Goal: Task Accomplishment & Management: Complete application form

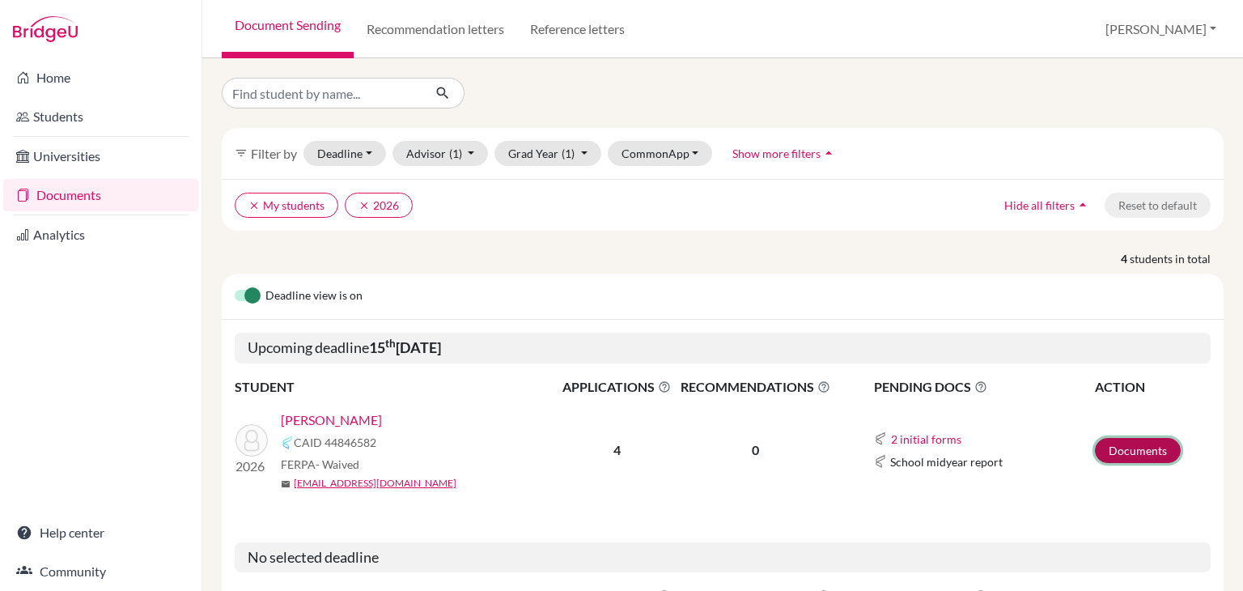
click at [1137, 450] on link "Documents" at bounding box center [1138, 450] width 86 height 25
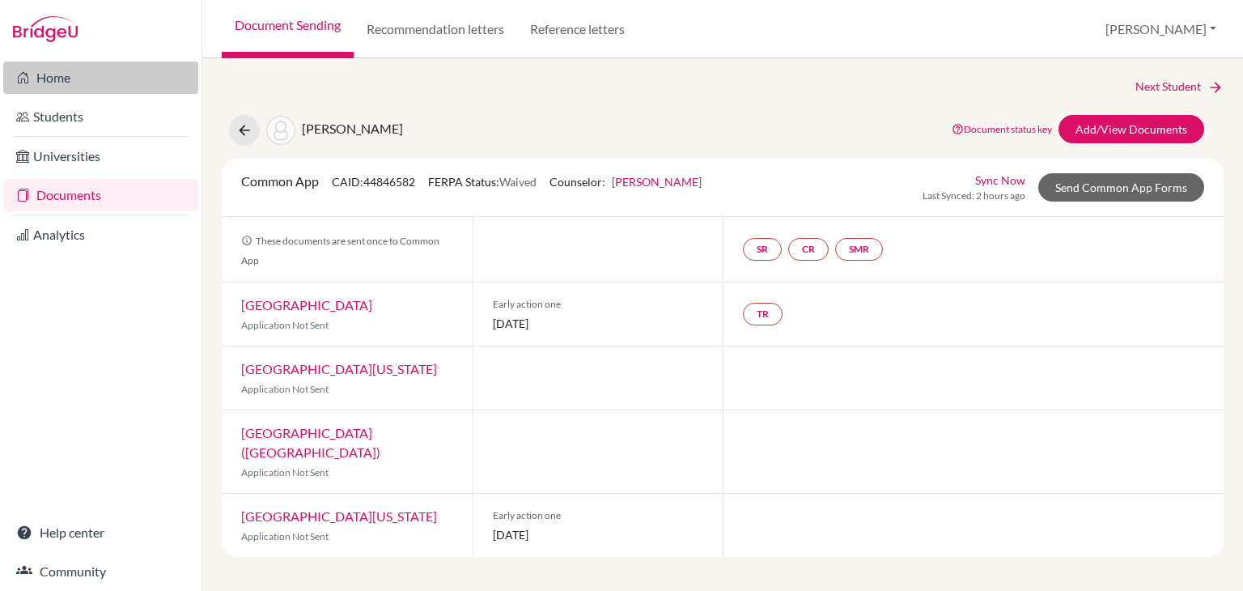
click at [62, 72] on link "Home" at bounding box center [100, 78] width 195 height 32
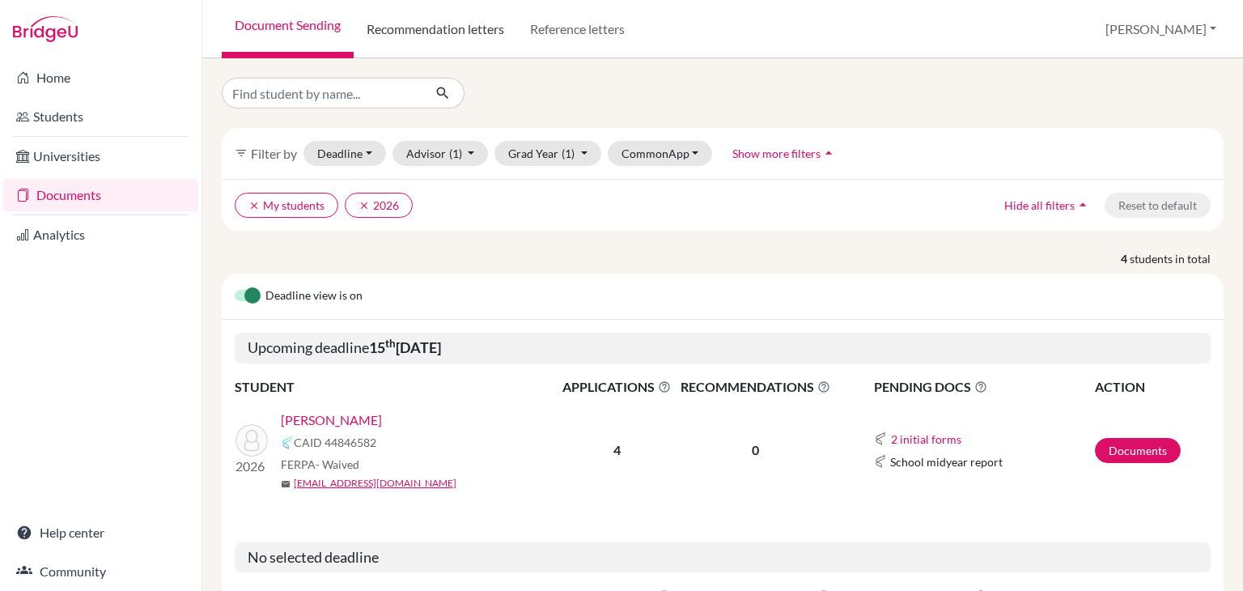
click at [469, 43] on link "Recommendation letters" at bounding box center [436, 29] width 164 height 58
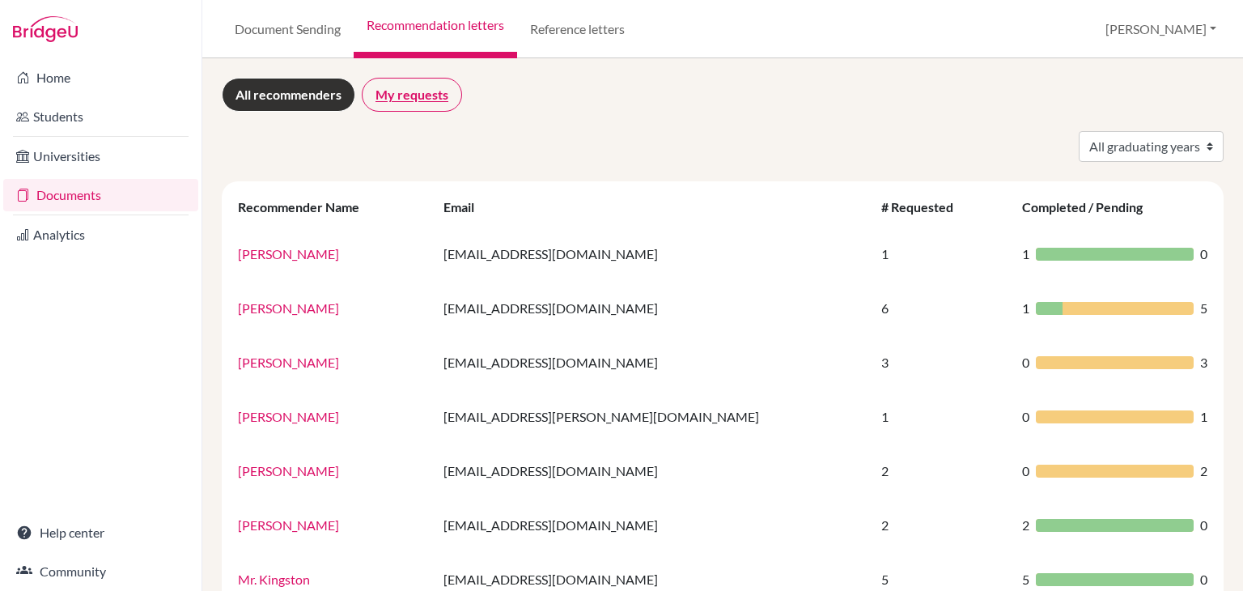
click at [430, 97] on link "My requests" at bounding box center [412, 95] width 100 height 34
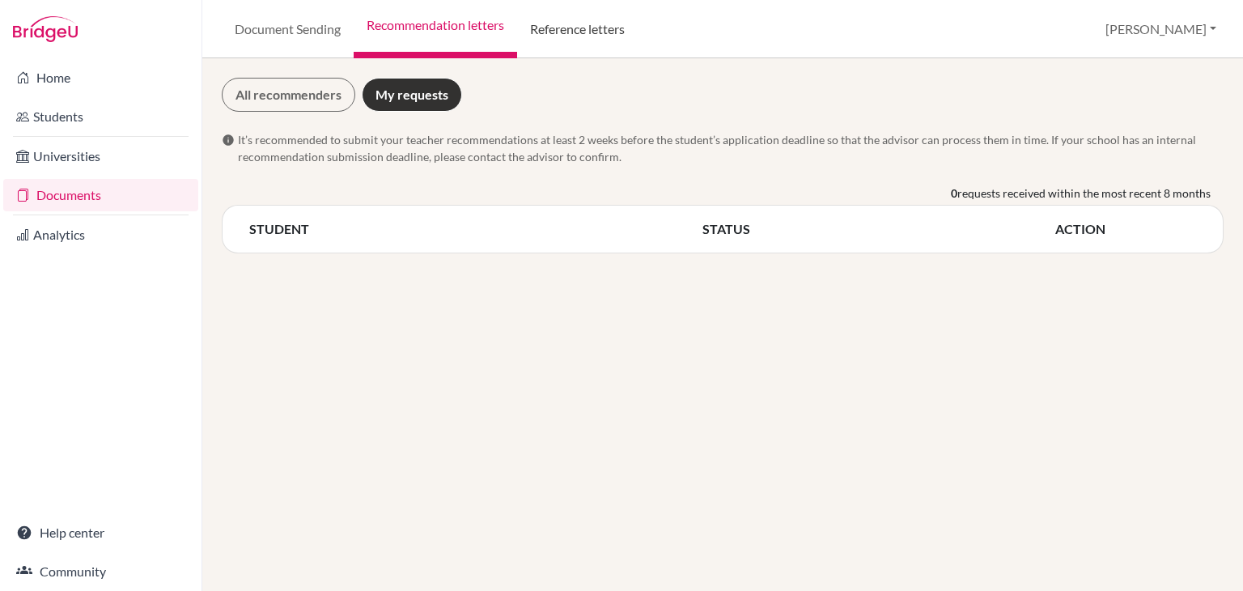
click at [592, 30] on link "Reference letters" at bounding box center [577, 29] width 121 height 58
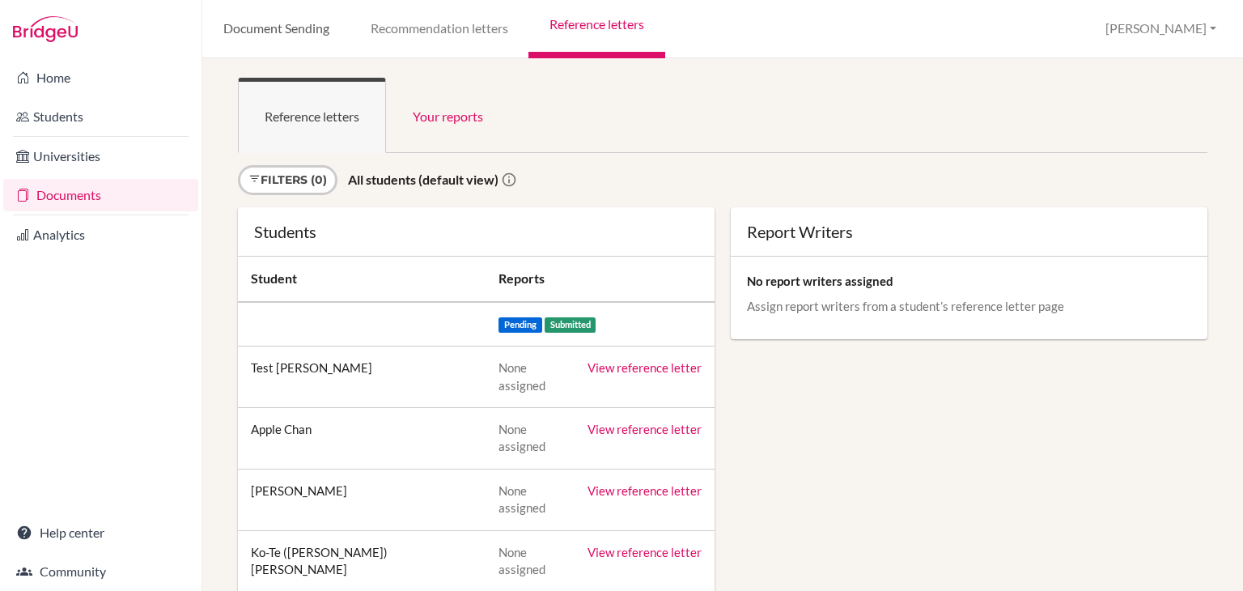
click at [295, 15] on link "Document Sending" at bounding box center [275, 29] width 147 height 58
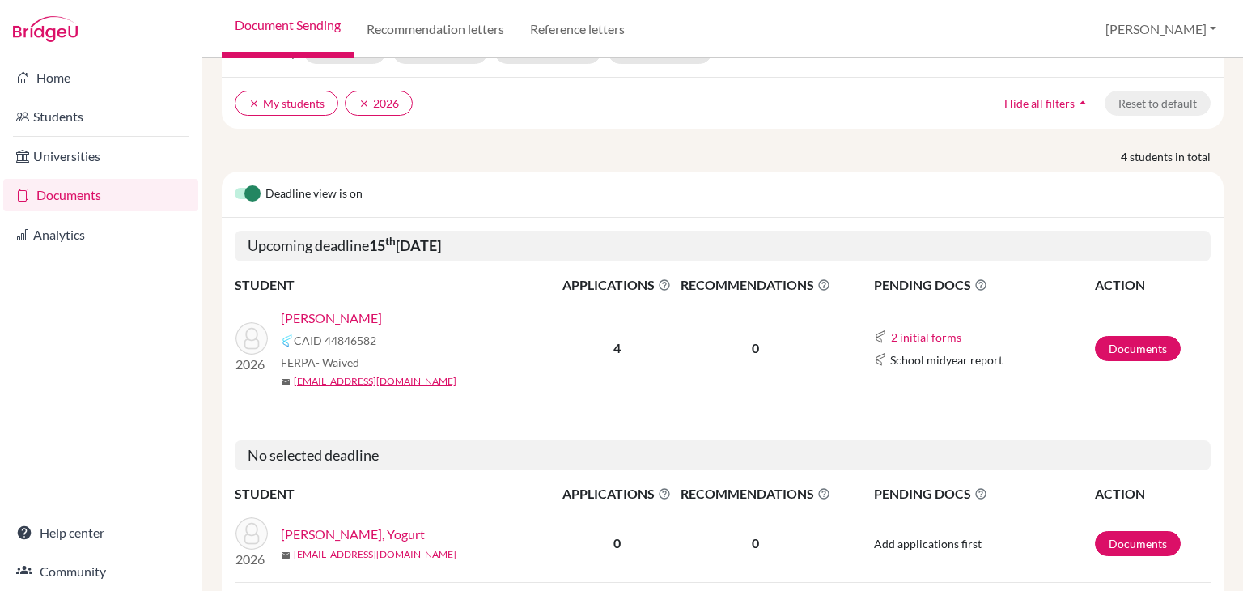
scroll to position [71, 0]
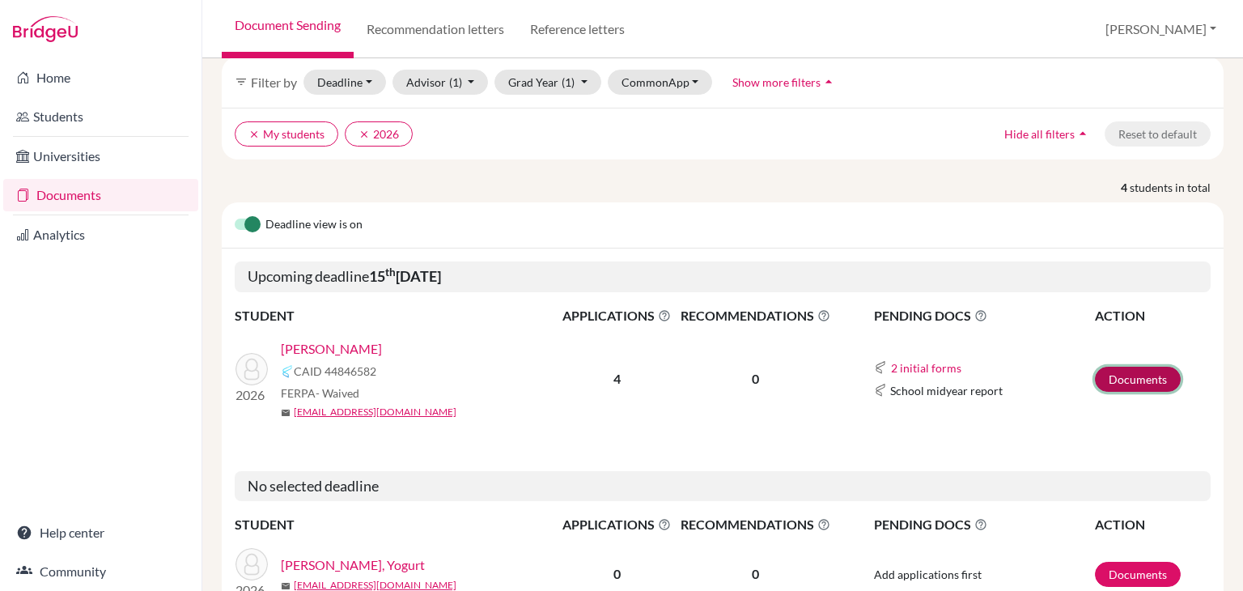
click at [1128, 380] on link "Documents" at bounding box center [1138, 379] width 86 height 25
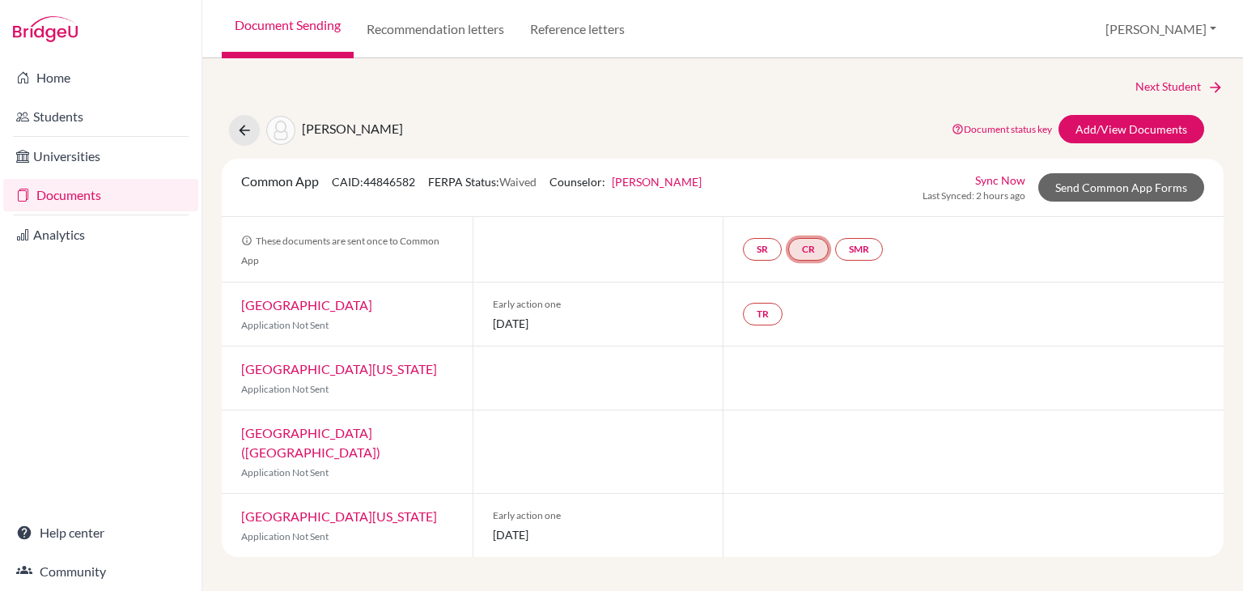
click at [819, 253] on link "CR" at bounding box center [808, 249] width 40 height 23
click at [854, 171] on h3 "Counselor recommendation" at bounding box center [809, 171] width 176 height 29
click at [957, 262] on div "SR CR Counselor recommendation Counselor recommendation Incomplete SMR" at bounding box center [973, 249] width 501 height 65
click at [1124, 130] on link "Add/View Documents" at bounding box center [1132, 129] width 146 height 28
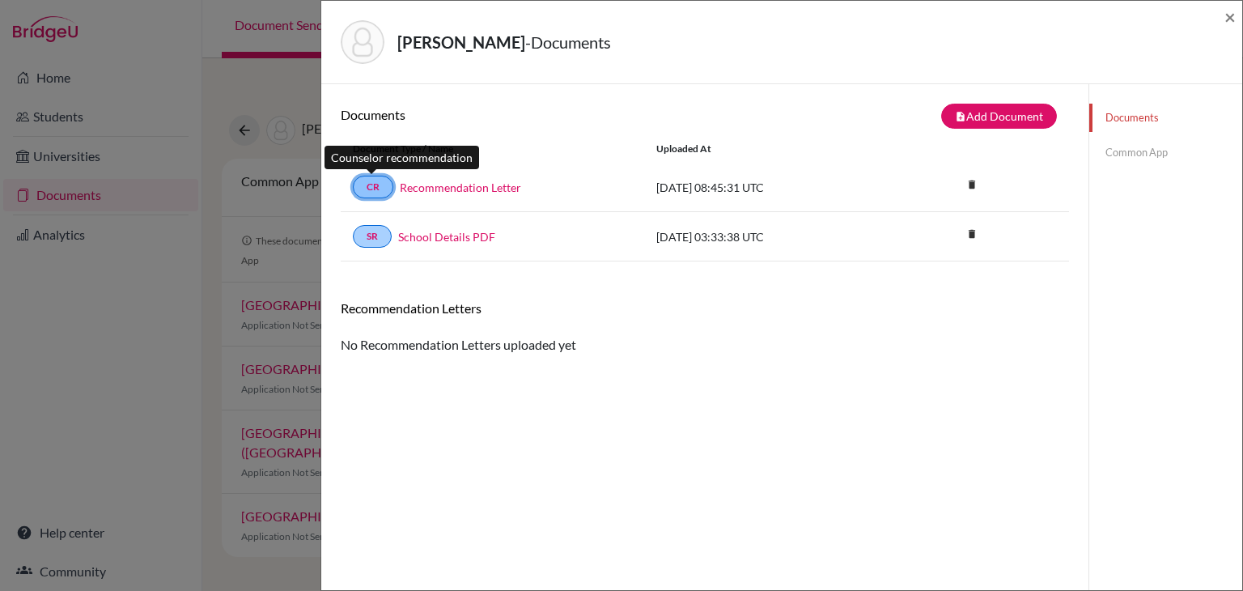
click at [372, 184] on link "CR" at bounding box center [373, 187] width 40 height 23
click at [442, 185] on link "Recommendation Letter" at bounding box center [460, 187] width 121 height 17
click at [1112, 149] on link "Common App" at bounding box center [1166, 152] width 153 height 28
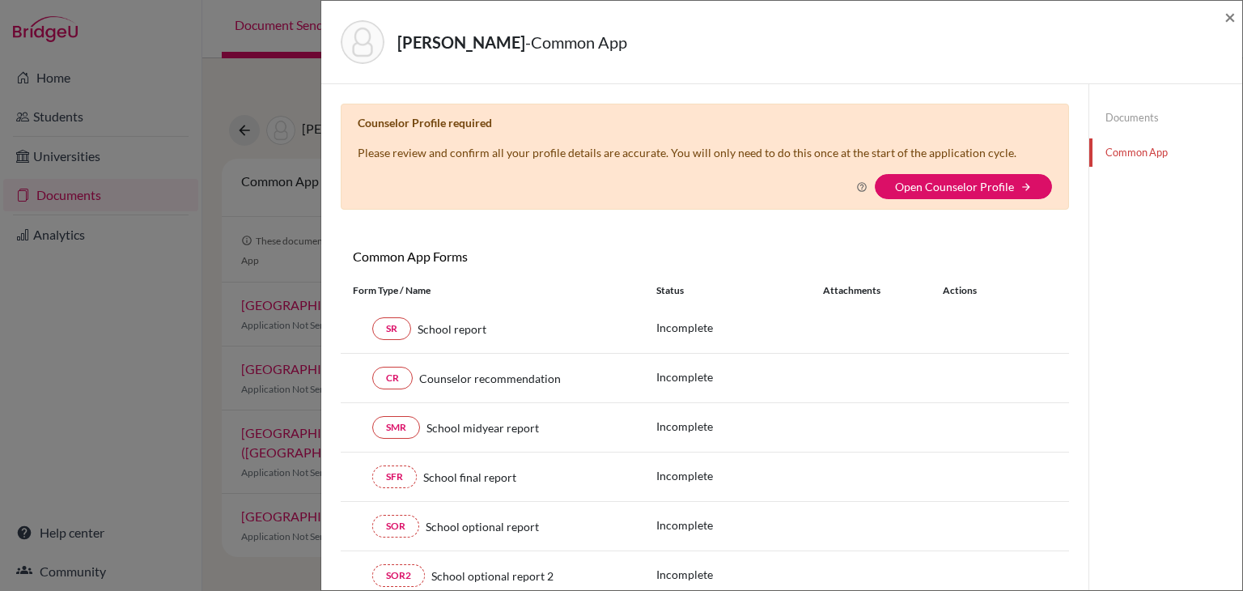
click at [1223, 16] on div "Li, Joyce - Common App ×" at bounding box center [782, 42] width 908 height 70
click at [1230, 20] on span "×" at bounding box center [1230, 16] width 11 height 23
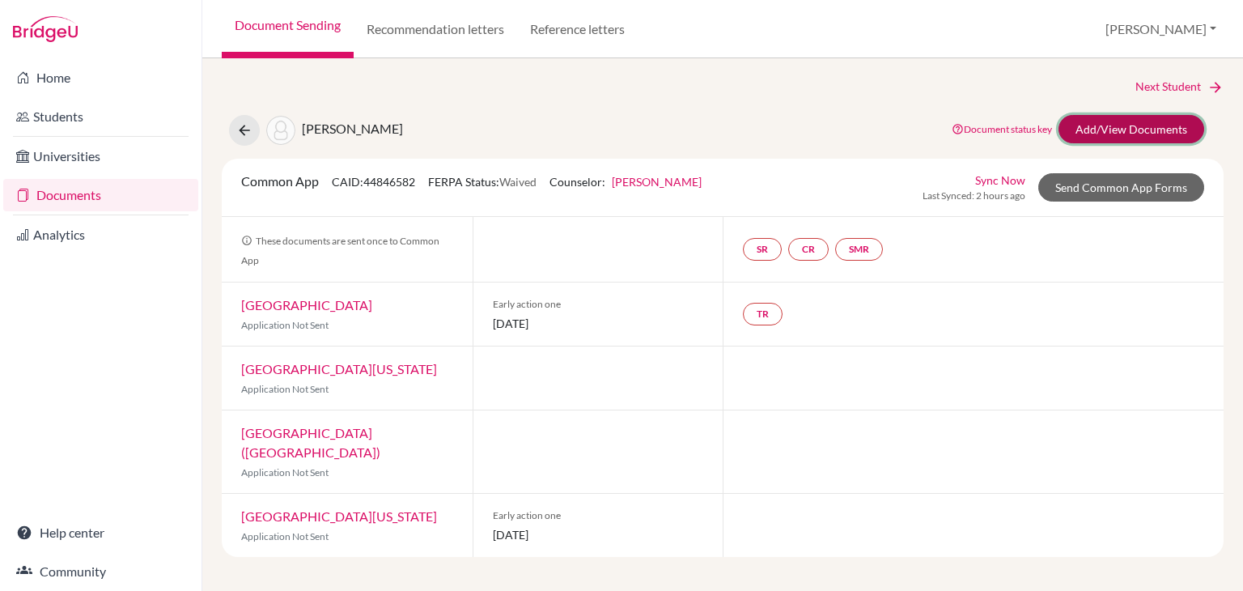
click at [1104, 131] on link "Add/View Documents" at bounding box center [1132, 129] width 146 height 28
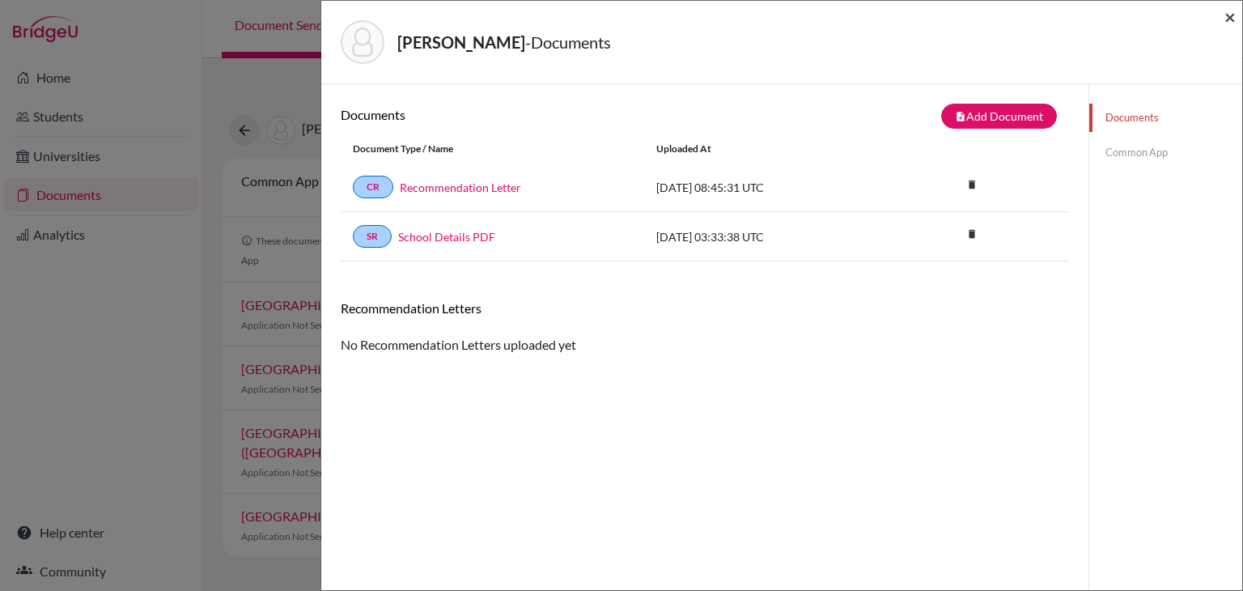
click at [1229, 18] on span "×" at bounding box center [1230, 16] width 11 height 23
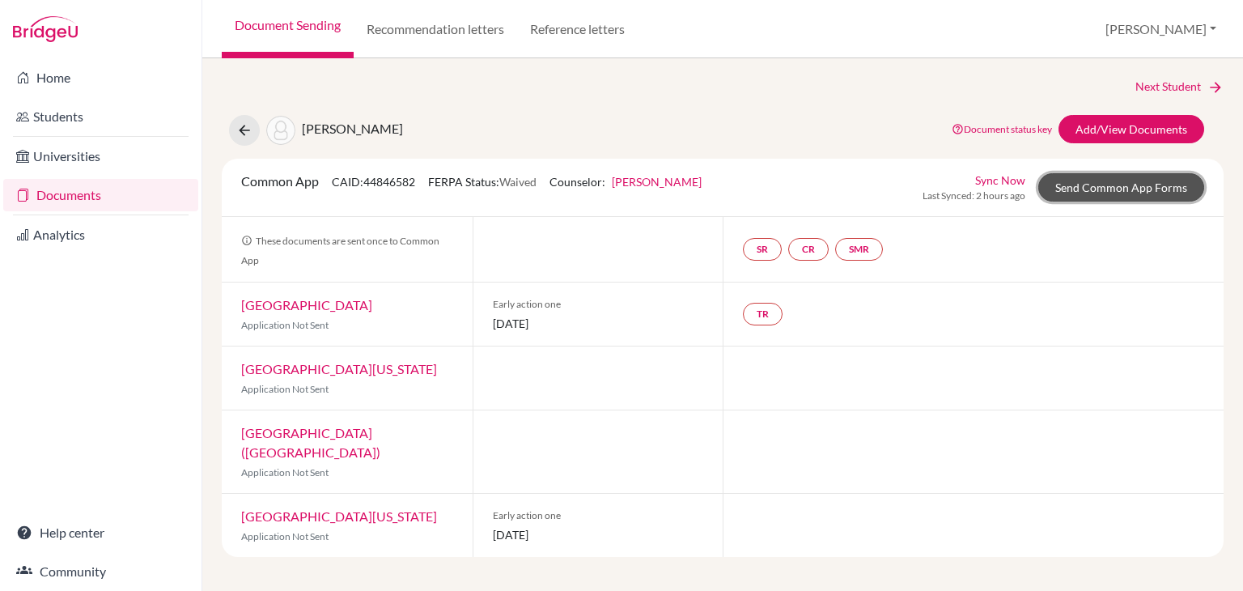
click at [1105, 183] on link "Send Common App Forms" at bounding box center [1122, 187] width 166 height 28
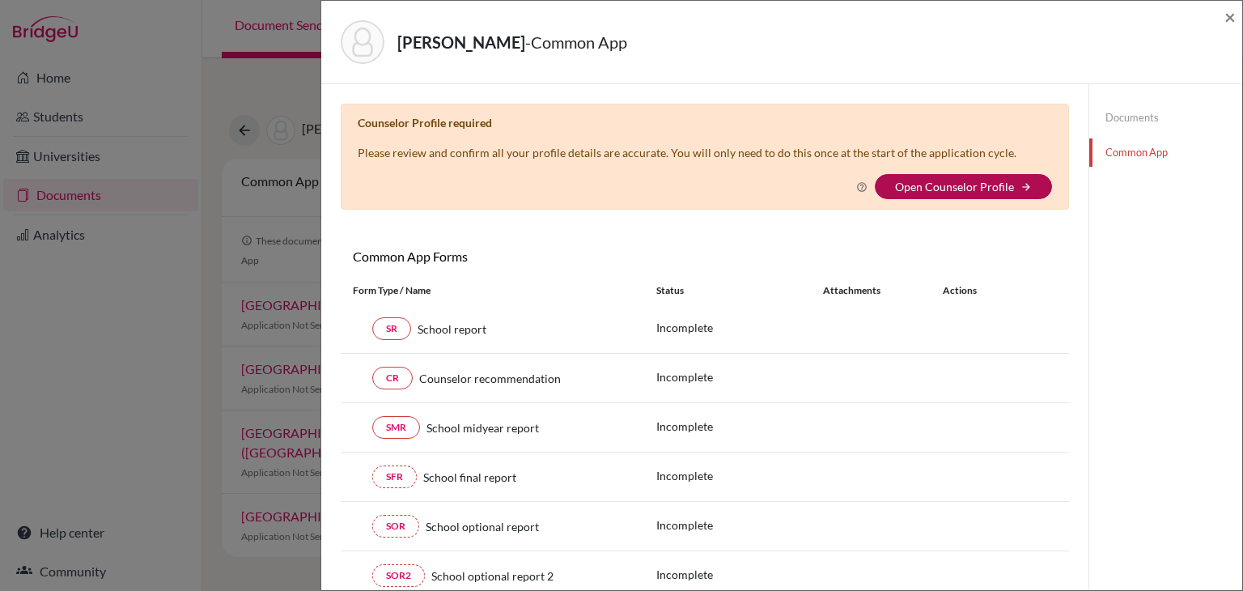
click at [980, 186] on link "Open Counselor Profile" at bounding box center [954, 187] width 119 height 14
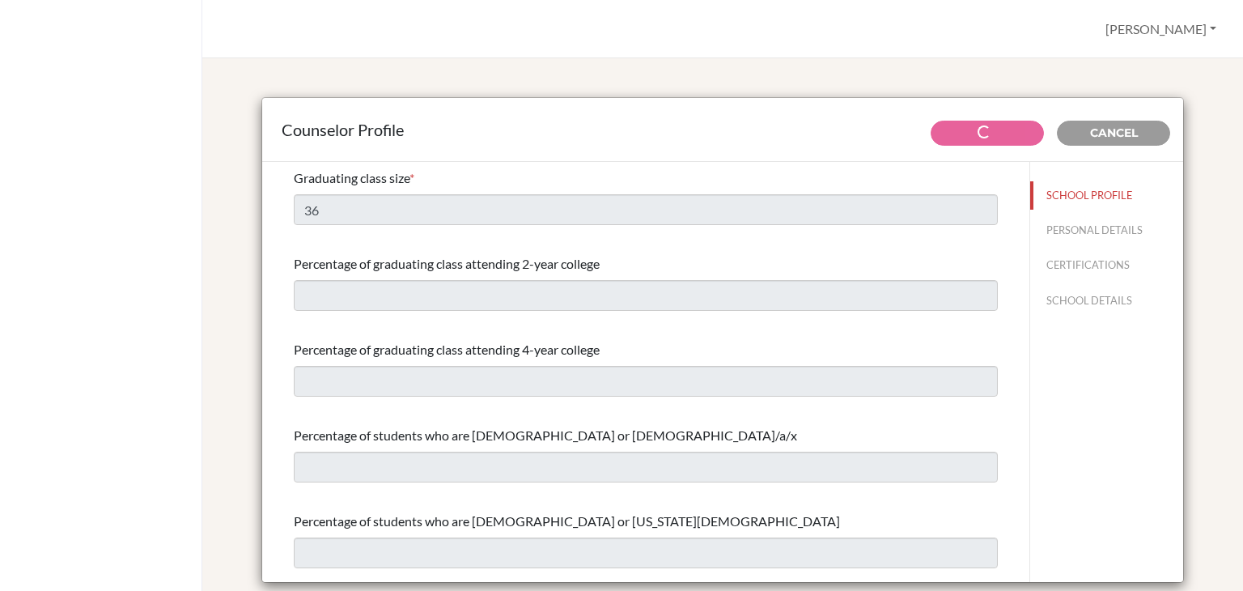
select select "1"
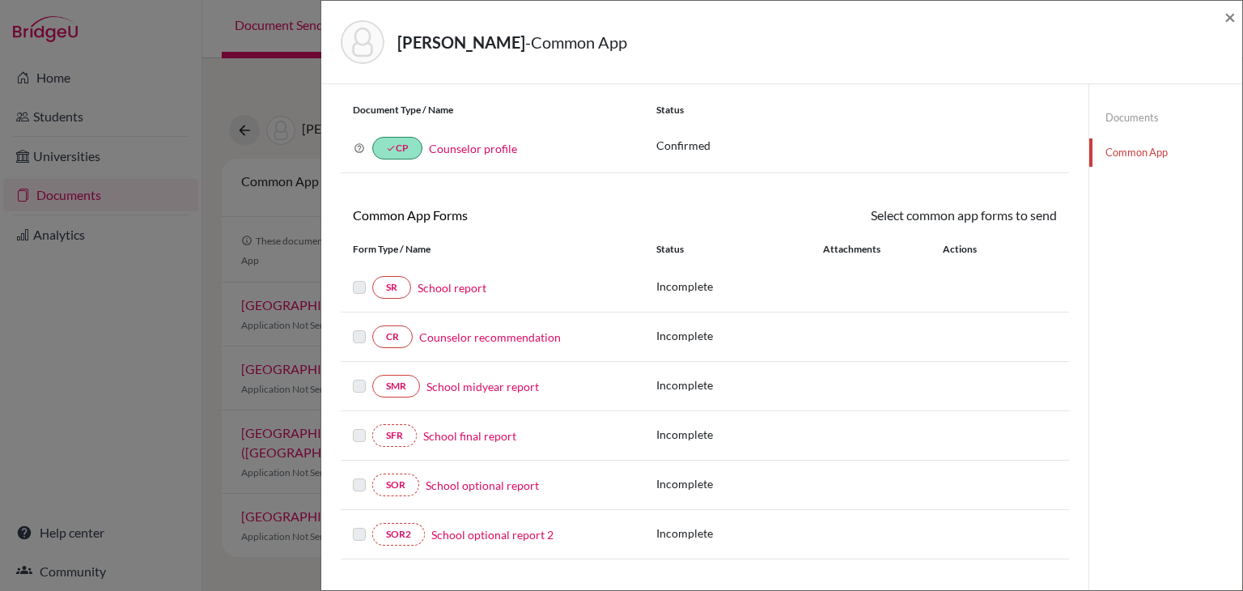
scroll to position [92, 0]
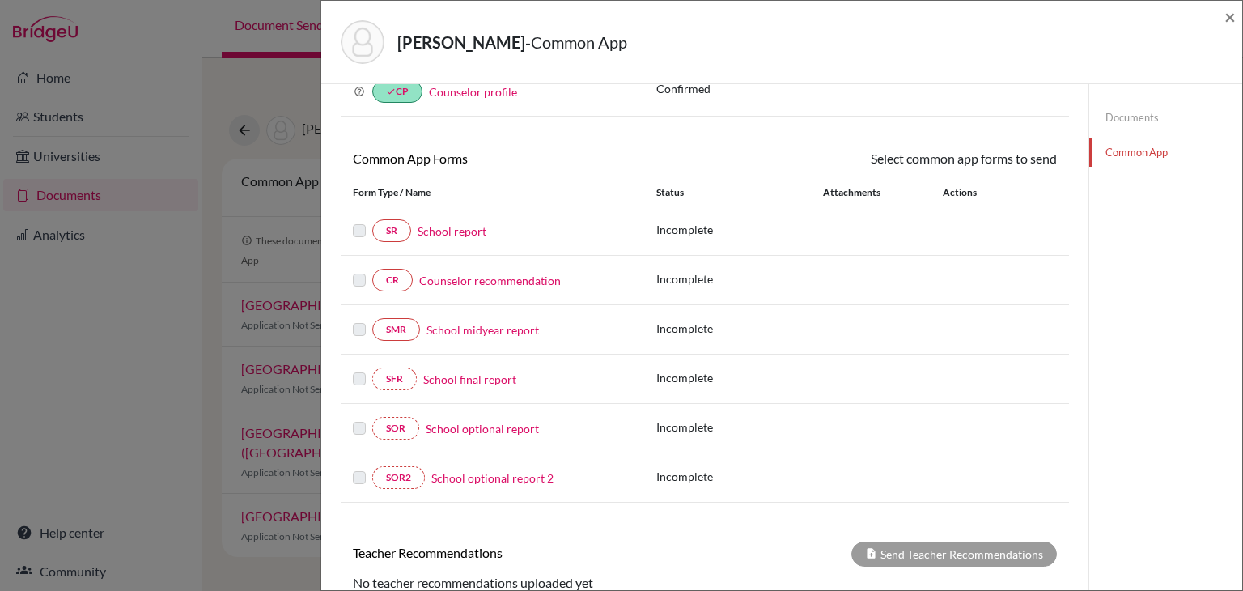
click at [356, 270] on label at bounding box center [359, 270] width 13 height 0
click at [400, 278] on link "CR" at bounding box center [392, 280] width 40 height 23
click at [475, 276] on link "Counselor recommendation" at bounding box center [490, 280] width 142 height 17
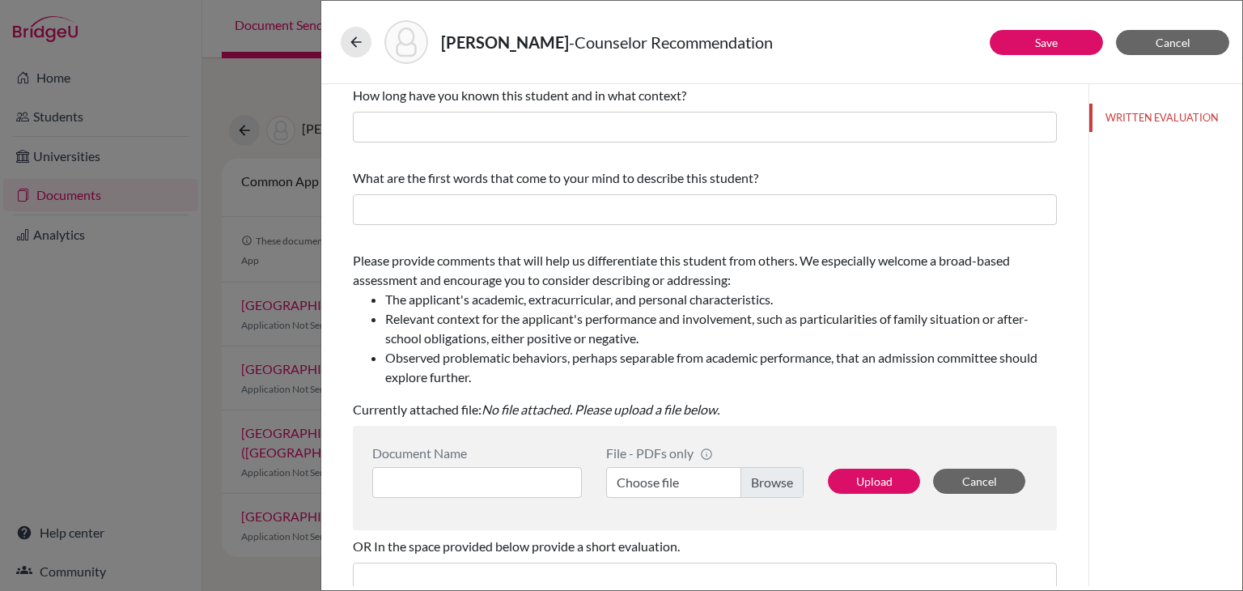
scroll to position [36, 0]
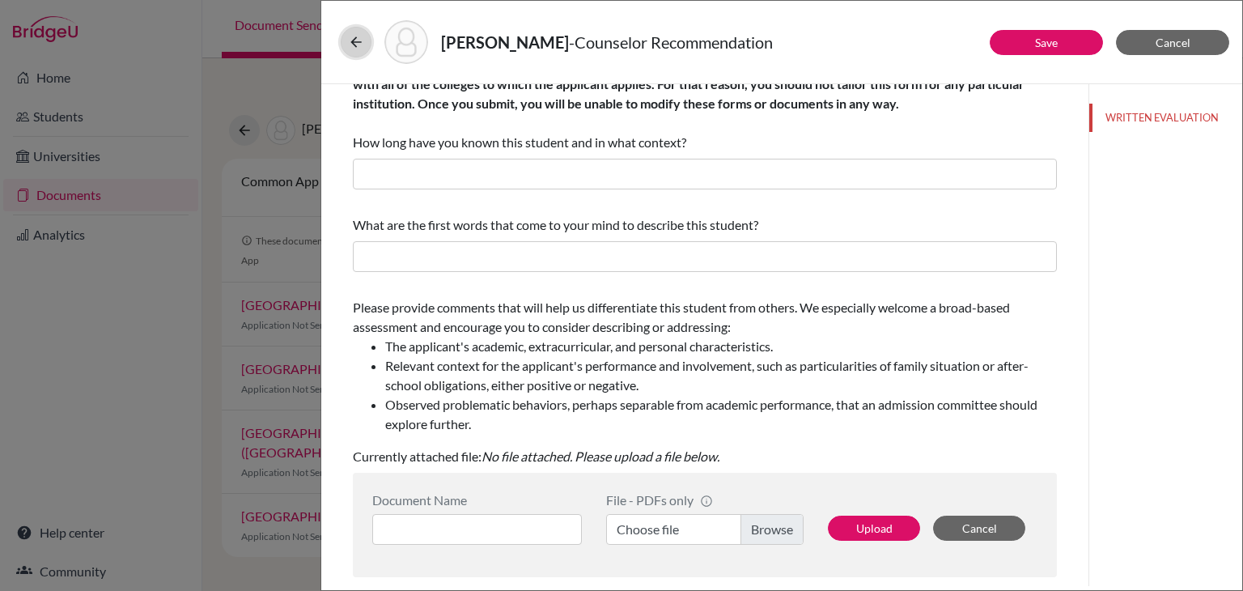
click at [350, 44] on icon at bounding box center [356, 42] width 16 height 16
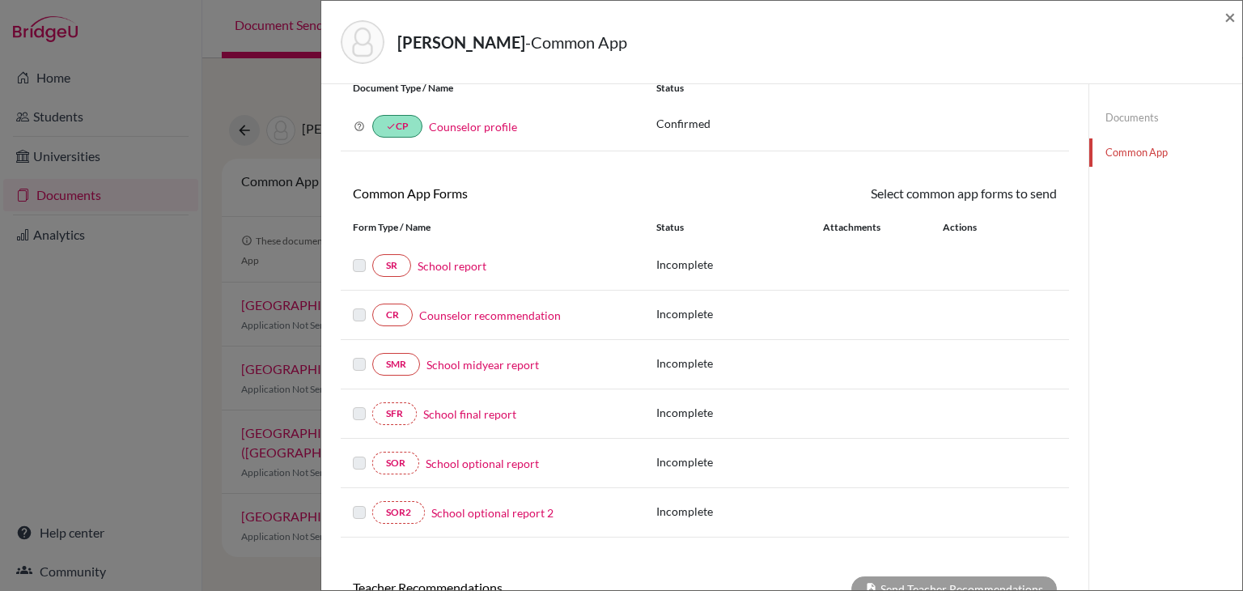
scroll to position [70, 0]
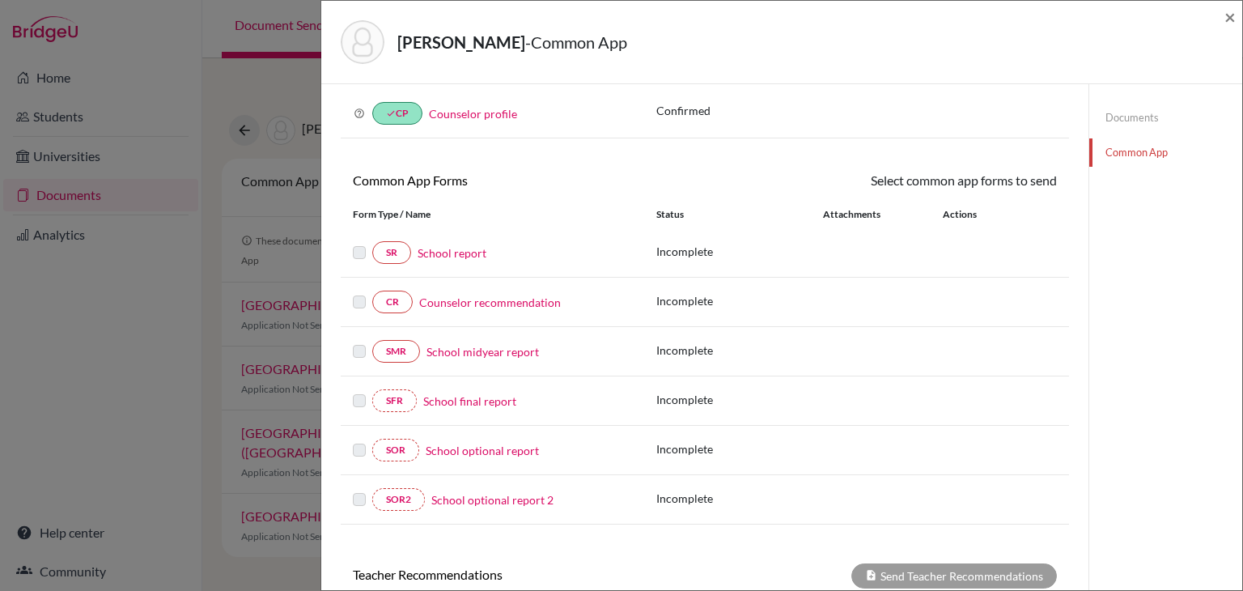
click at [443, 253] on link "School report" at bounding box center [452, 252] width 69 height 17
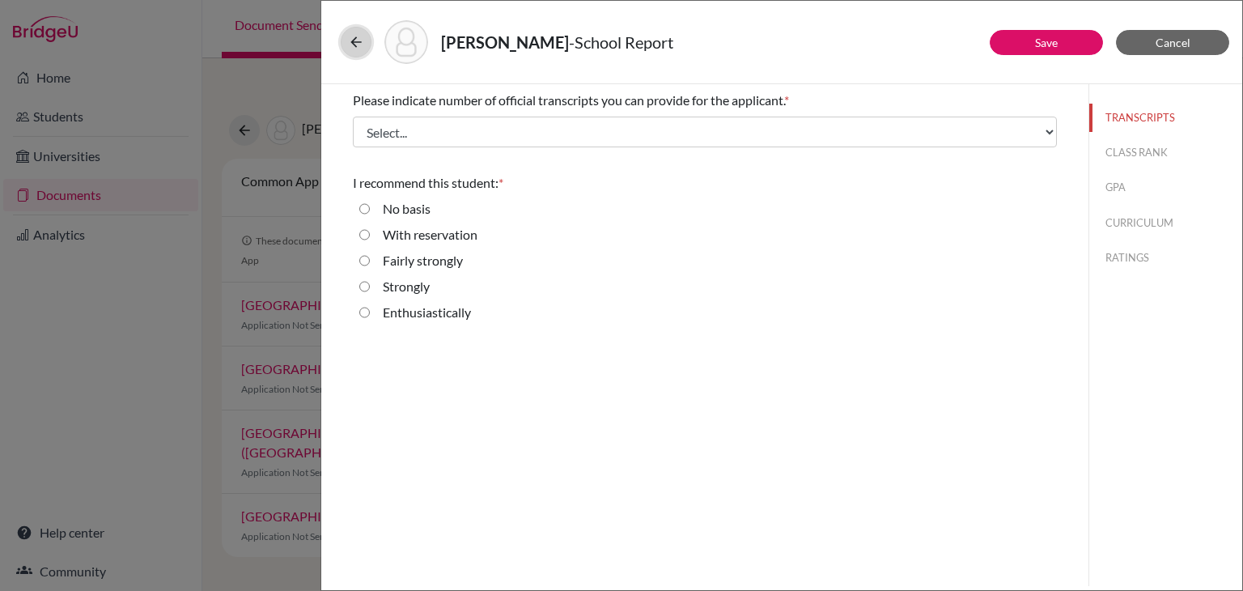
click at [349, 46] on icon at bounding box center [356, 42] width 16 height 16
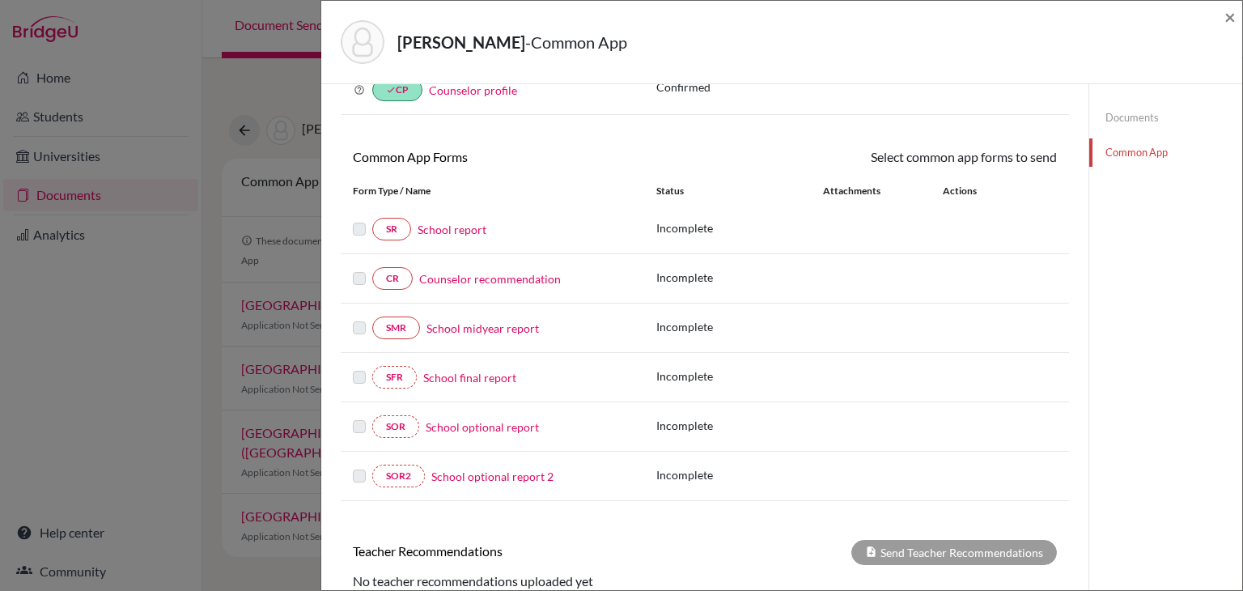
scroll to position [96, 0]
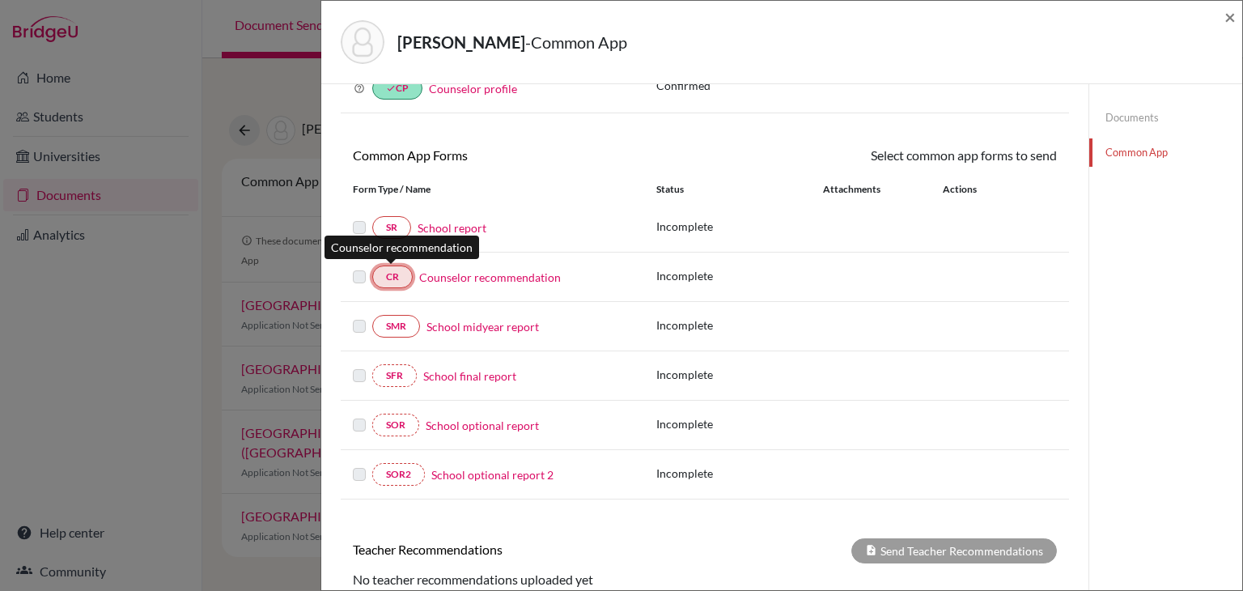
click at [391, 274] on link "CR" at bounding box center [392, 277] width 40 height 23
click at [493, 276] on link "Counselor recommendation" at bounding box center [490, 277] width 142 height 17
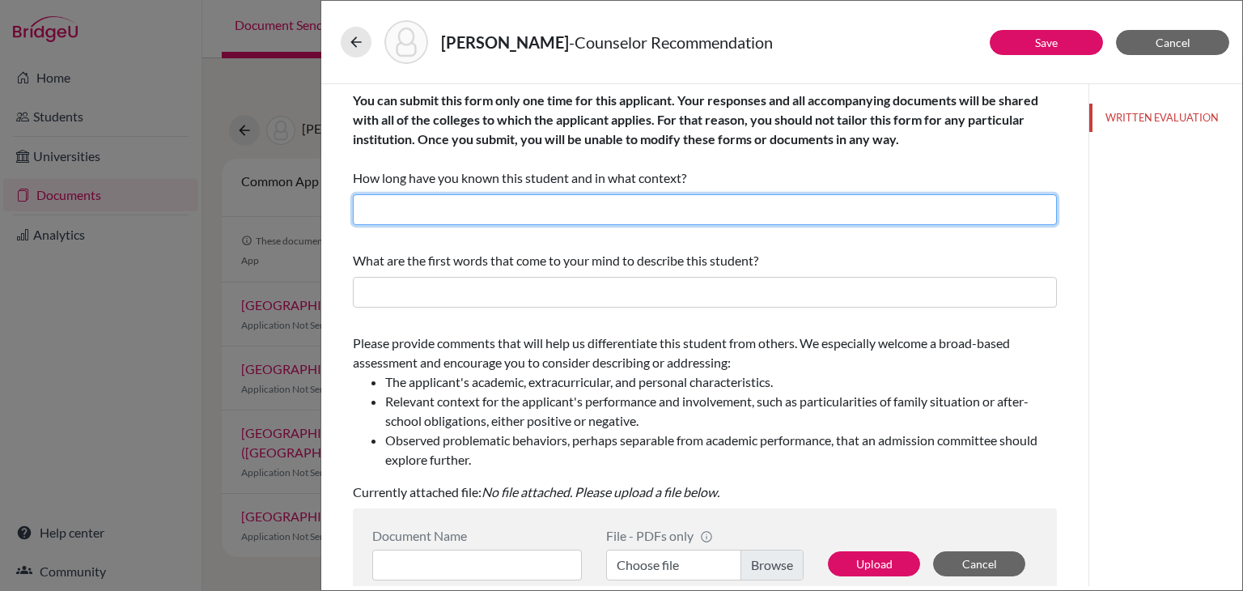
click at [507, 213] on input "text" at bounding box center [705, 209] width 704 height 31
click at [720, 208] on input "text" at bounding box center [705, 209] width 704 height 31
type input "1 Year. Senior College Advisor and AP Biology teacher"
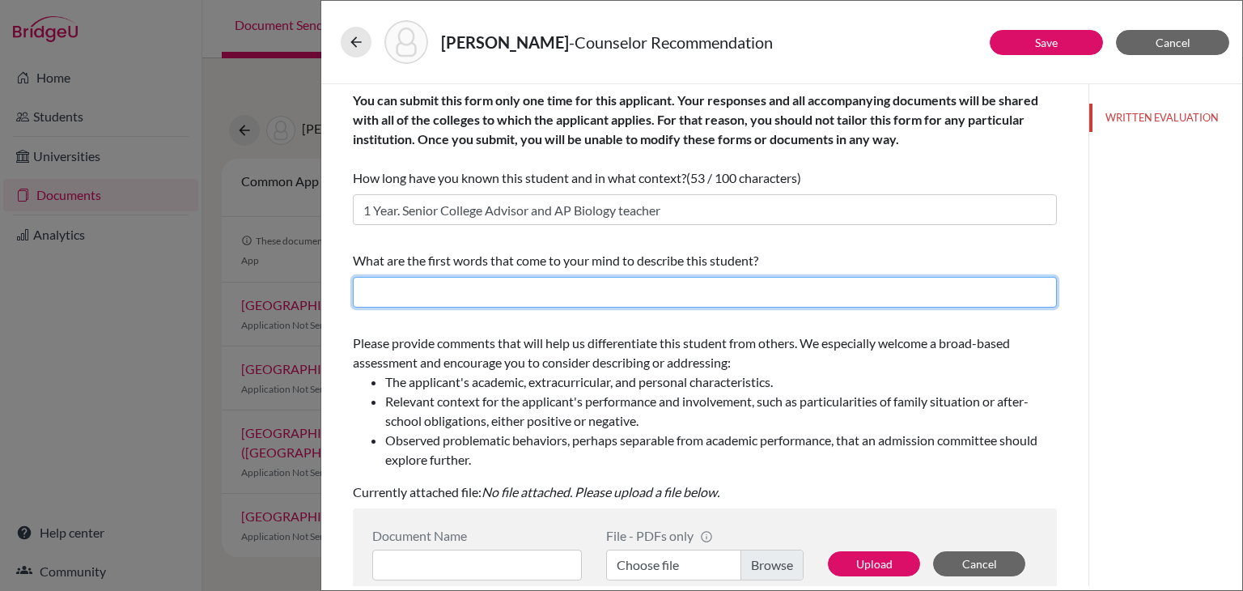
click at [618, 296] on input "text" at bounding box center [705, 292] width 704 height 31
type input "D"
type input "Tenacious"
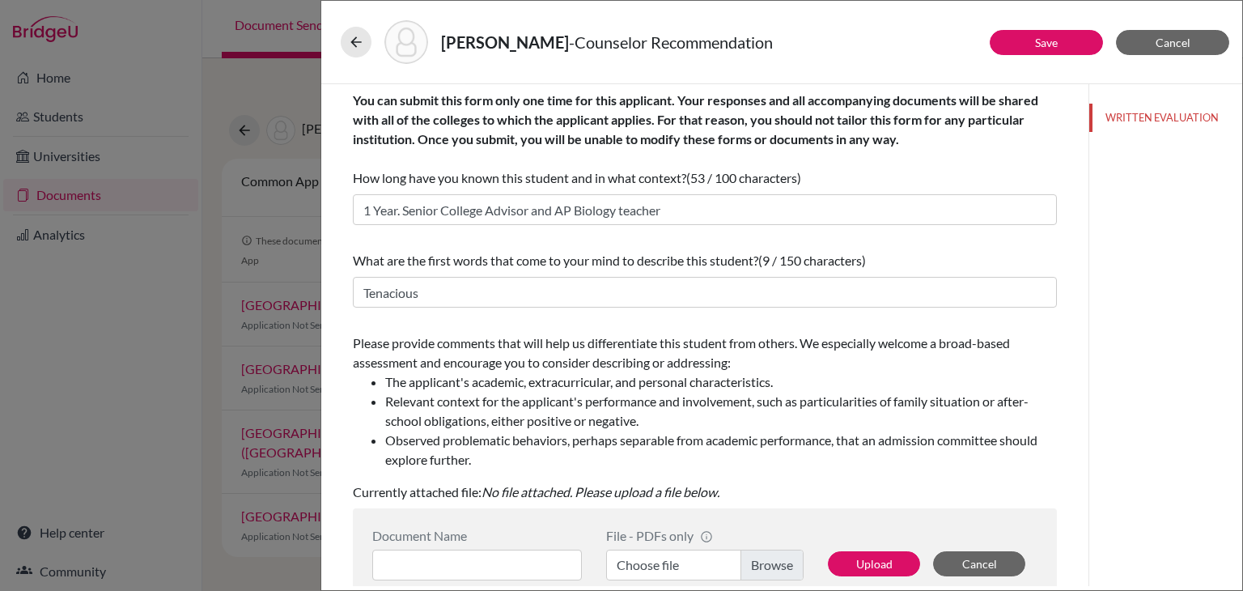
click at [1065, 349] on div "You can submit this form only one time for this applicant. Your responses and a…" at bounding box center [705, 490] width 743 height 812
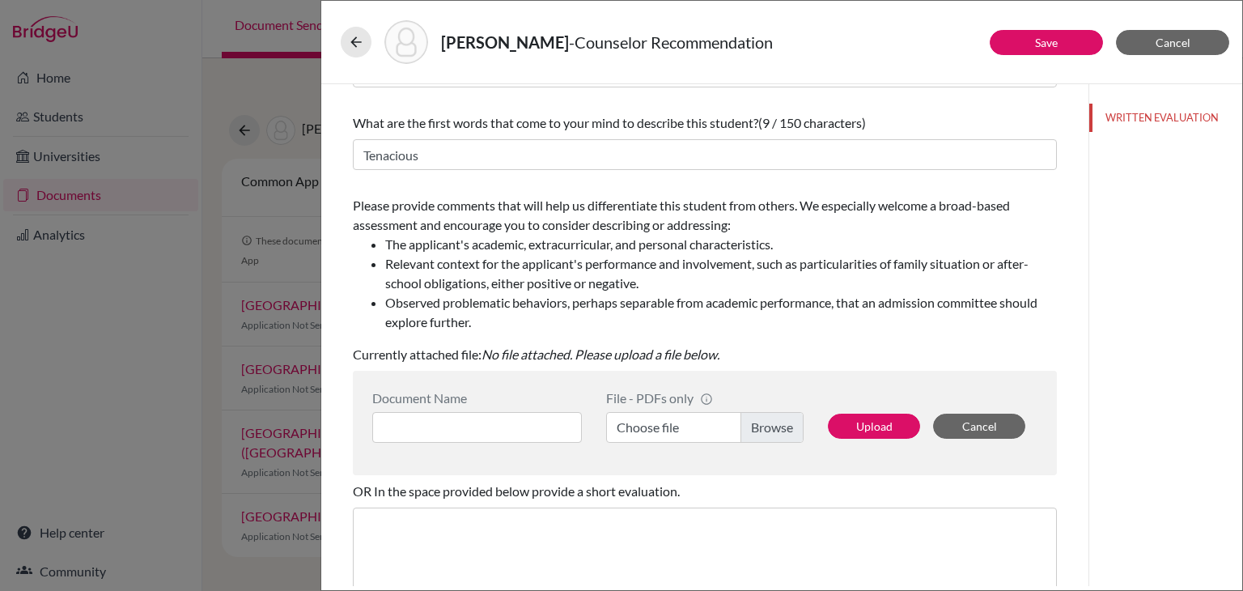
scroll to position [254, 0]
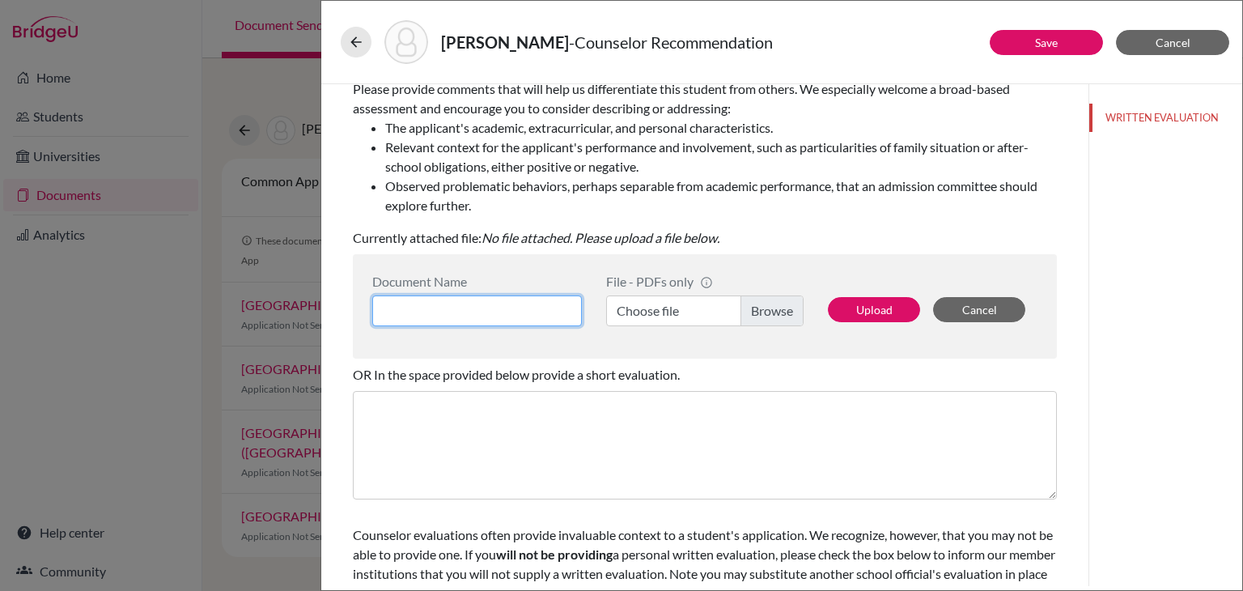
click at [464, 308] on input at bounding box center [477, 310] width 210 height 31
type input "S"
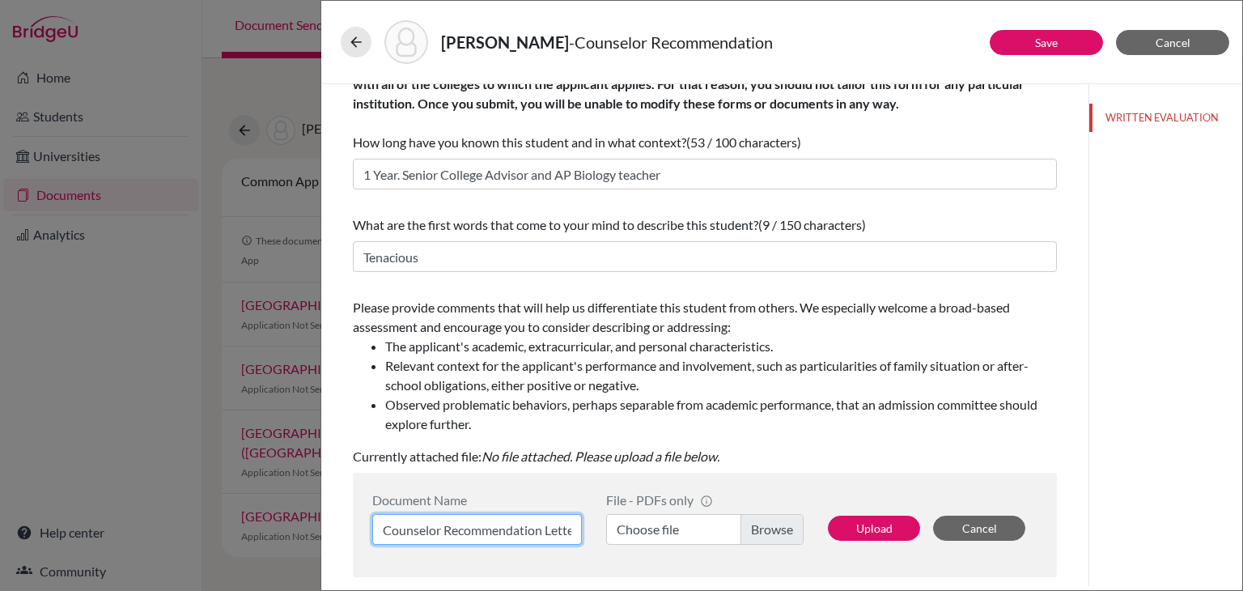
scroll to position [35, 0]
type input "Counselor Recommendation Letter"
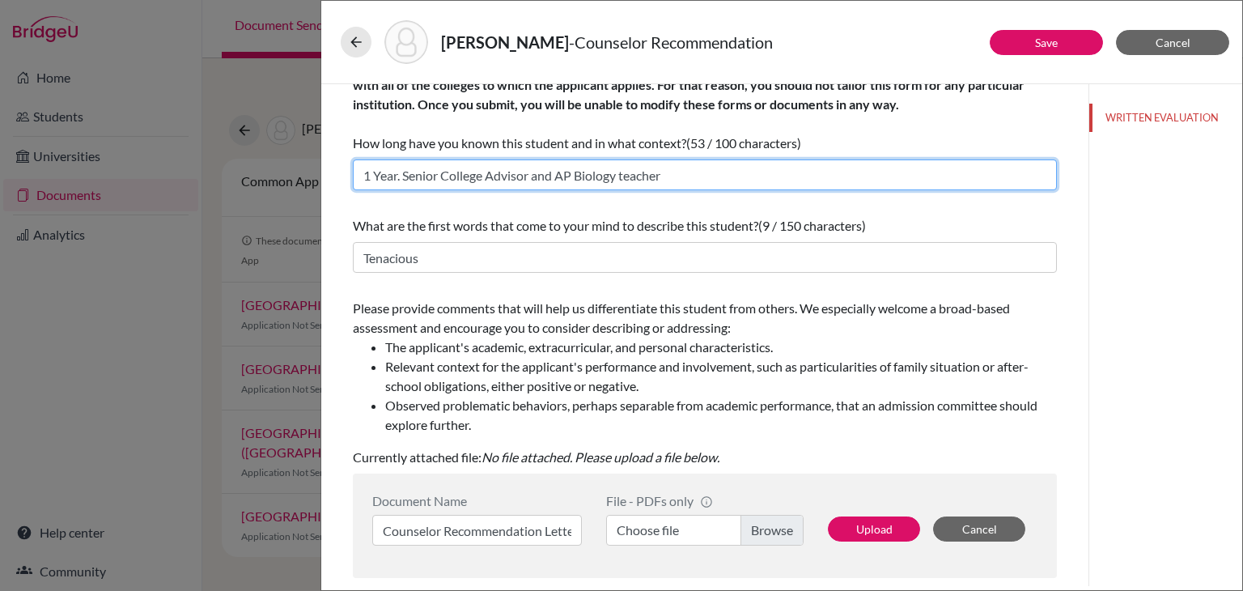
click at [484, 174] on input "1 Year. Senior College Advisor and AP Biology teacher" at bounding box center [705, 174] width 704 height 31
click at [450, 177] on input "1 Year. Senior College Advisor and AP Biology teacher" at bounding box center [705, 174] width 704 height 31
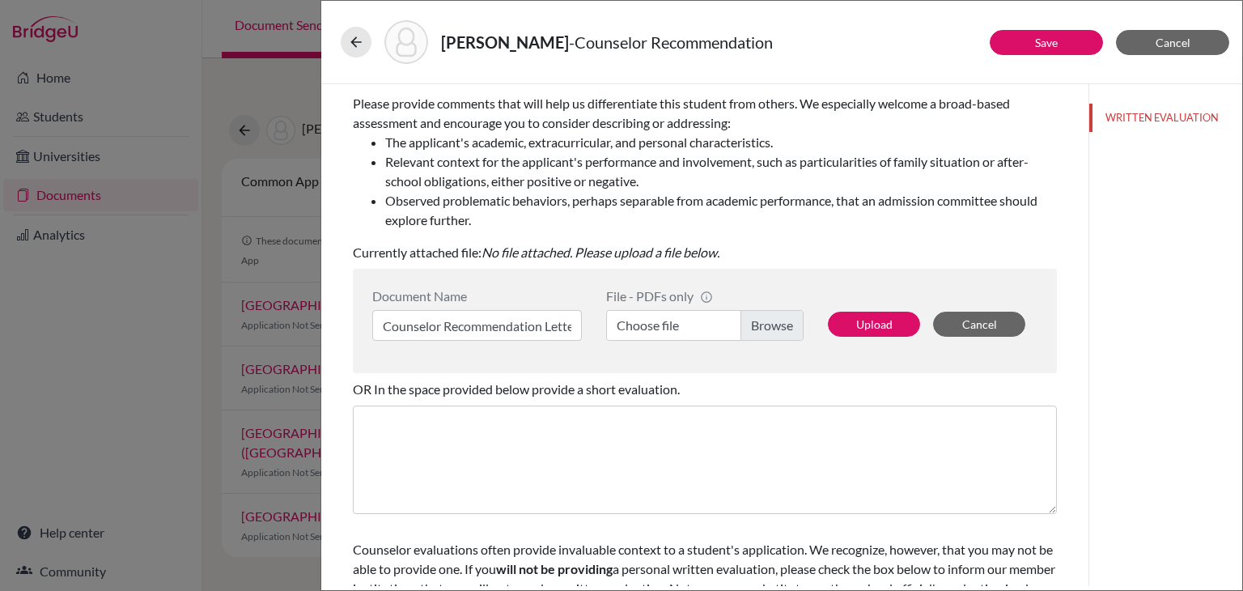
type input "1 Year. College Counselor and AP Biology teacher"
click at [708, 328] on label "Choose file" at bounding box center [705, 325] width 198 height 31
click at [708, 328] on input "Choose file" at bounding box center [705, 325] width 198 height 31
click at [878, 324] on button "Upload" at bounding box center [874, 324] width 92 height 25
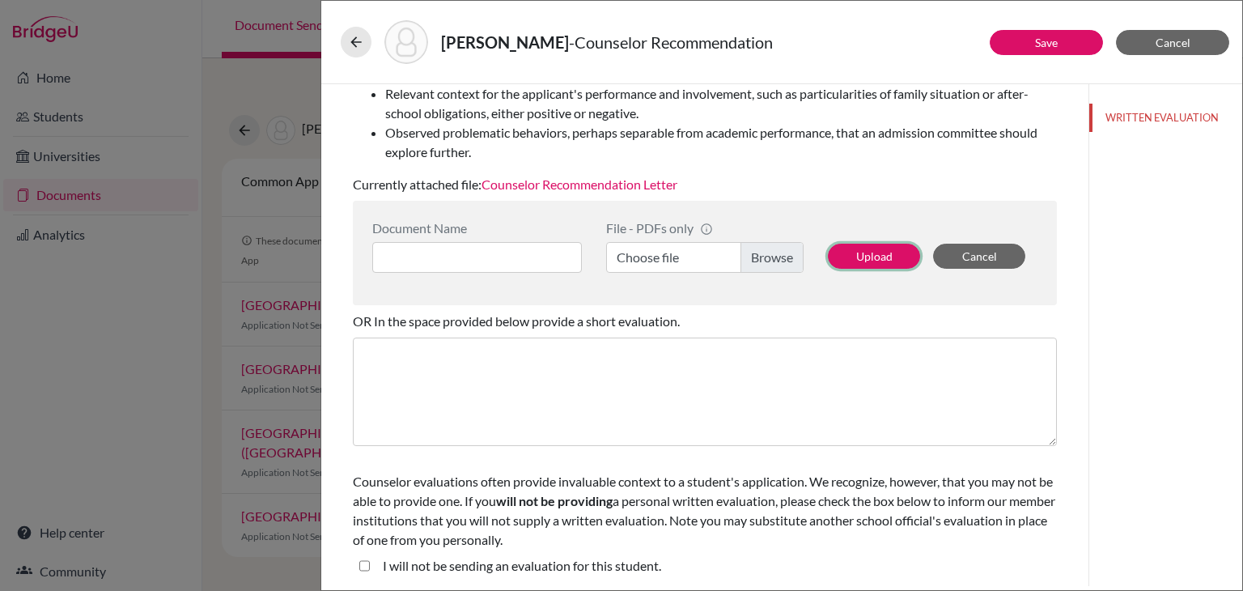
scroll to position [310, 0]
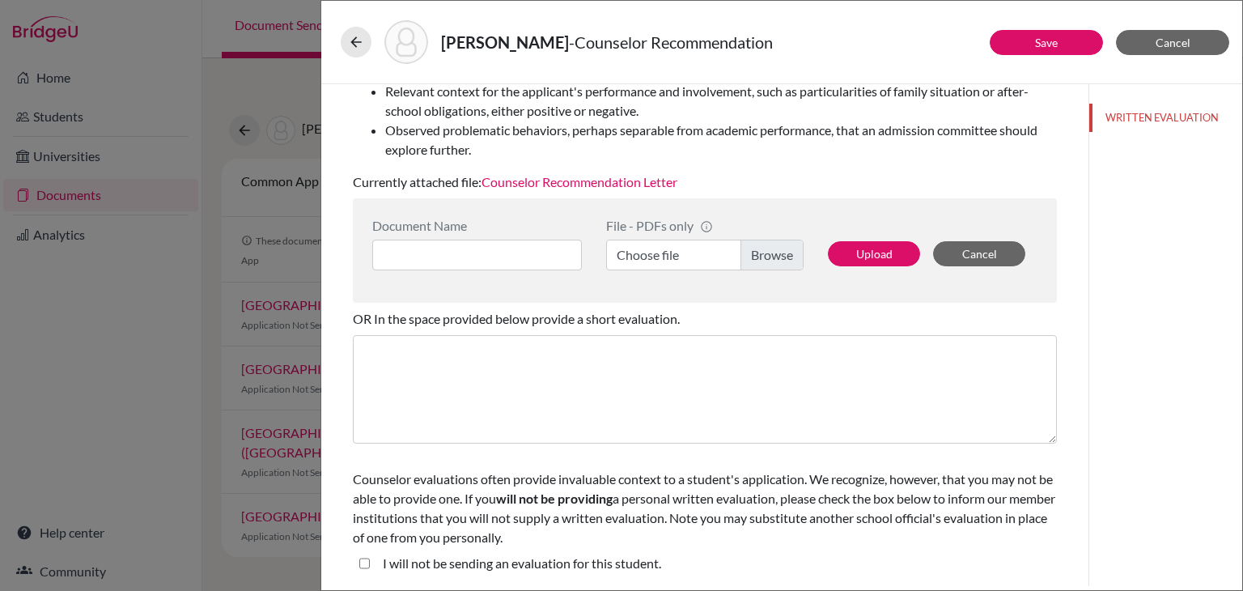
click at [364, 564] on student\ "I will not be sending an evaluation for this student." at bounding box center [364, 563] width 11 height 19
checkbox student\ "true"
click at [1048, 46] on link "Save" at bounding box center [1046, 43] width 23 height 14
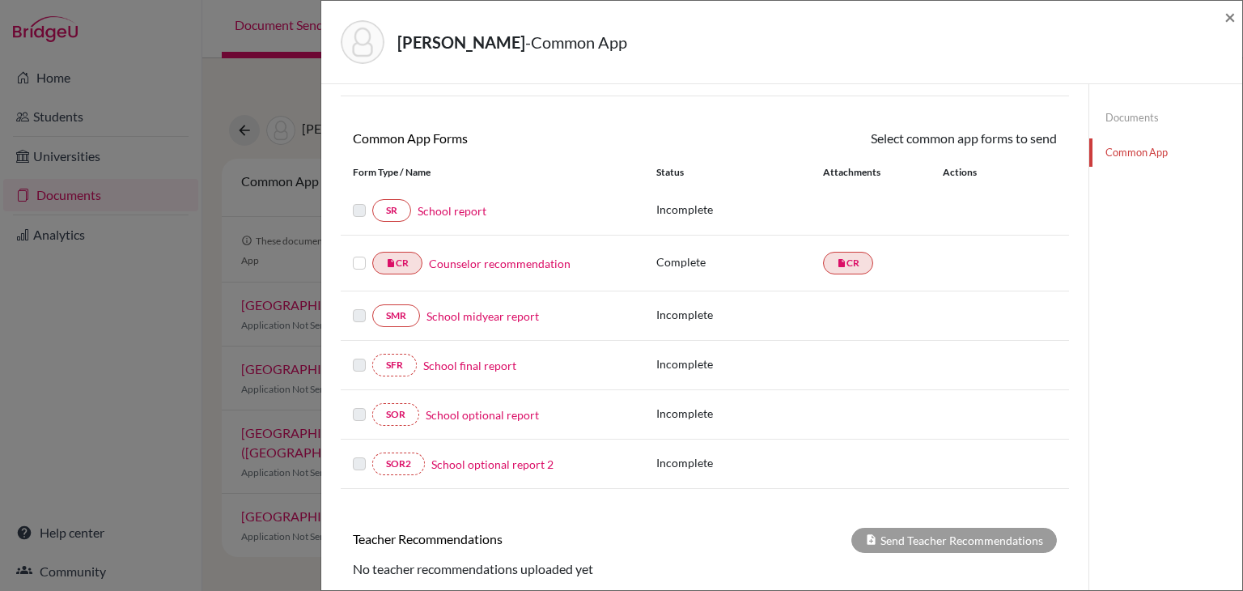
scroll to position [113, 0]
click at [452, 211] on link "School report" at bounding box center [452, 210] width 69 height 17
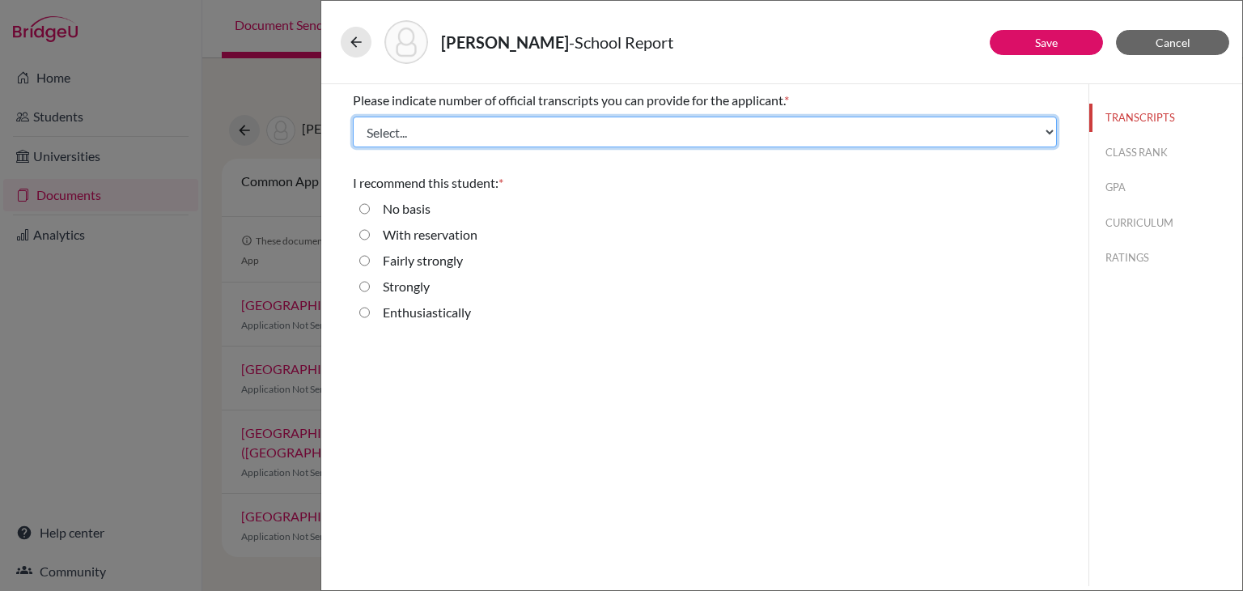
click at [479, 135] on select "Select... 1 2 3 4" at bounding box center [705, 132] width 704 height 31
click at [667, 140] on select "Select... 1 2 3 4" at bounding box center [705, 132] width 704 height 31
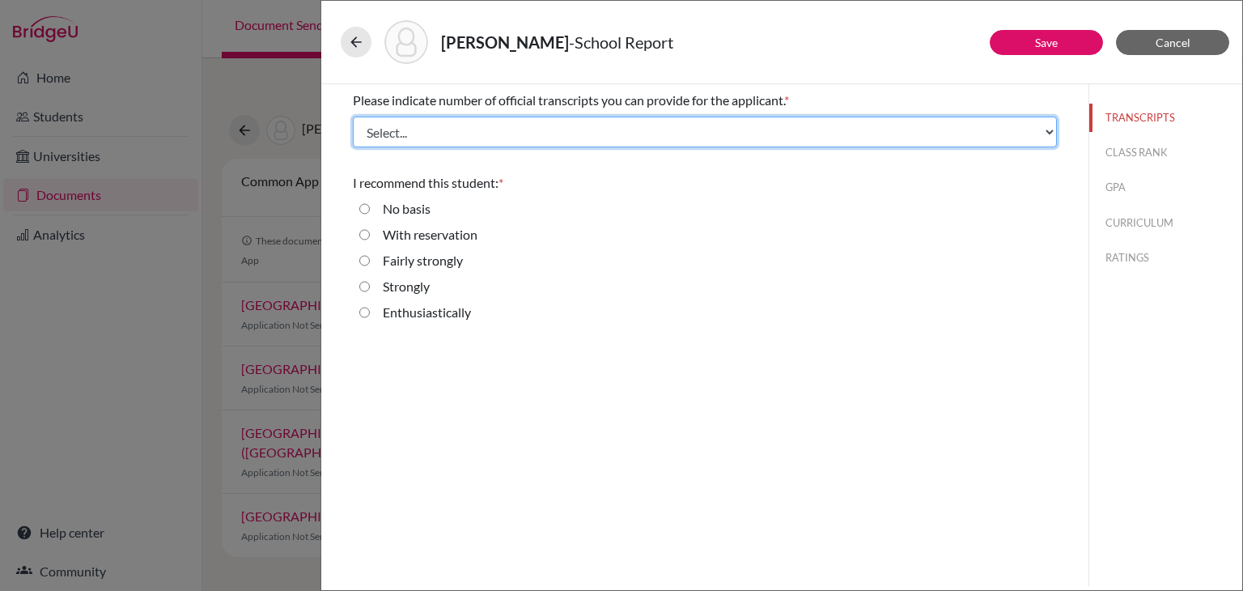
click at [667, 140] on select "Select... 1 2 3 4" at bounding box center [705, 132] width 704 height 31
click at [661, 132] on select "Select... 1 2 3 4" at bounding box center [705, 132] width 704 height 31
select select "1"
click at [353, 117] on select "Select... 1 2 3 4" at bounding box center [705, 132] width 704 height 31
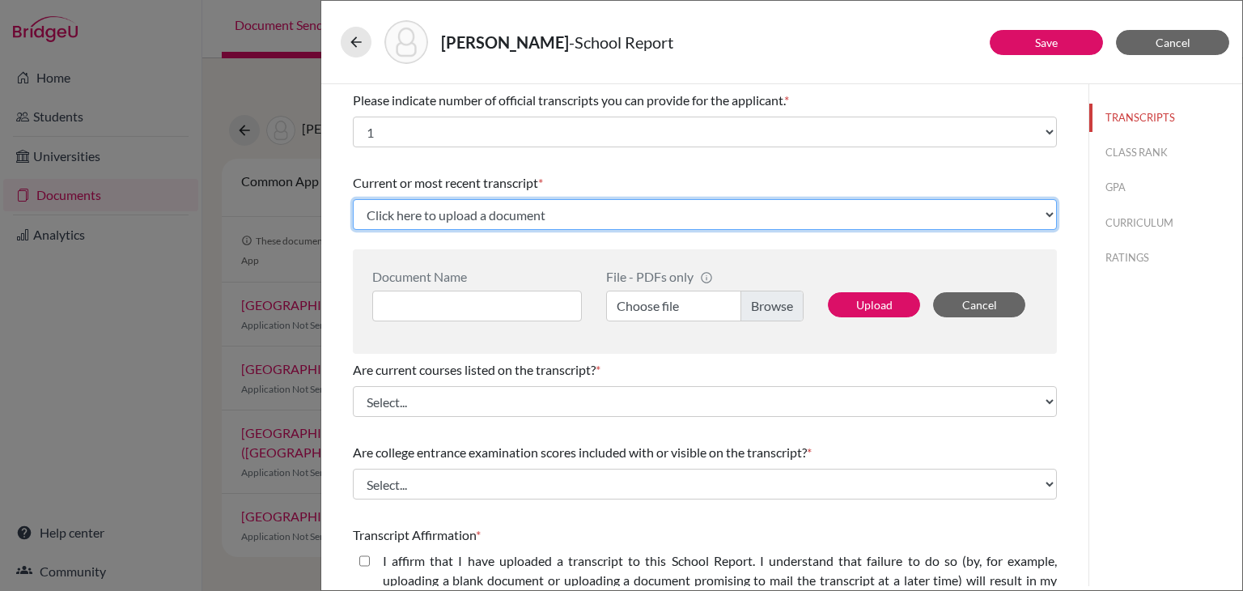
click at [618, 227] on select "Click here to upload a document Upload New File" at bounding box center [705, 214] width 704 height 31
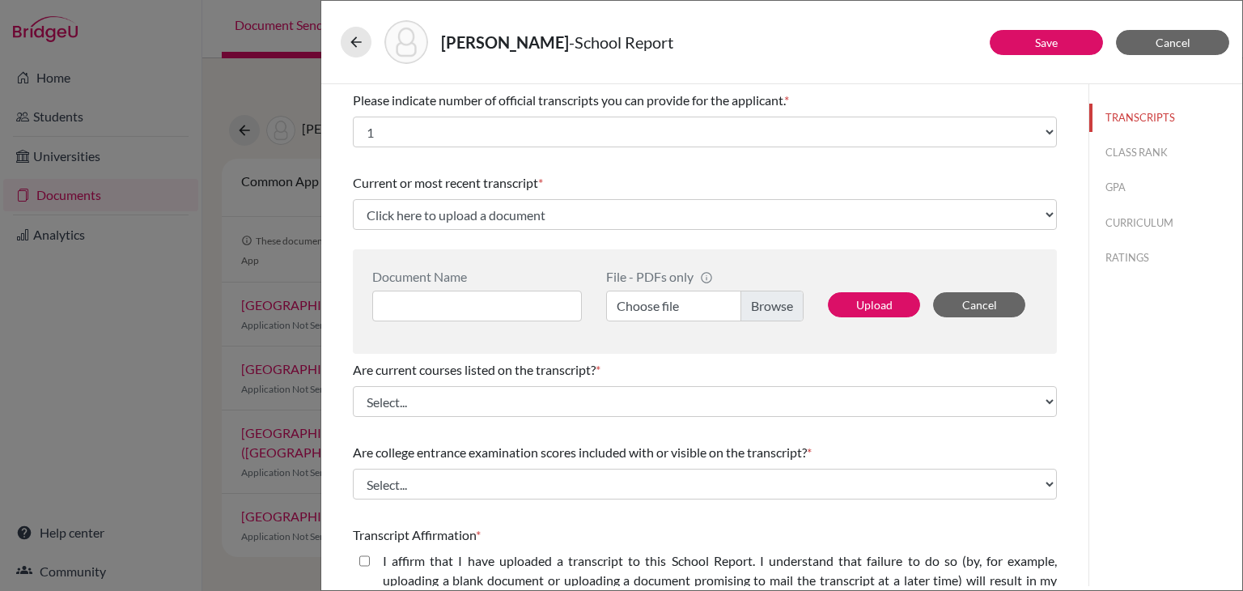
click at [583, 295] on div "Document Name" at bounding box center [483, 295] width 222 height 53
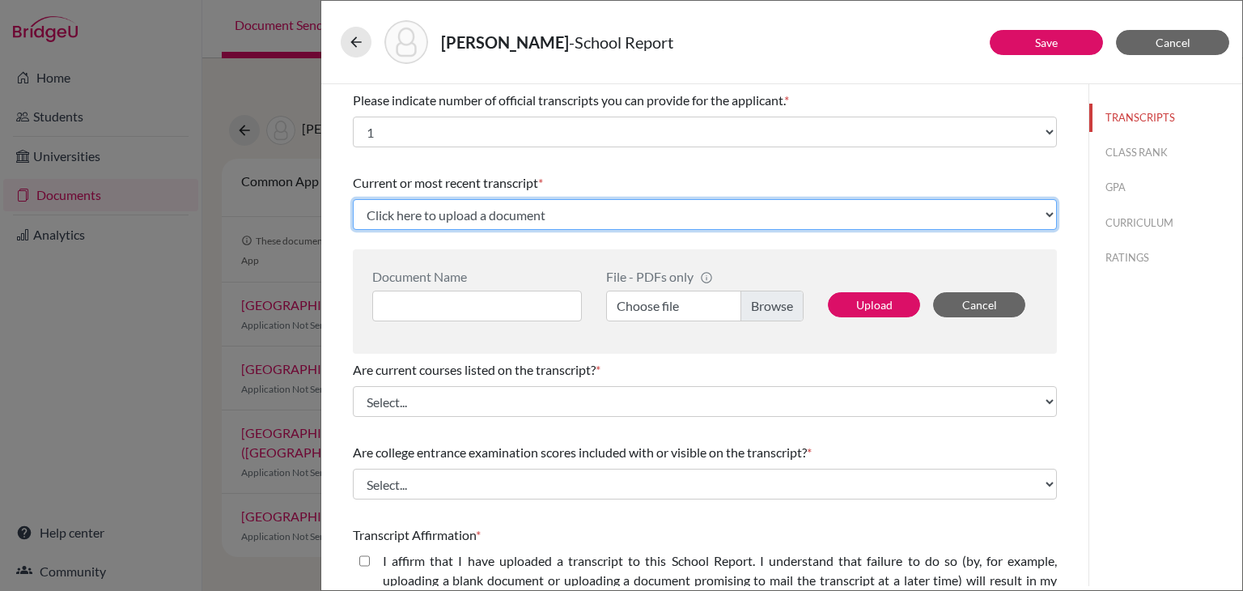
click at [613, 208] on select "Click here to upload a document Upload New File" at bounding box center [705, 214] width 704 height 31
select select "Upload New File"
click at [353, 199] on select "Click here to upload a document Upload New File" at bounding box center [705, 214] width 704 height 31
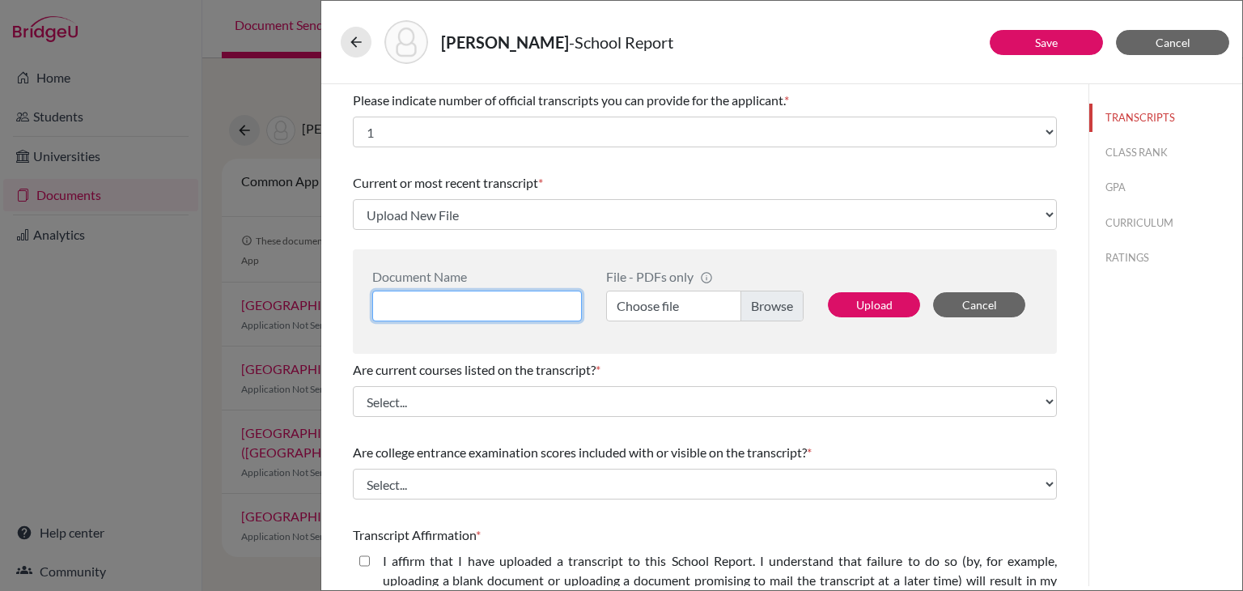
click at [538, 308] on input at bounding box center [477, 306] width 210 height 31
click at [490, 302] on input at bounding box center [477, 306] width 210 height 31
click at [414, 312] on input "Unoffical Transcript" at bounding box center [477, 306] width 210 height 31
type input "Unofficial Transcript"
click at [682, 303] on label "Choose file" at bounding box center [705, 306] width 198 height 31
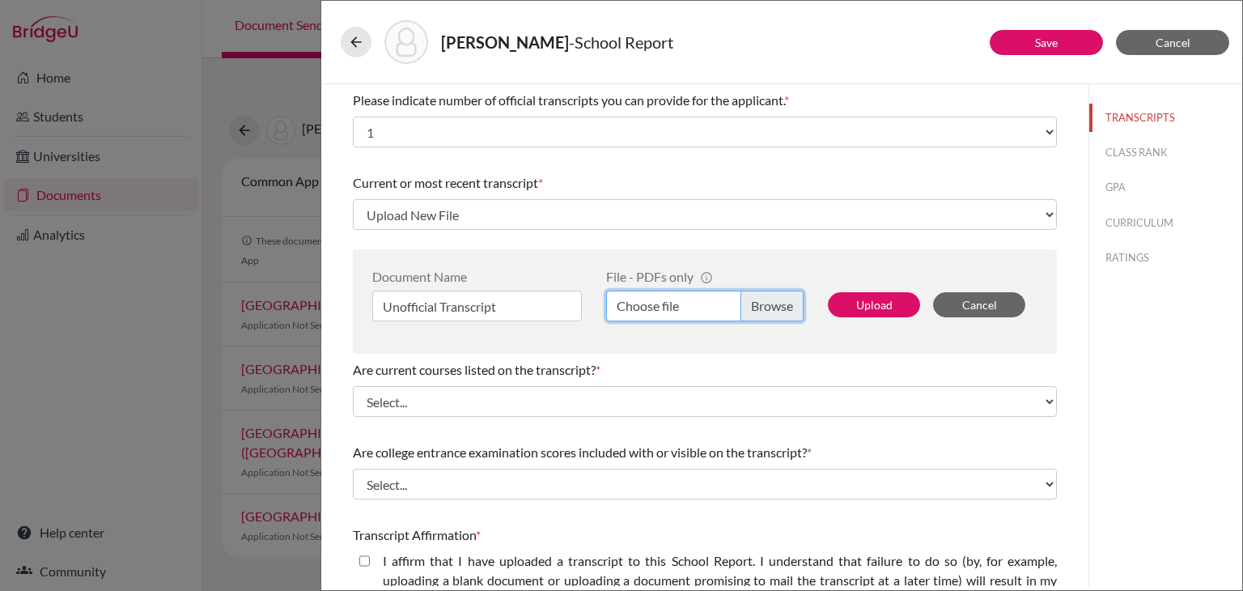
click at [682, 303] on input "Choose file" at bounding box center [705, 306] width 198 height 31
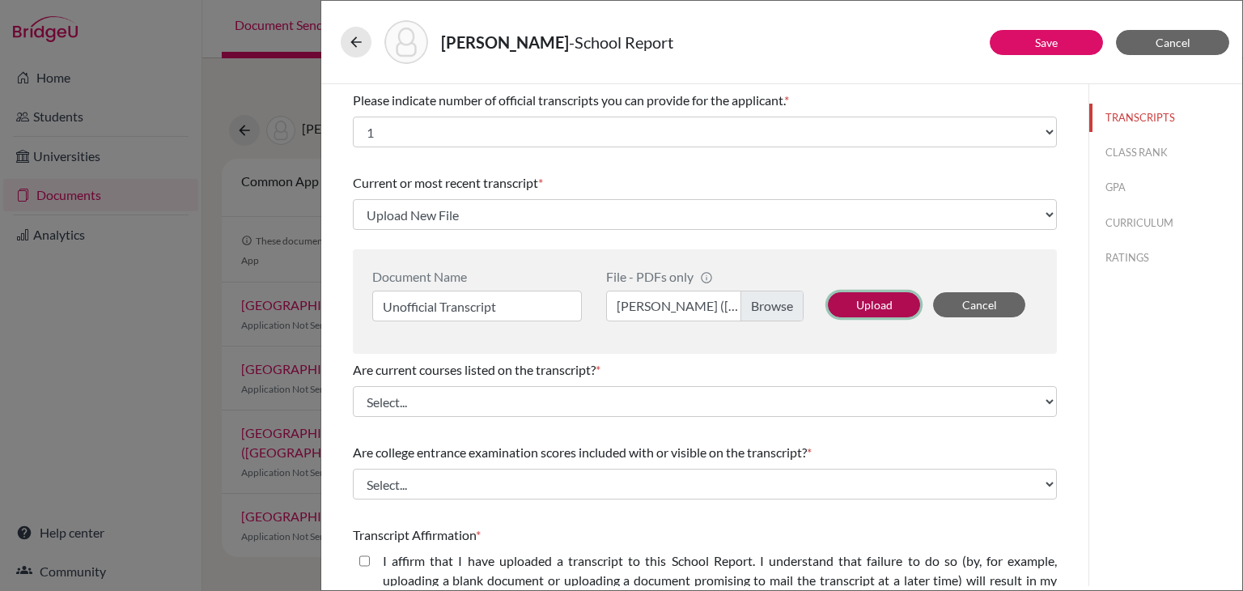
click at [886, 309] on button "Upload" at bounding box center [874, 304] width 92 height 25
select select "690449"
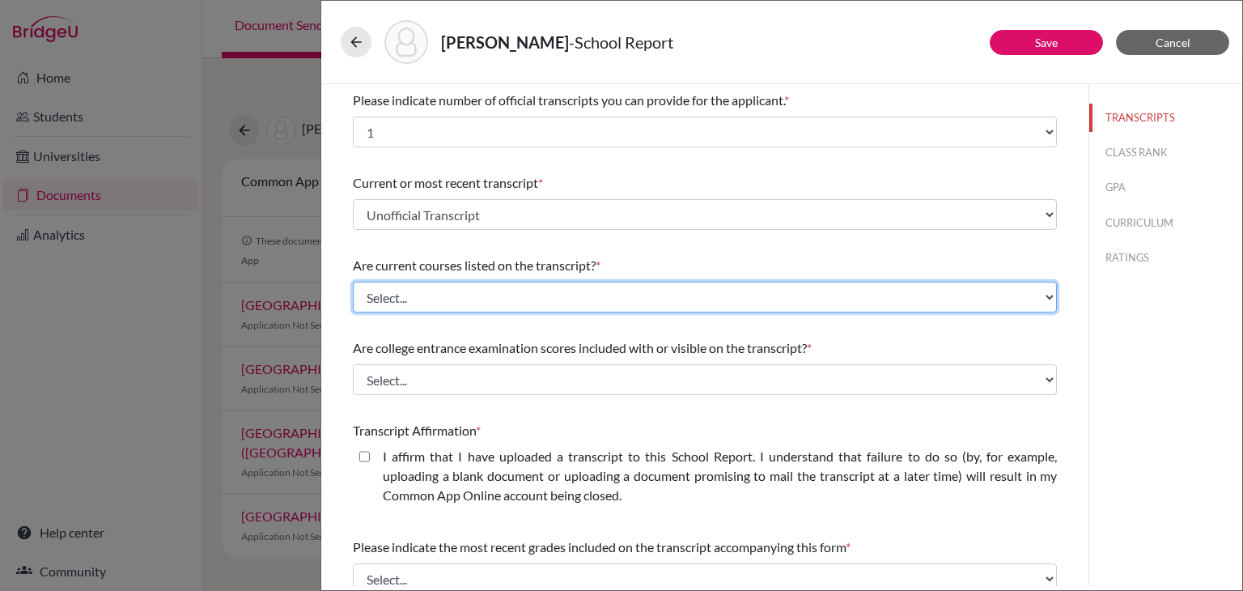
click at [850, 304] on select "Select... Yes No" at bounding box center [705, 297] width 704 height 31
click at [353, 282] on select "Select... Yes No" at bounding box center [705, 297] width 704 height 31
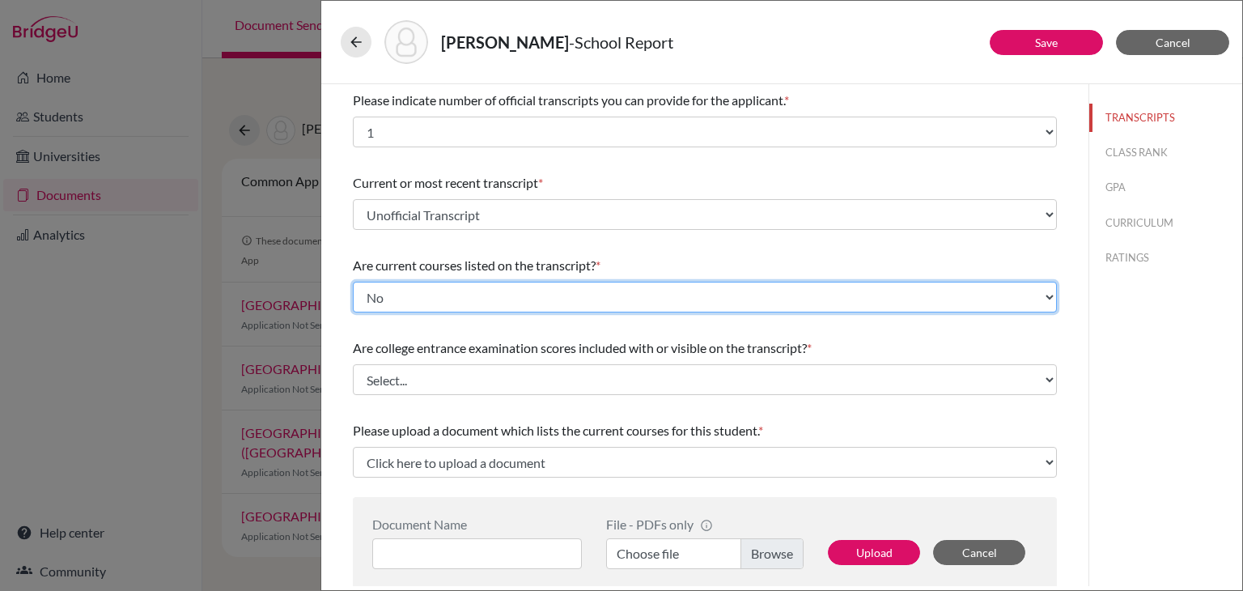
scroll to position [16, 0]
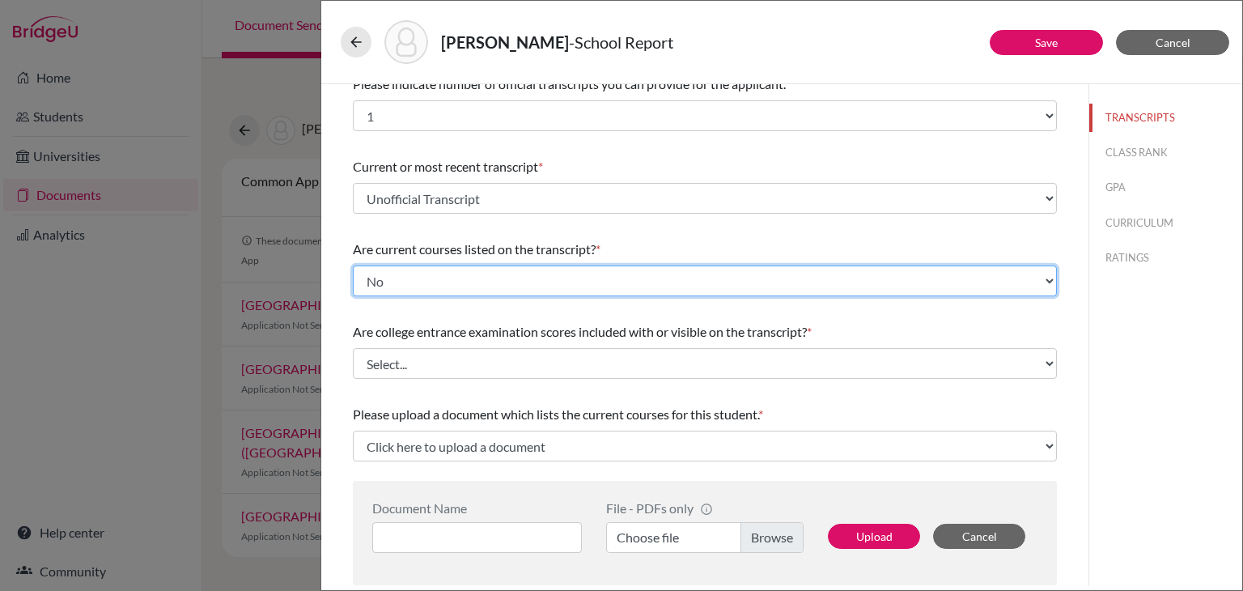
click at [635, 278] on select "Select... Yes No" at bounding box center [705, 281] width 704 height 31
select select "0"
click at [353, 266] on select "Select... Yes No" at bounding box center [705, 281] width 704 height 31
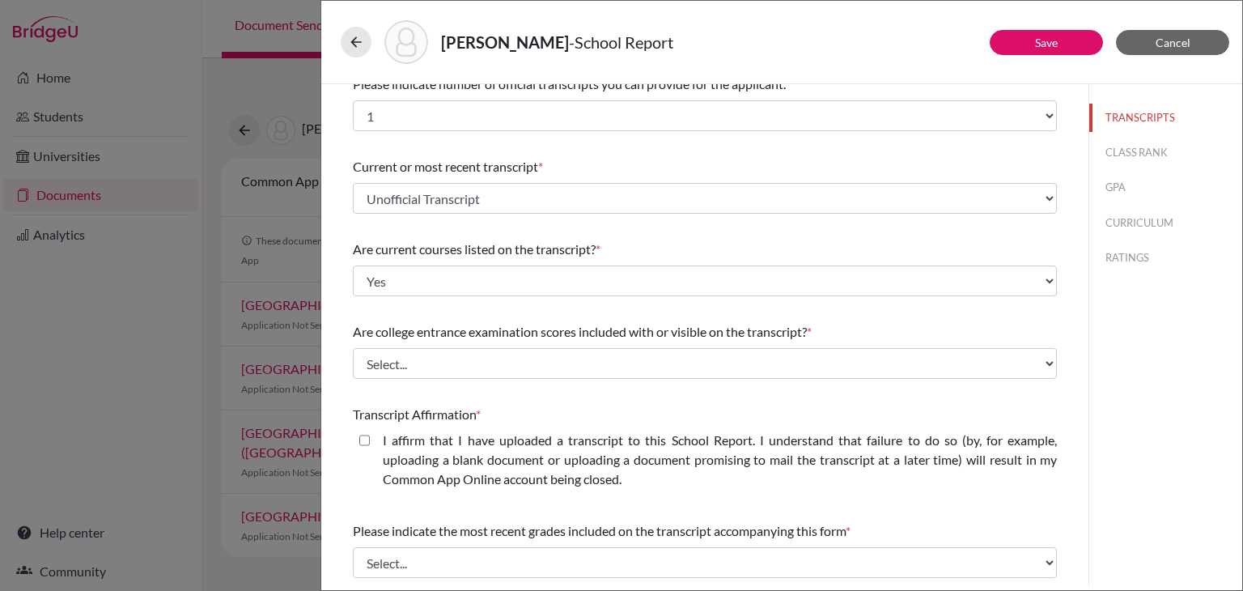
click at [635, 233] on div "Are current courses listed on the transcript? * Select... Yes No" at bounding box center [705, 268] width 704 height 70
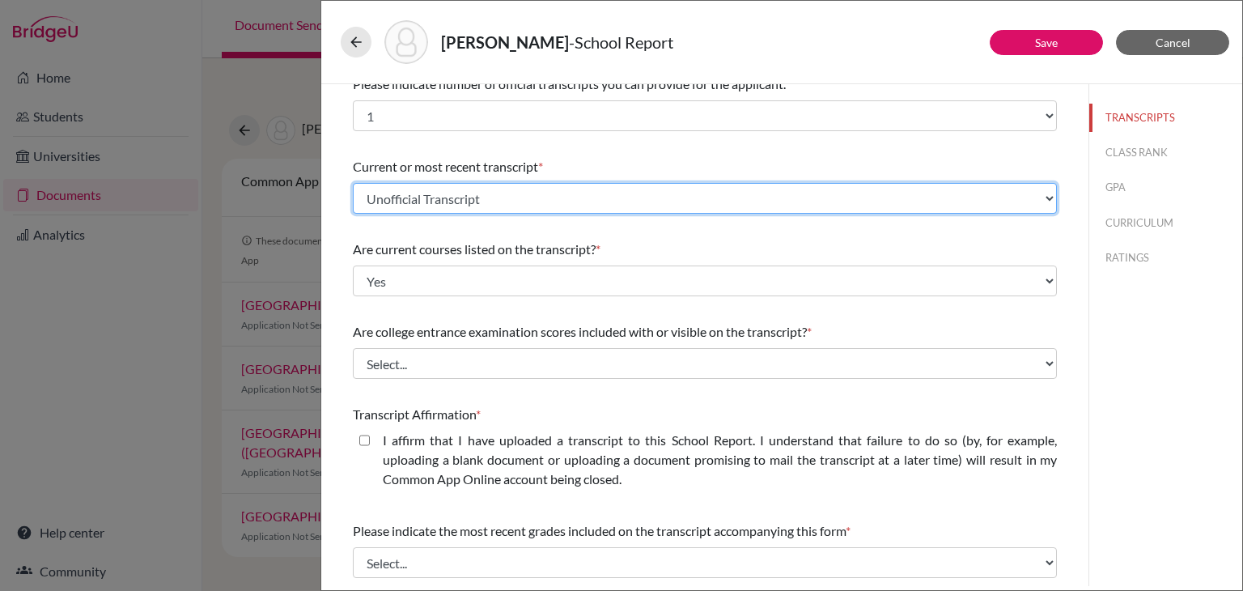
click at [606, 202] on select "Select existing document or upload a new one Unofficial Transcript Upload New F…" at bounding box center [705, 198] width 704 height 31
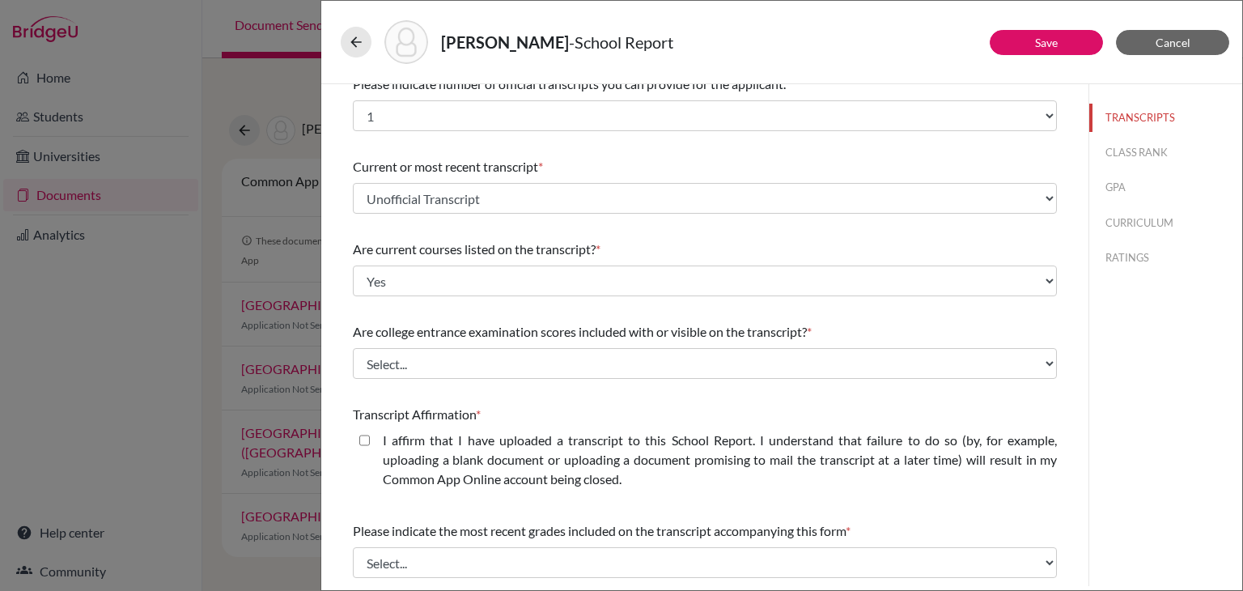
click at [665, 231] on div "Please indicate number of official transcripts you can provide for the applican…" at bounding box center [705, 417] width 704 height 698
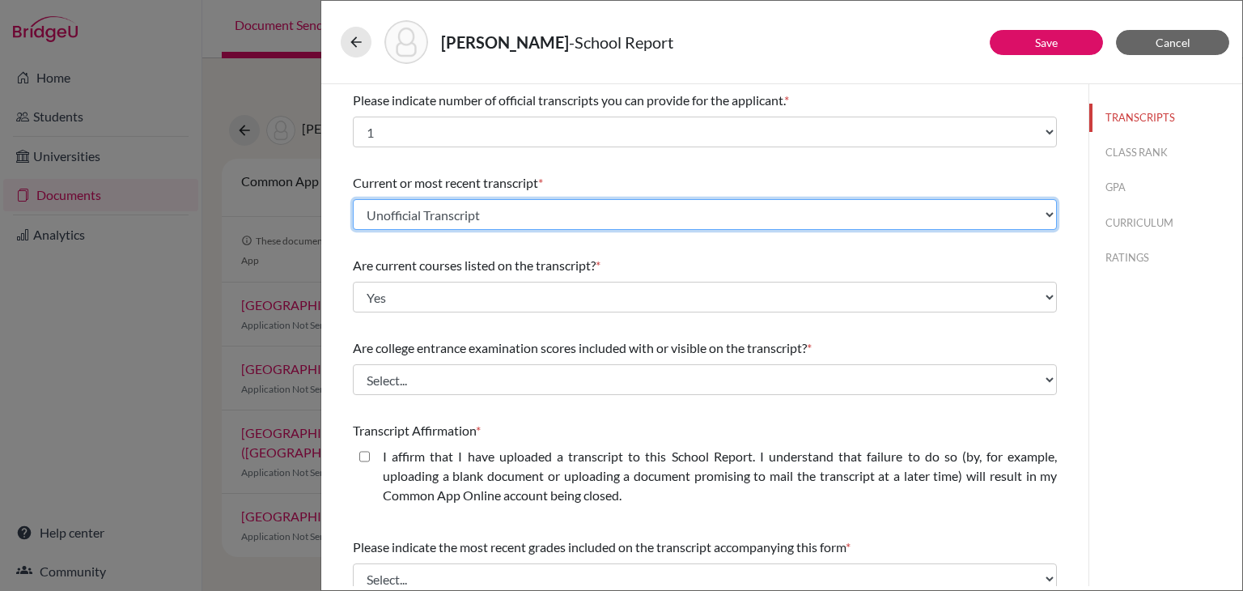
click at [680, 221] on select "Select existing document or upload a new one Unofficial Transcript Upload New F…" at bounding box center [705, 214] width 704 height 31
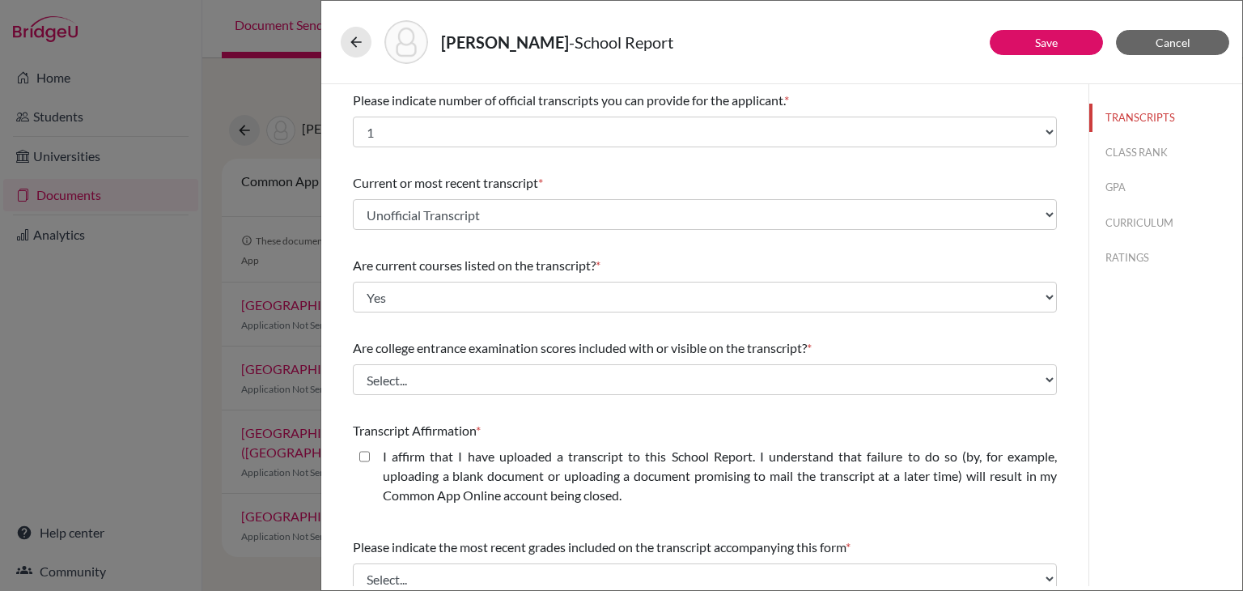
click at [690, 264] on div "Are current courses listed on the transcript? *" at bounding box center [705, 265] width 704 height 19
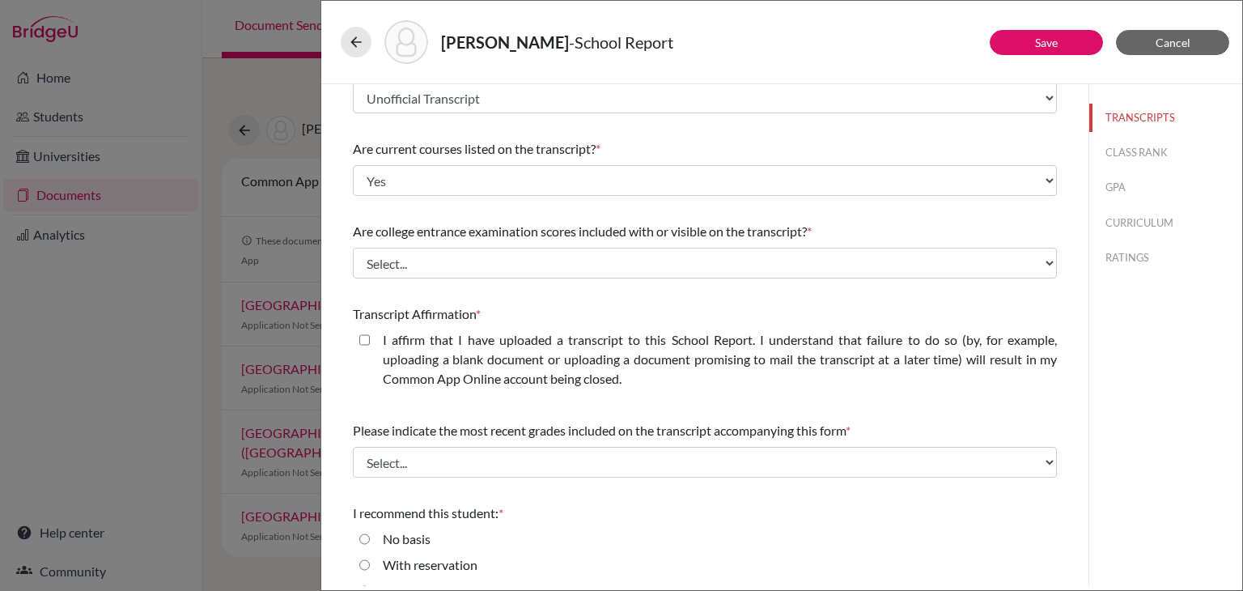
scroll to position [117, 0]
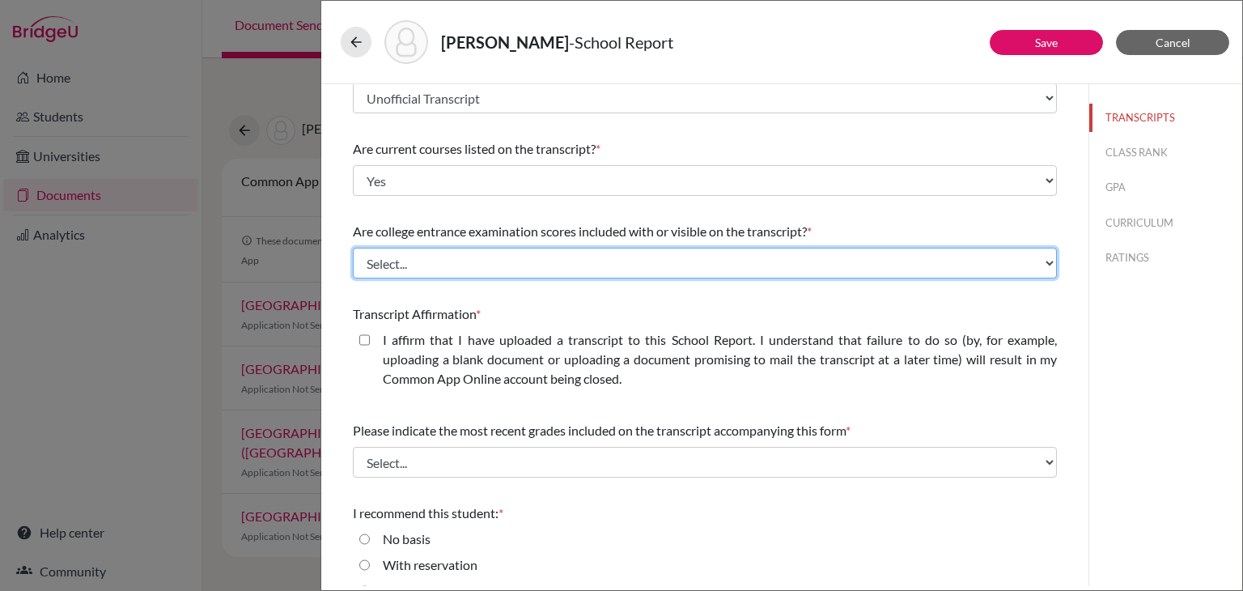
click at [612, 257] on select "Select... Yes No" at bounding box center [705, 263] width 704 height 31
click at [563, 263] on select "Select... Yes No" at bounding box center [705, 263] width 704 height 31
select select "1"
click at [353, 248] on select "Select... Yes No" at bounding box center [705, 263] width 704 height 31
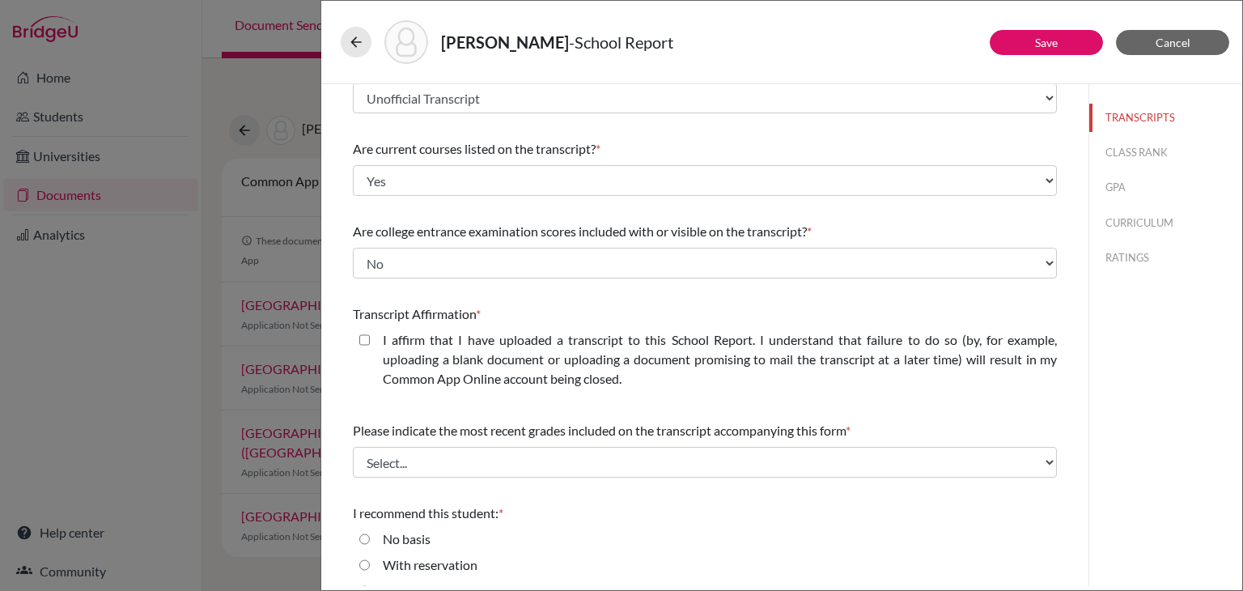
click at [365, 335] on closed\ "I affirm that I have uploaded a transcript to this School Report. I understand …" at bounding box center [364, 339] width 11 height 19
checkbox closed\ "true"
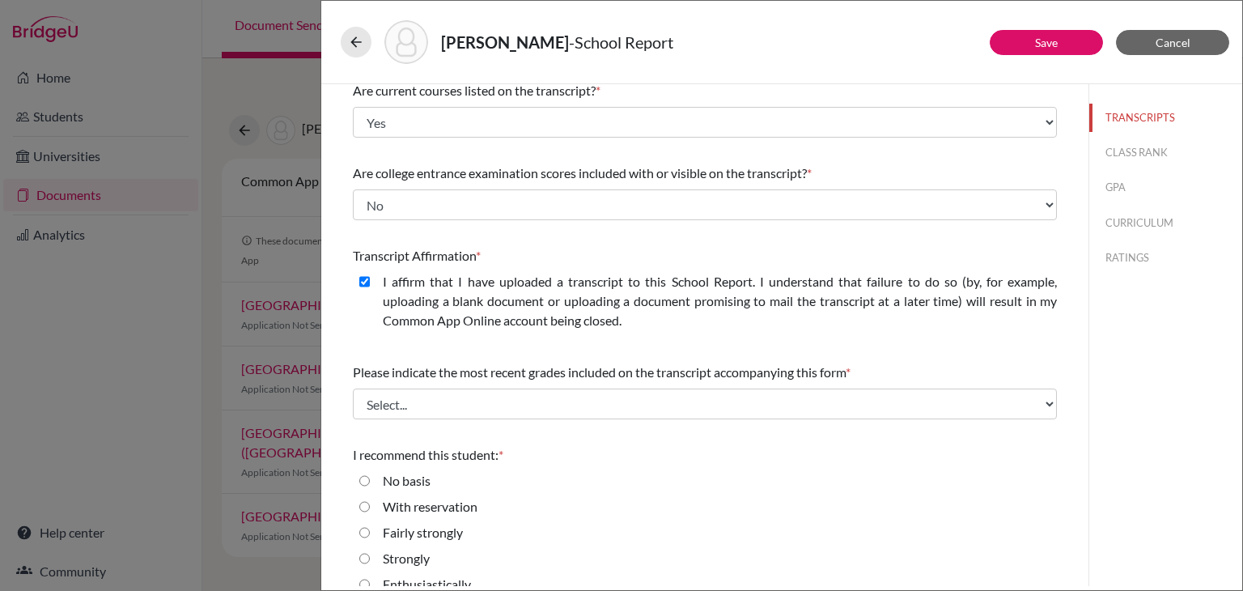
scroll to position [185, 0]
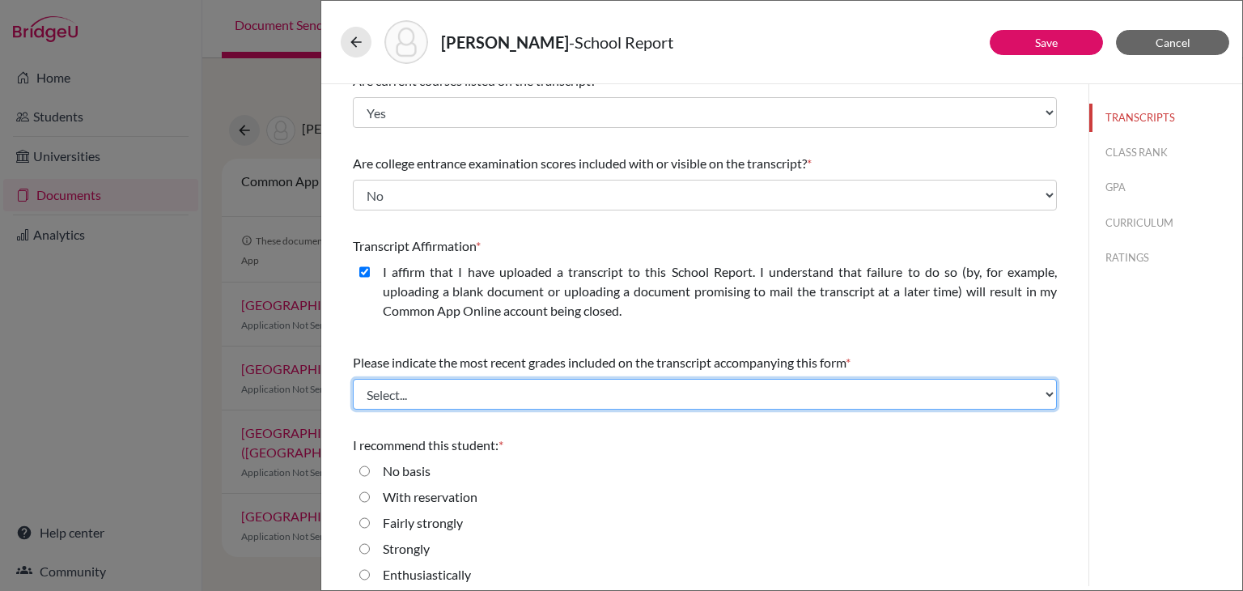
click at [644, 402] on select "Select... Final junior year grades 1st Quarter senior year grades 2nd Quarter/1…" at bounding box center [705, 394] width 704 height 31
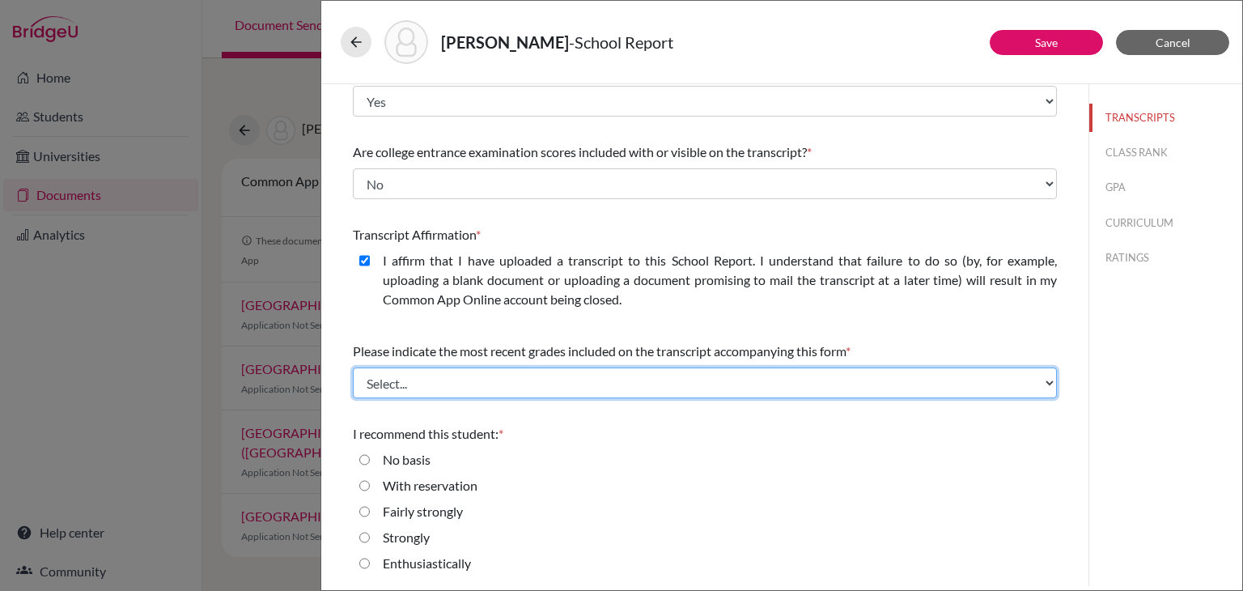
scroll to position [195, 0]
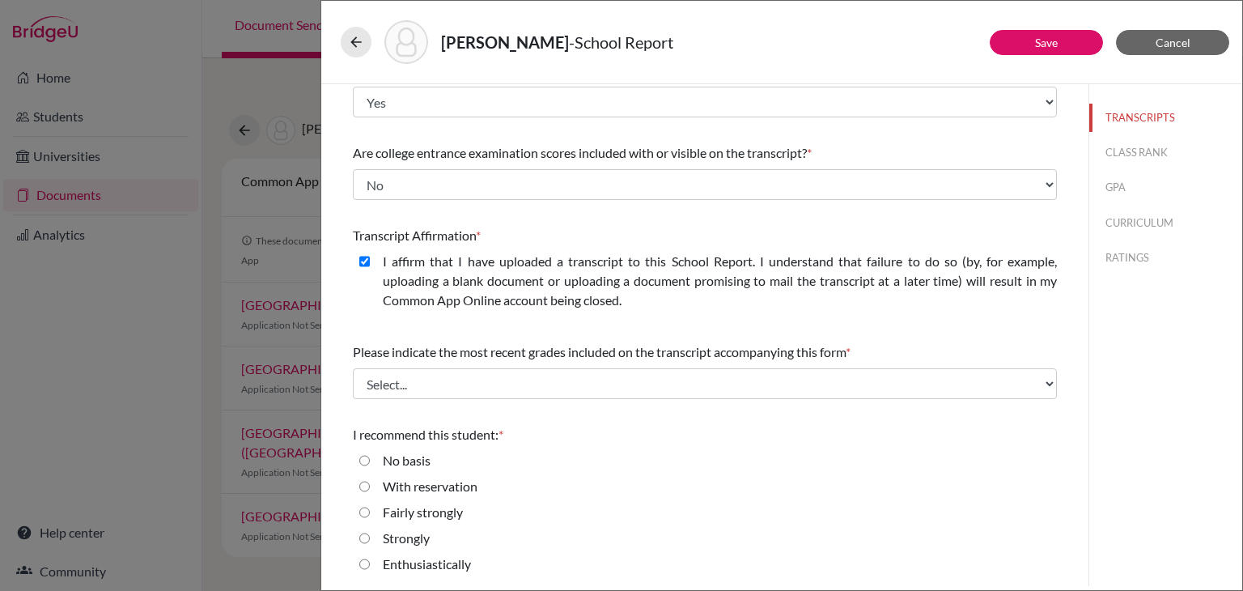
click at [644, 402] on div "Please indicate the most recent grades included on the transcript accompanying …" at bounding box center [705, 371] width 704 height 70
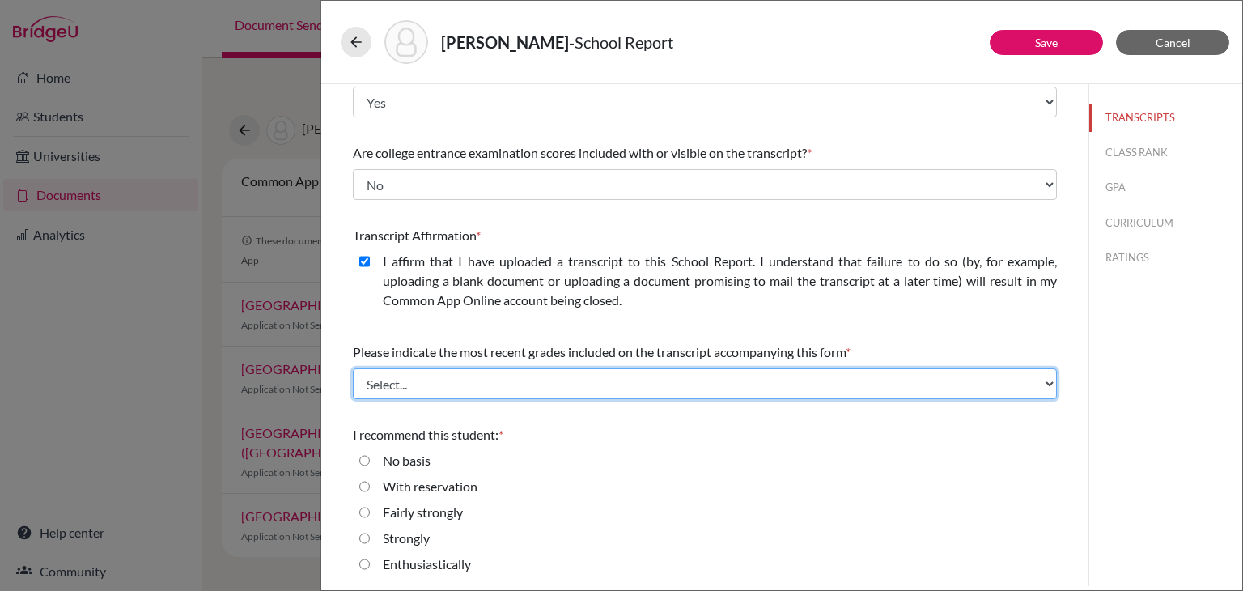
click at [635, 394] on select "Select... Final junior year grades 1st Quarter senior year grades 2nd Quarter/1…" at bounding box center [705, 383] width 704 height 31
select select "0"
click at [353, 368] on select "Select... Final junior year grades 1st Quarter senior year grades 2nd Quarter/1…" at bounding box center [705, 383] width 704 height 31
click at [584, 387] on select "Select... Final junior year grades 1st Quarter senior year grades 2nd Quarter/1…" at bounding box center [705, 383] width 704 height 31
click at [353, 368] on select "Select... Final junior year grades 1st Quarter senior year grades 2nd Quarter/1…" at bounding box center [705, 383] width 704 height 31
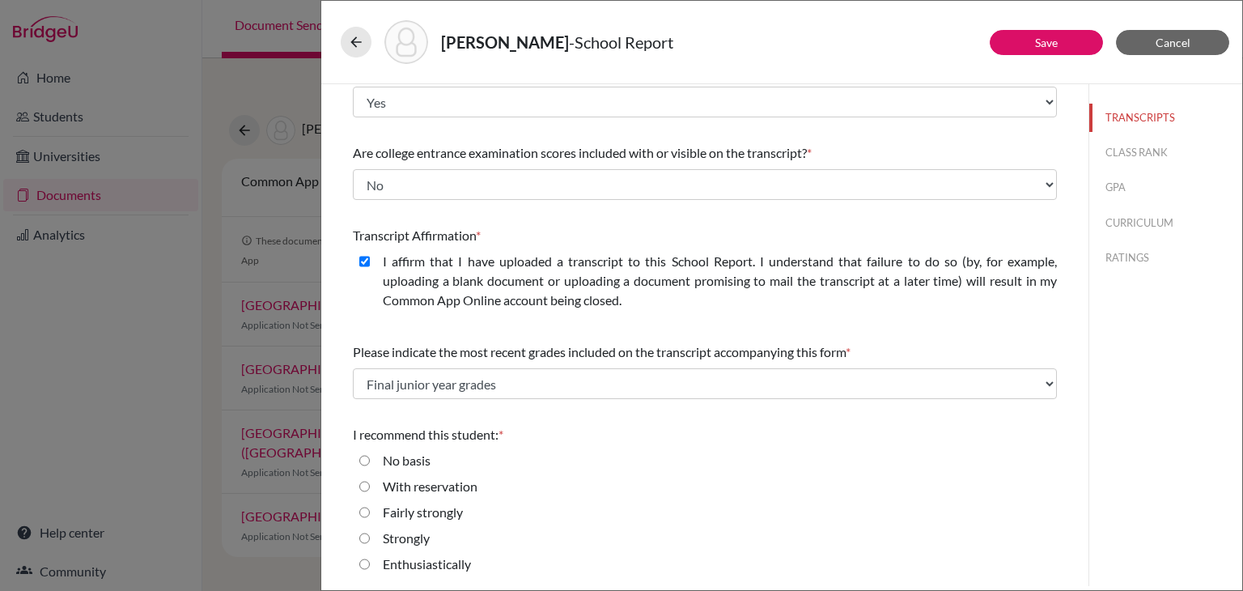
click at [986, 328] on div "Please indicate number of official transcripts you can provide for the applican…" at bounding box center [705, 238] width 704 height 698
click at [364, 562] on input "Enthusiastically" at bounding box center [364, 563] width 11 height 19
radio input "true"
click at [1026, 45] on button "Save" at bounding box center [1046, 42] width 113 height 25
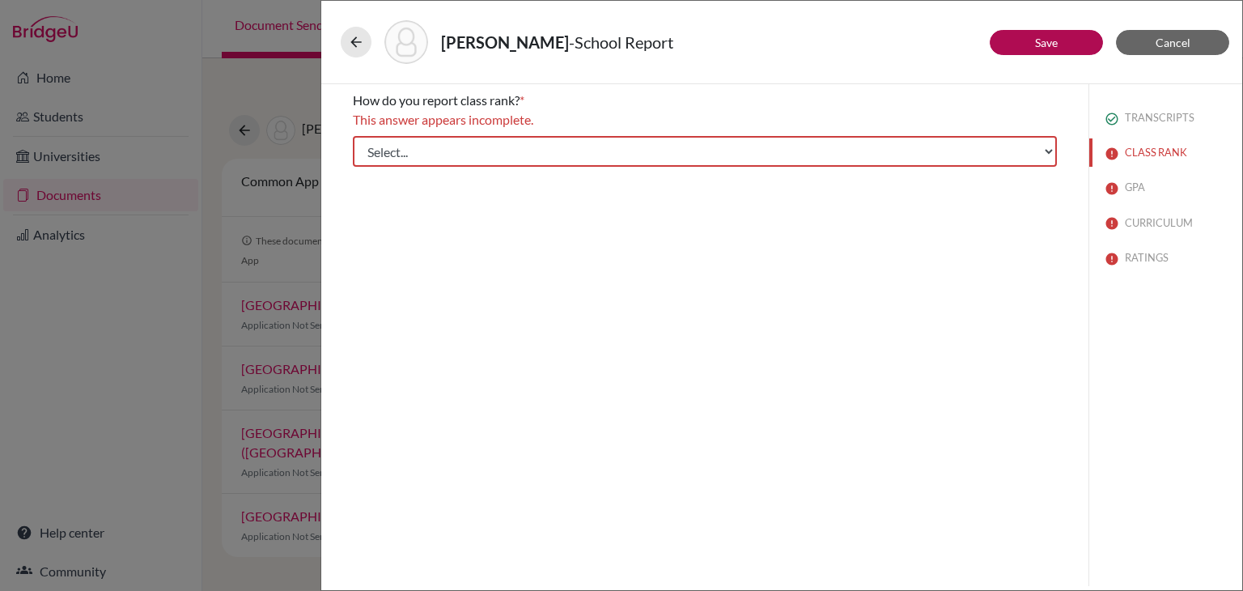
scroll to position [0, 0]
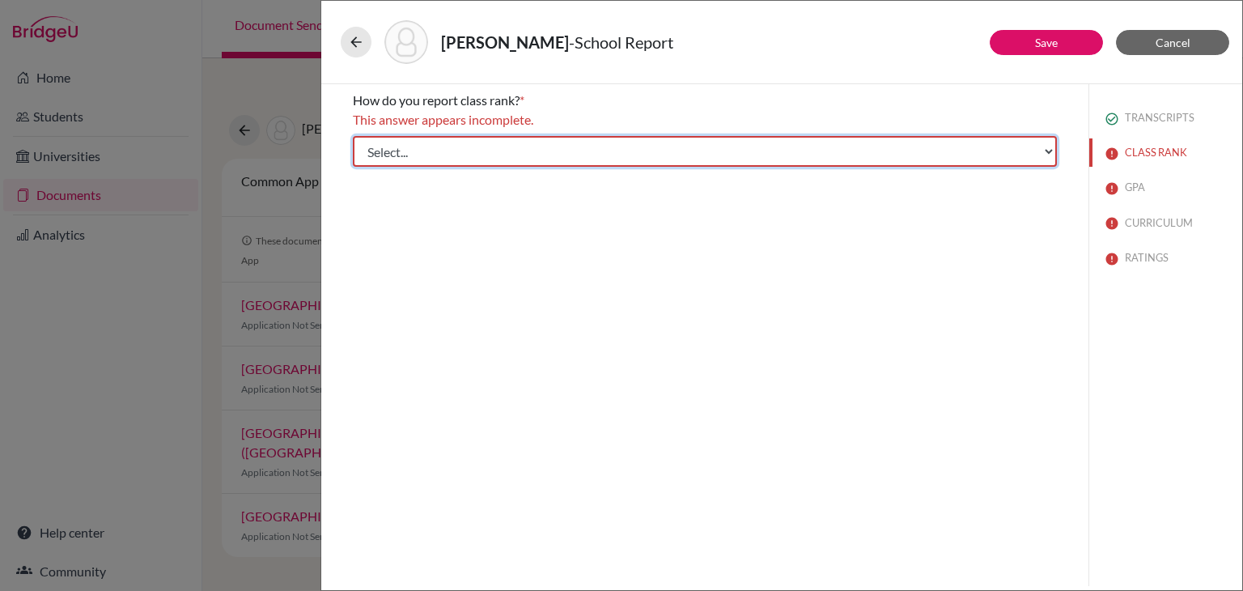
click at [521, 155] on select "Select... Exact Decile Quintile Quartile None" at bounding box center [705, 151] width 704 height 31
select select "5"
click at [353, 136] on select "Select... Exact Decile Quintile Quartile None" at bounding box center [705, 151] width 704 height 31
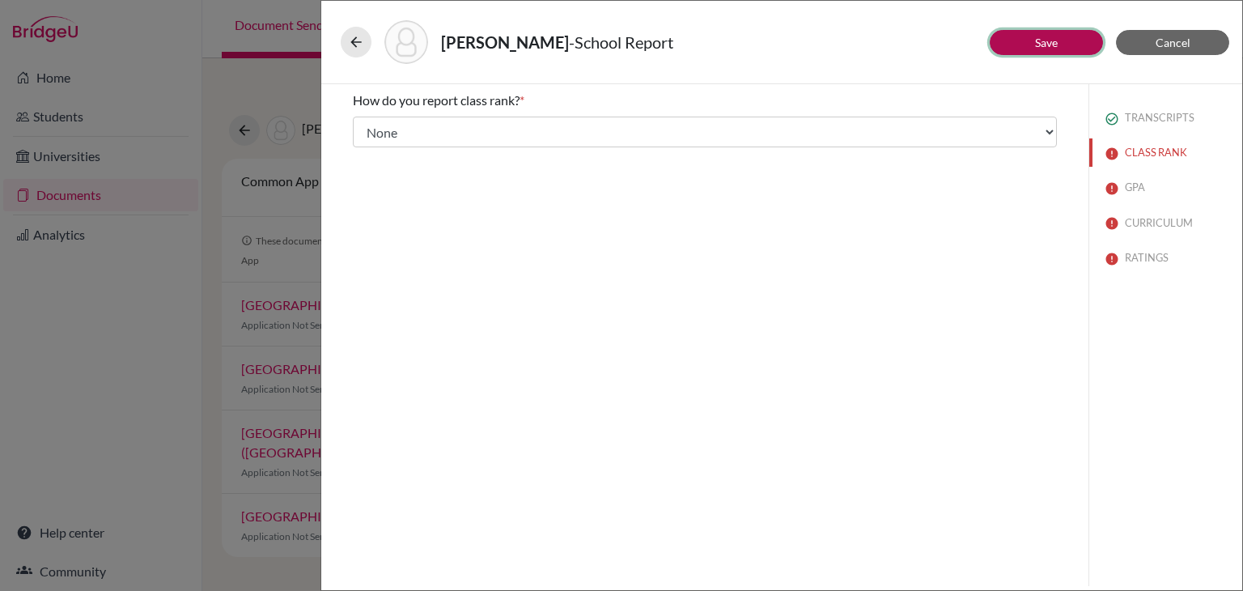
click at [1051, 52] on button "Save" at bounding box center [1046, 42] width 113 height 25
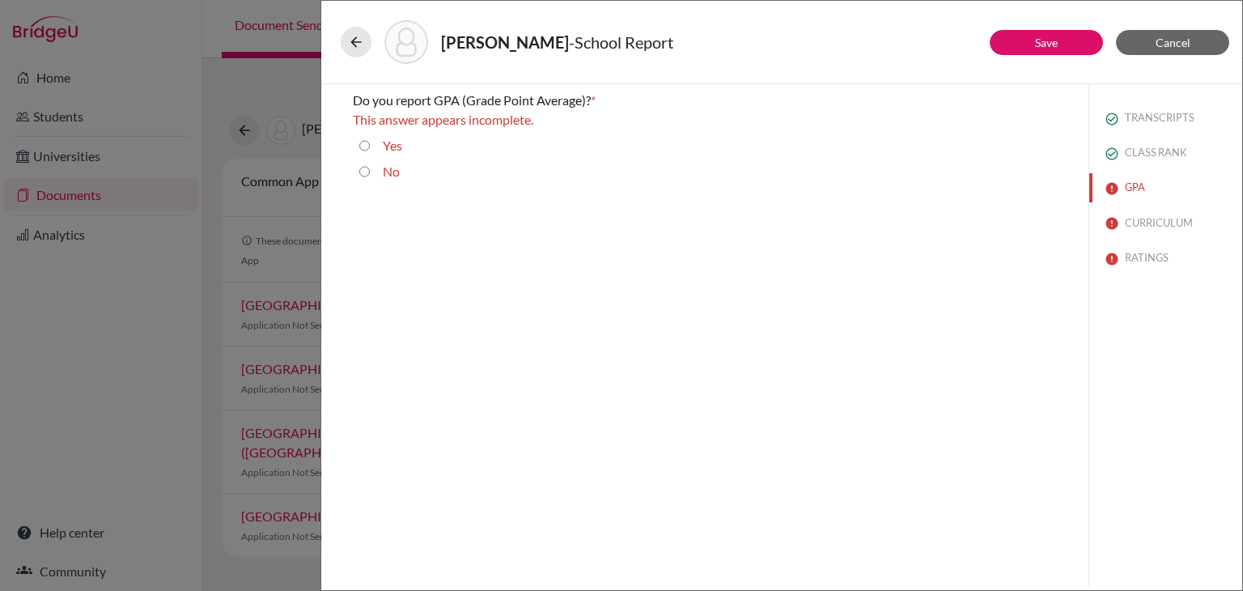
click at [359, 147] on input "Yes" at bounding box center [364, 145] width 11 height 19
radio input "true"
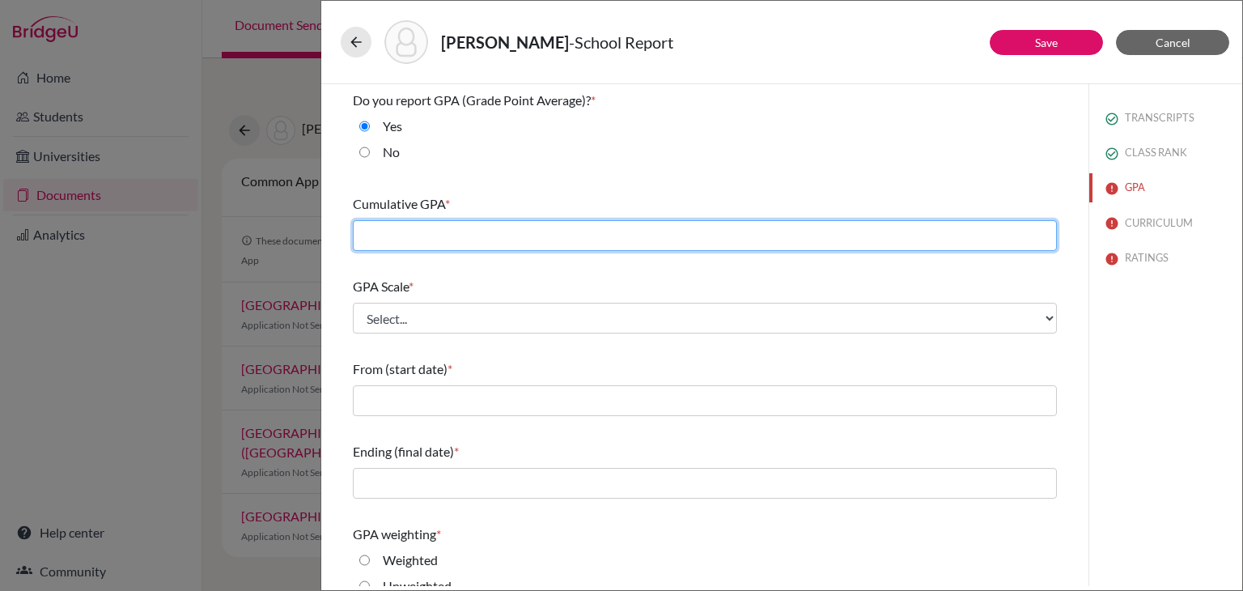
click at [510, 236] on input "text" at bounding box center [705, 235] width 704 height 31
type input "4.1"
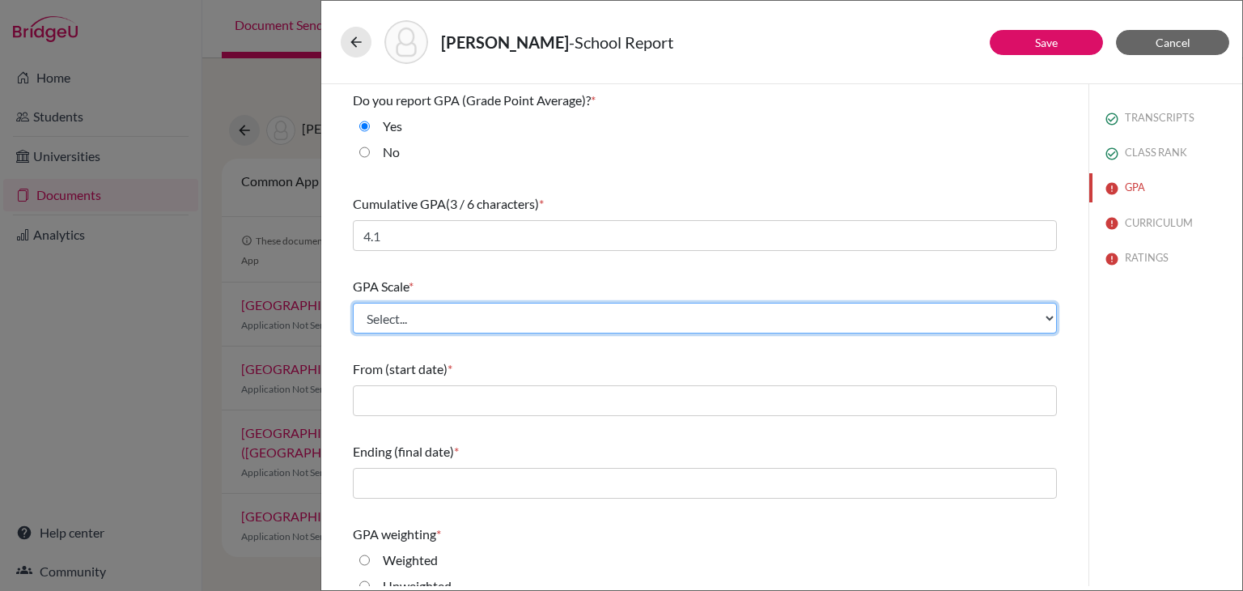
click at [623, 317] on select "Select... 4 5 6 7 8 9 10 11 12 13 14 15 16 17 18 19 20 100" at bounding box center [705, 318] width 704 height 31
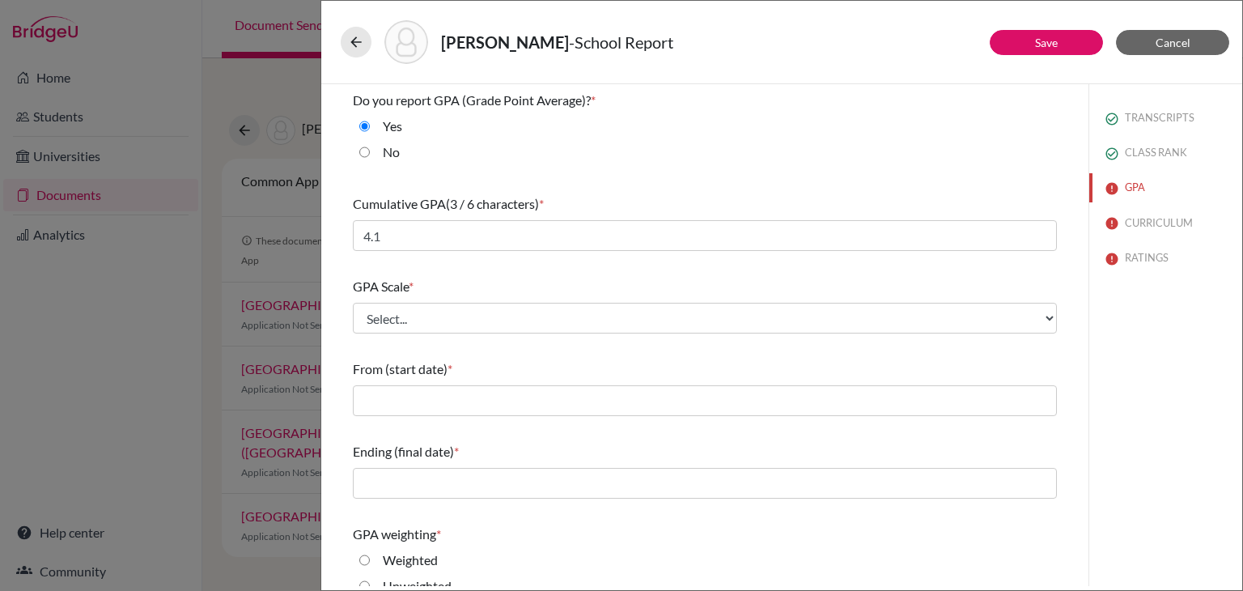
click at [336, 350] on div "Do you report GPA (Grade Point Average)? * Yes No Cumulative GPA (3 / 6 charact…" at bounding box center [705, 429] width 743 height 690
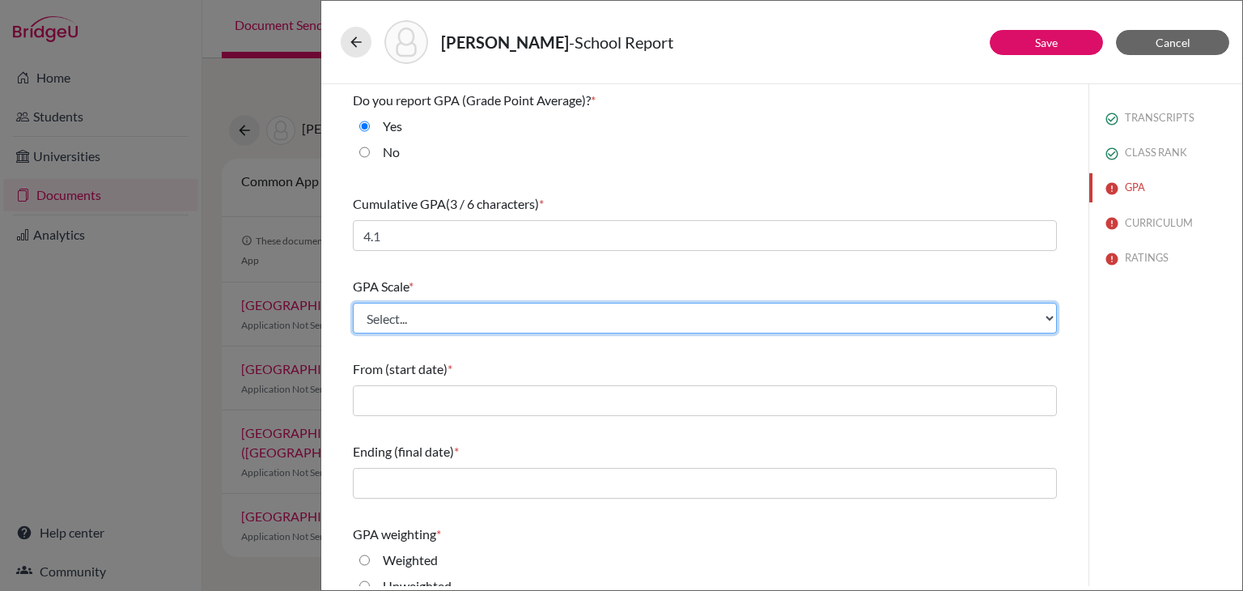
click at [469, 320] on select "Select... 4 5 6 7 8 9 10 11 12 13 14 15 16 17 18 19 20 100" at bounding box center [705, 318] width 704 height 31
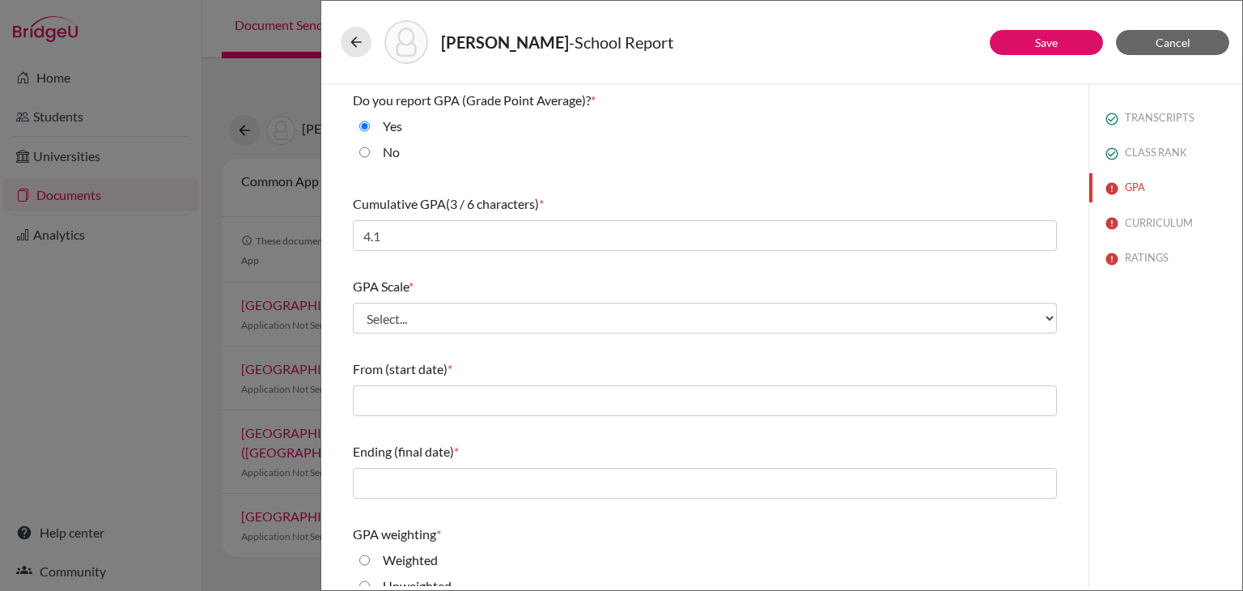
click at [338, 342] on div "Do you report GPA (Grade Point Average)? * Yes No Cumulative GPA (3 / 6 charact…" at bounding box center [705, 429] width 743 height 690
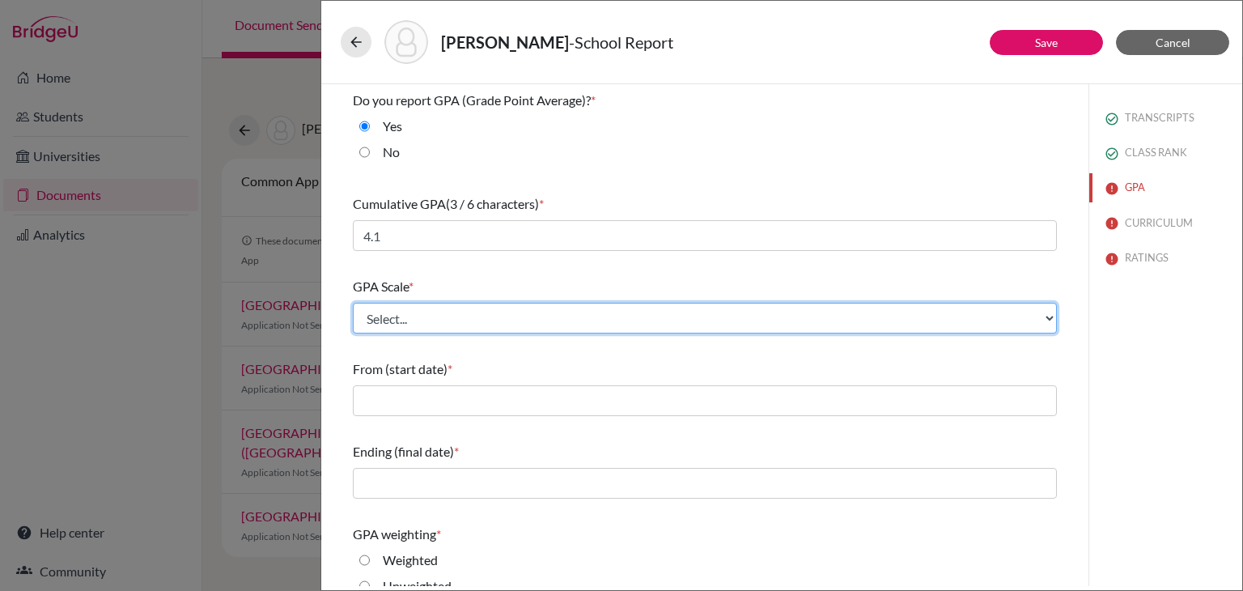
click at [649, 310] on select "Select... 4 5 6 7 8 9 10 11 12 13 14 15 16 17 18 19 20 100" at bounding box center [705, 318] width 704 height 31
select select "4"
click at [353, 303] on select "Select... 4 5 6 7 8 9 10 11 12 13 14 15 16 17 18 19 20 100" at bounding box center [705, 318] width 704 height 31
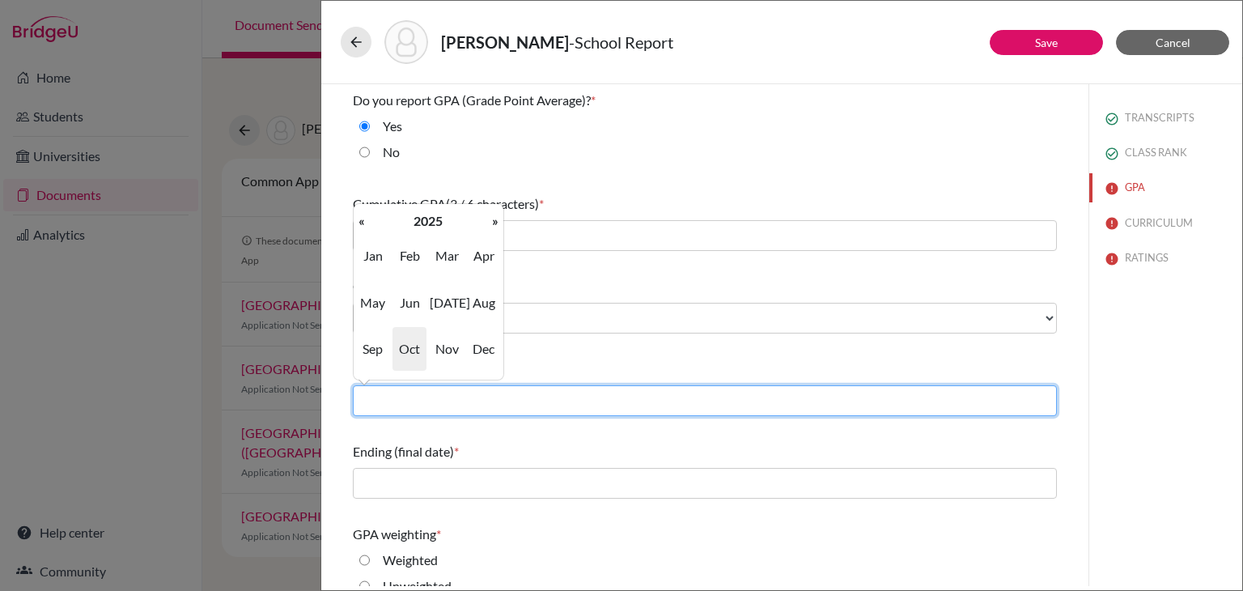
click at [437, 403] on input "text" at bounding box center [705, 400] width 704 height 31
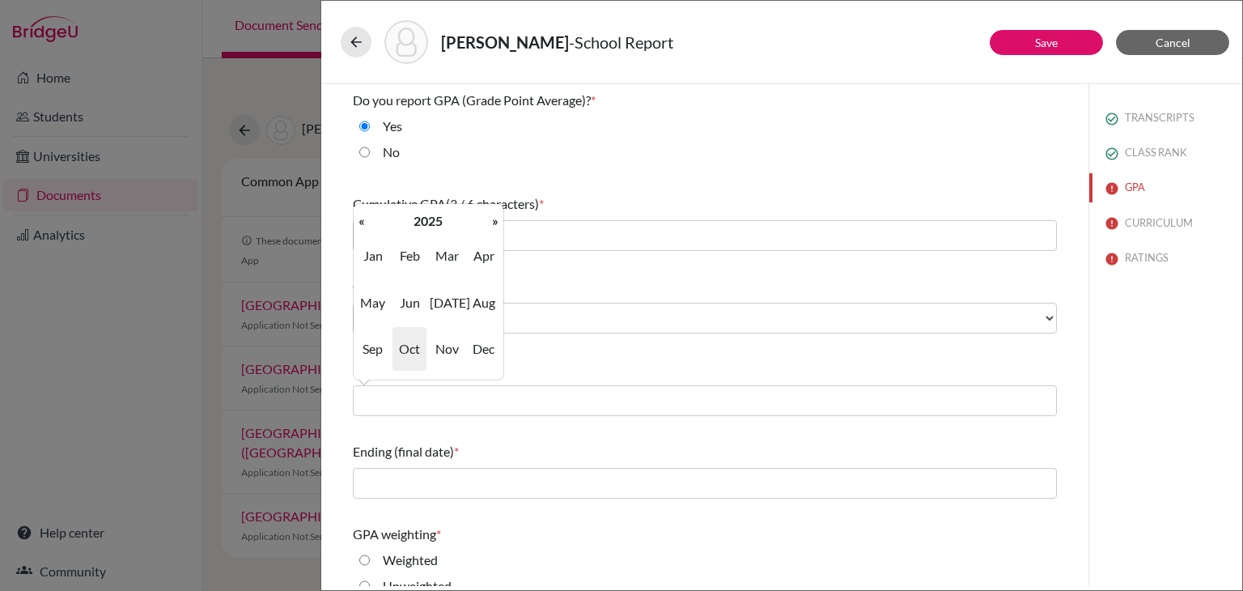
click at [586, 347] on div "Do you report GPA (Grade Point Average)? * Yes No Cumulative GPA (3 / 6 charact…" at bounding box center [705, 429] width 704 height 690
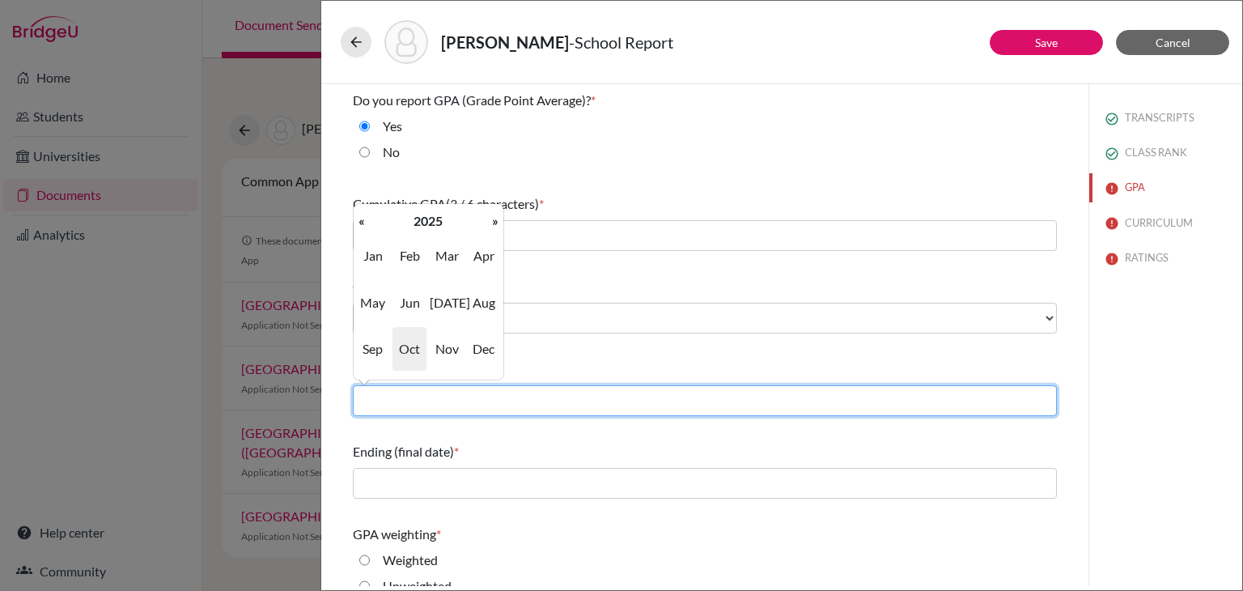
click at [560, 396] on input "text" at bounding box center [705, 400] width 704 height 31
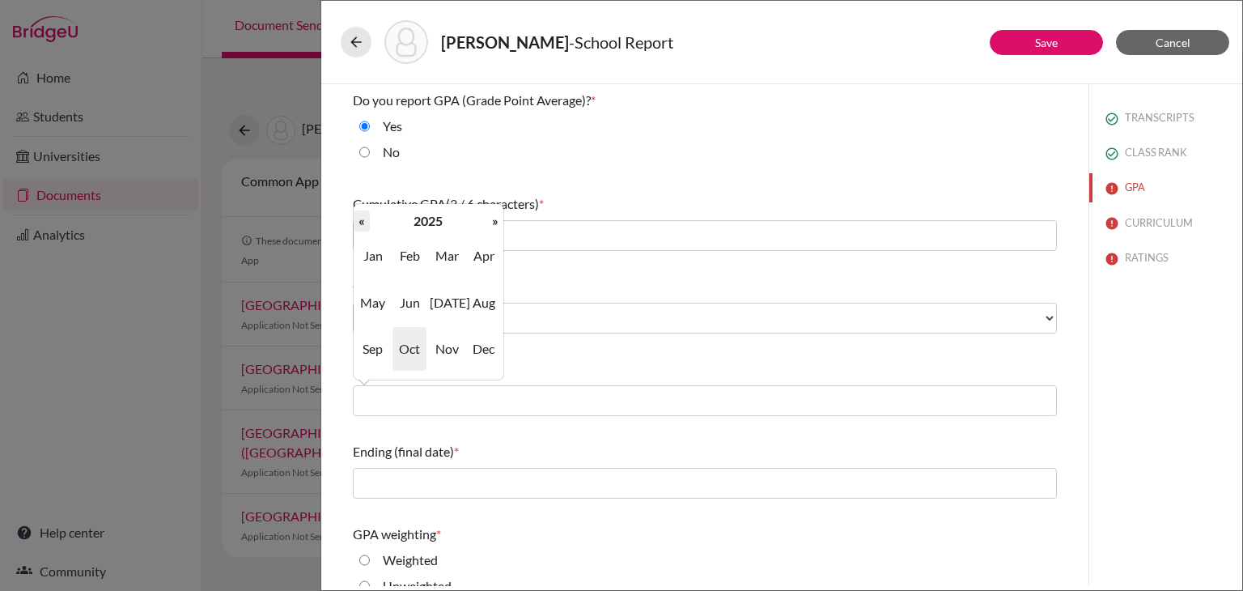
click at [366, 219] on th "«" at bounding box center [362, 220] width 16 height 21
click at [366, 349] on span "Sep" at bounding box center [373, 349] width 34 height 44
type input "09/2022"
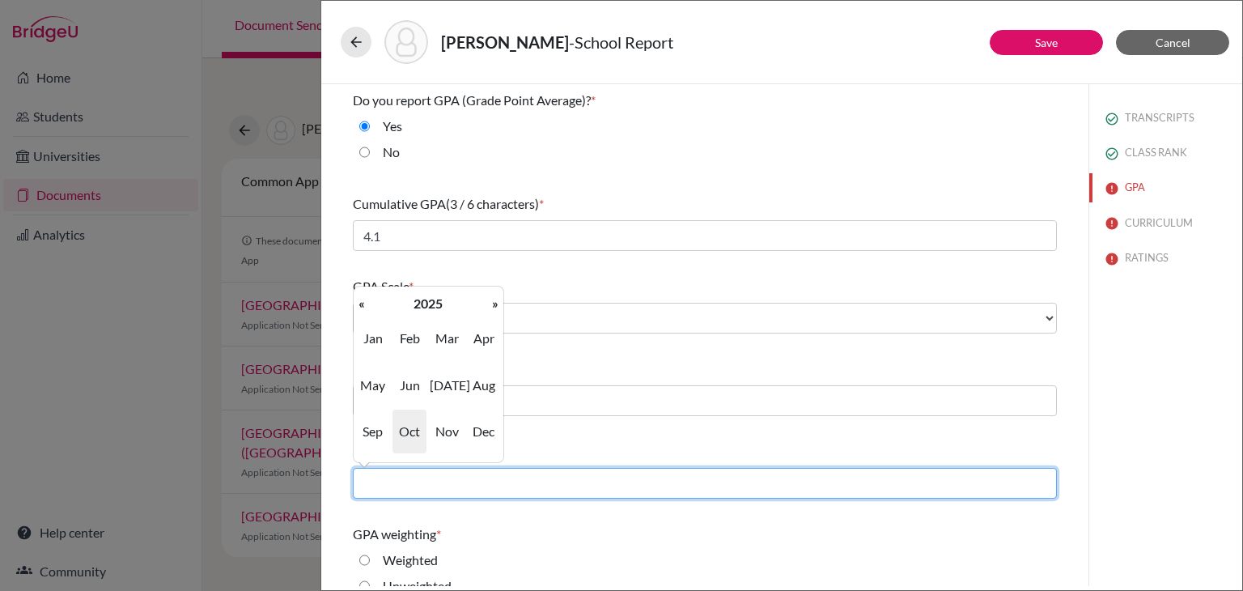
click at [472, 487] on input "text" at bounding box center [705, 483] width 704 height 31
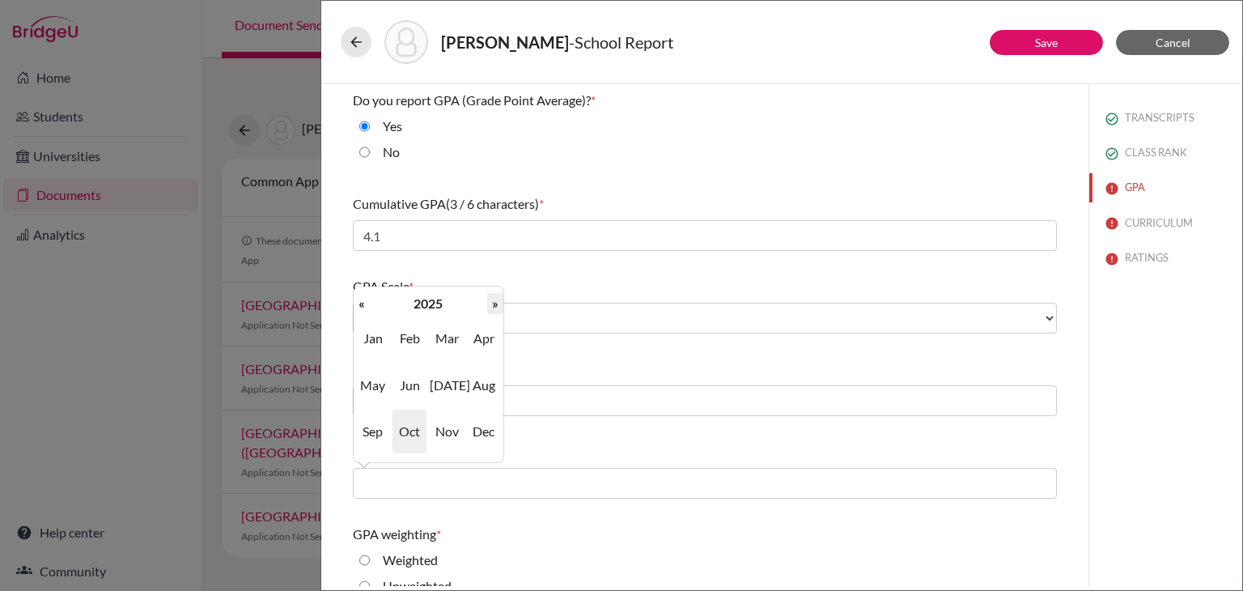
click at [495, 308] on th "»" at bounding box center [495, 303] width 16 height 21
click at [376, 388] on span "May" at bounding box center [373, 385] width 34 height 44
type input "05/2026"
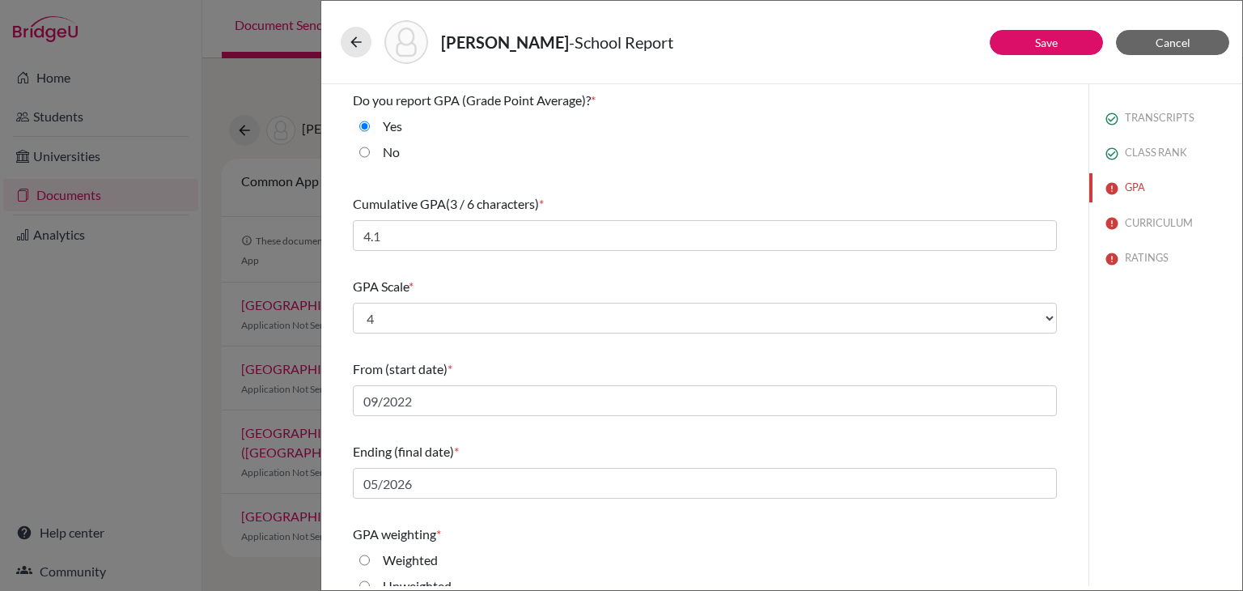
click at [1060, 487] on div "Do you report GPA (Grade Point Average)? * Yes No Cumulative GPA (3 / 6 charact…" at bounding box center [705, 429] width 743 height 690
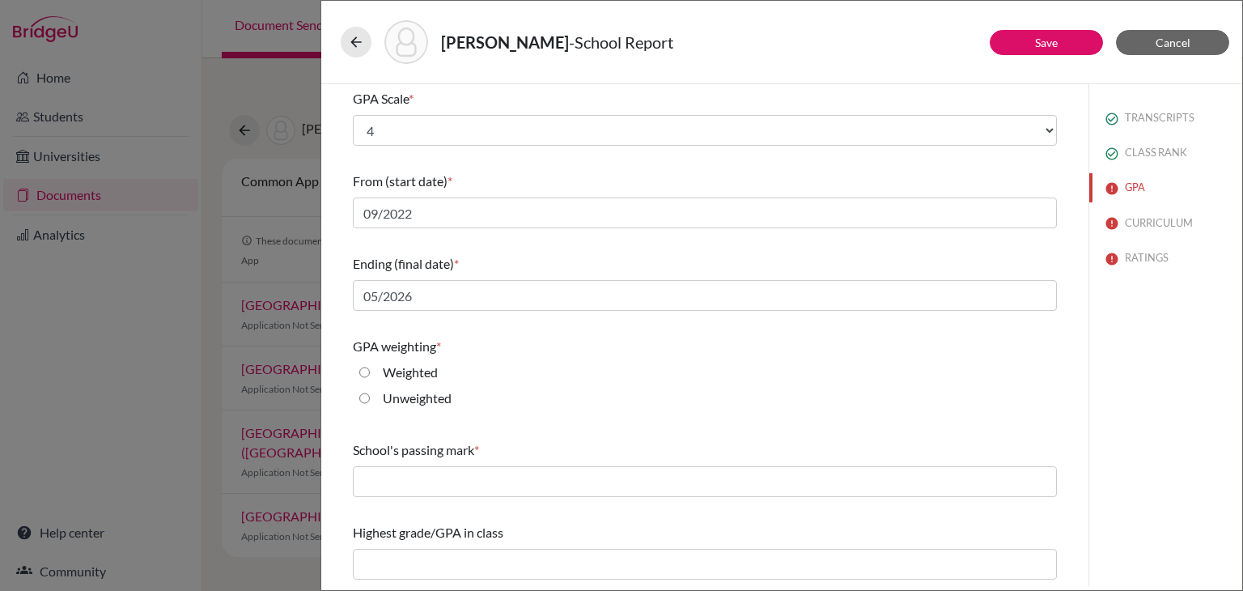
click at [366, 368] on input "Weighted" at bounding box center [364, 372] width 11 height 19
radio input "true"
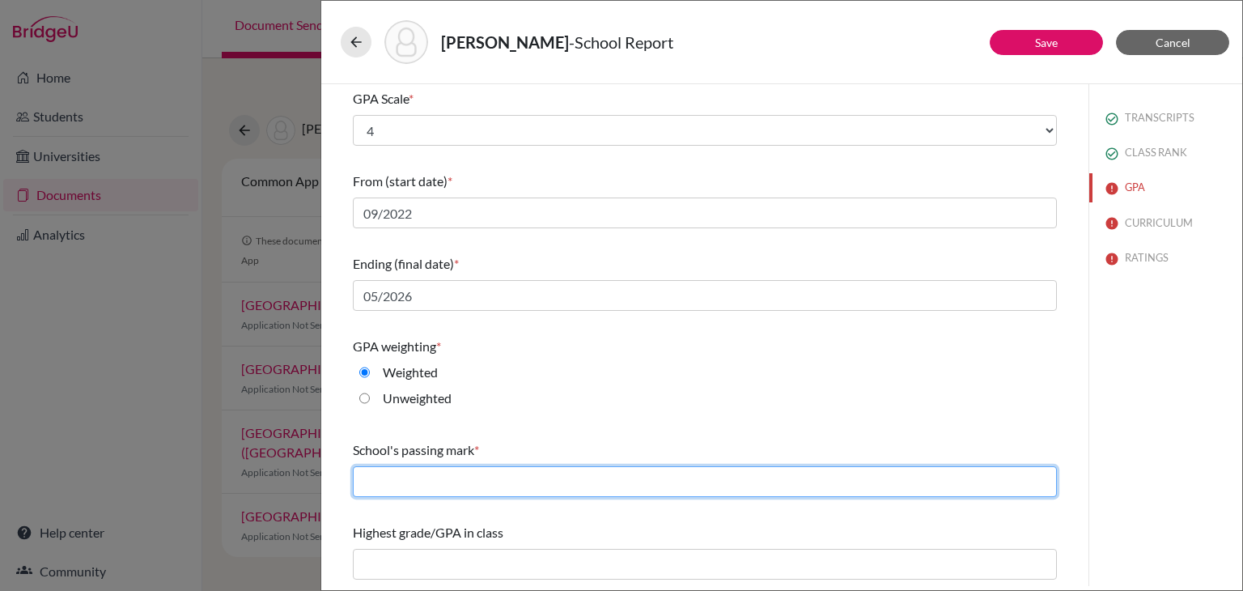
click at [465, 479] on input "text" at bounding box center [705, 481] width 704 height 31
type input "65"
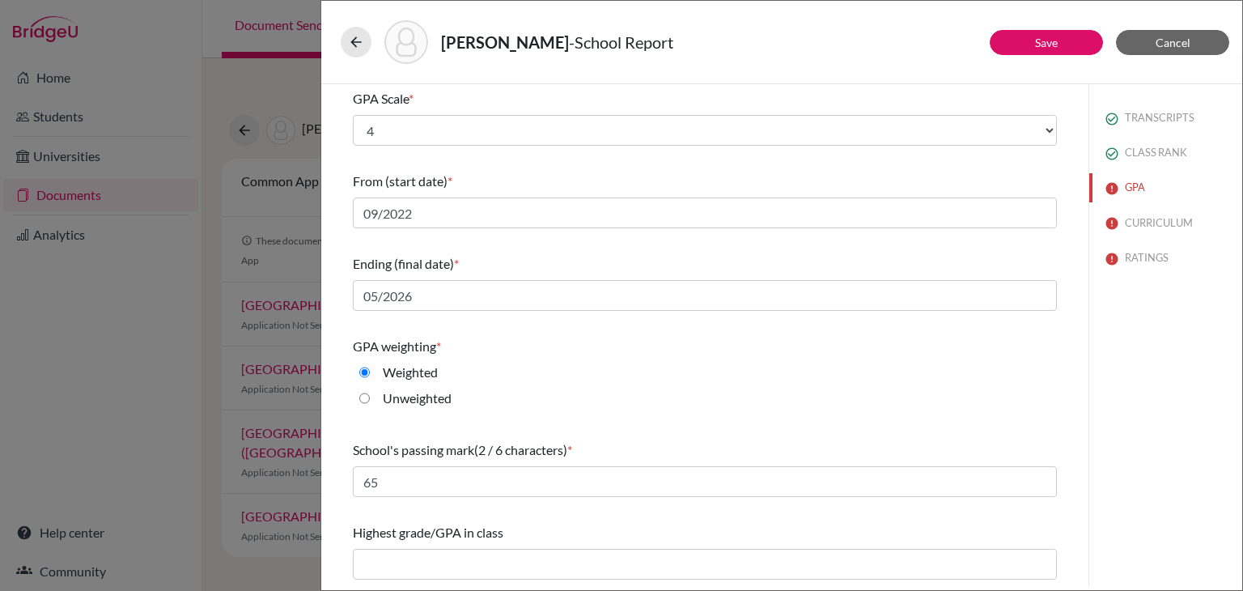
click at [344, 425] on div "Do you report GPA (Grade Point Average)? * Yes No Cumulative GPA (3 / 6 charact…" at bounding box center [705, 241] width 743 height 690
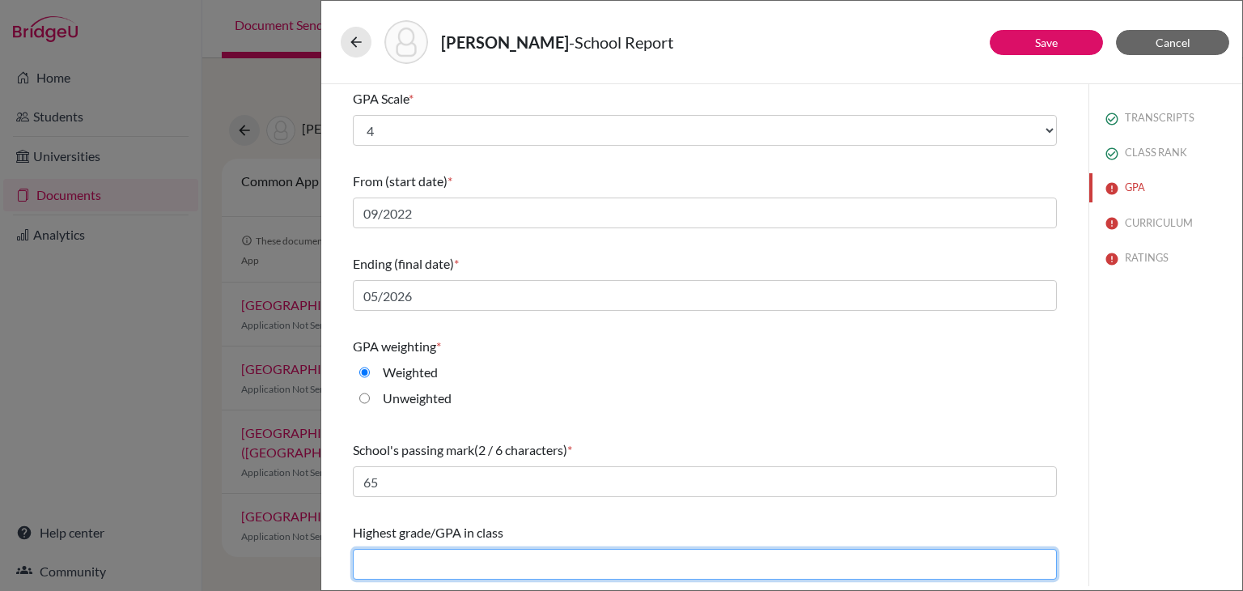
click at [437, 560] on input "text" at bounding box center [705, 564] width 704 height 31
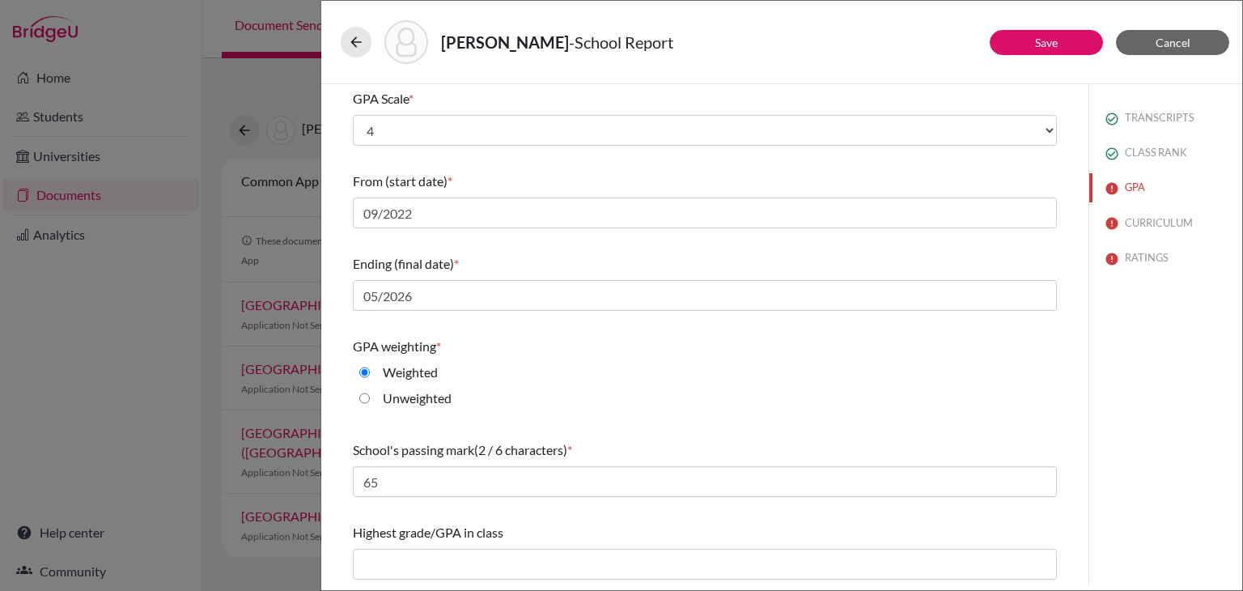
click at [1062, 396] on div "Do you report GPA (Grade Point Average)? * Yes No Cumulative GPA (3 / 6 charact…" at bounding box center [705, 241] width 743 height 690
click at [1046, 43] on link "Save" at bounding box center [1046, 43] width 23 height 14
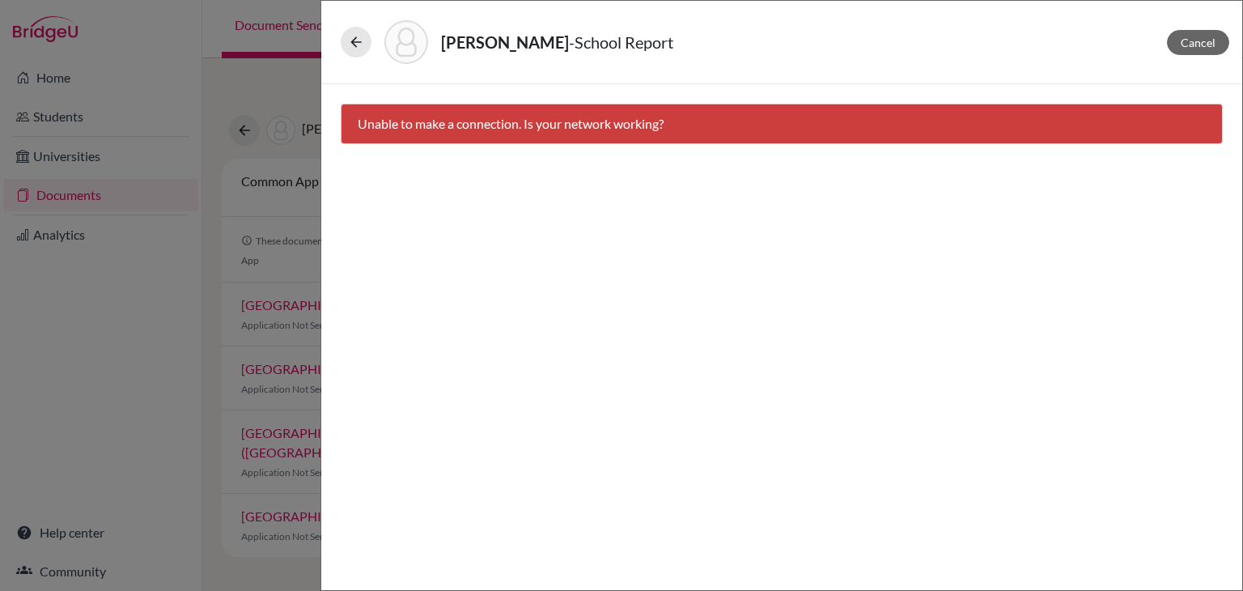
click at [836, 263] on div "Cancel Unable to make a connection. Is your network working?" at bounding box center [781, 337] width 921 height 506
click at [363, 39] on button at bounding box center [356, 42] width 31 height 31
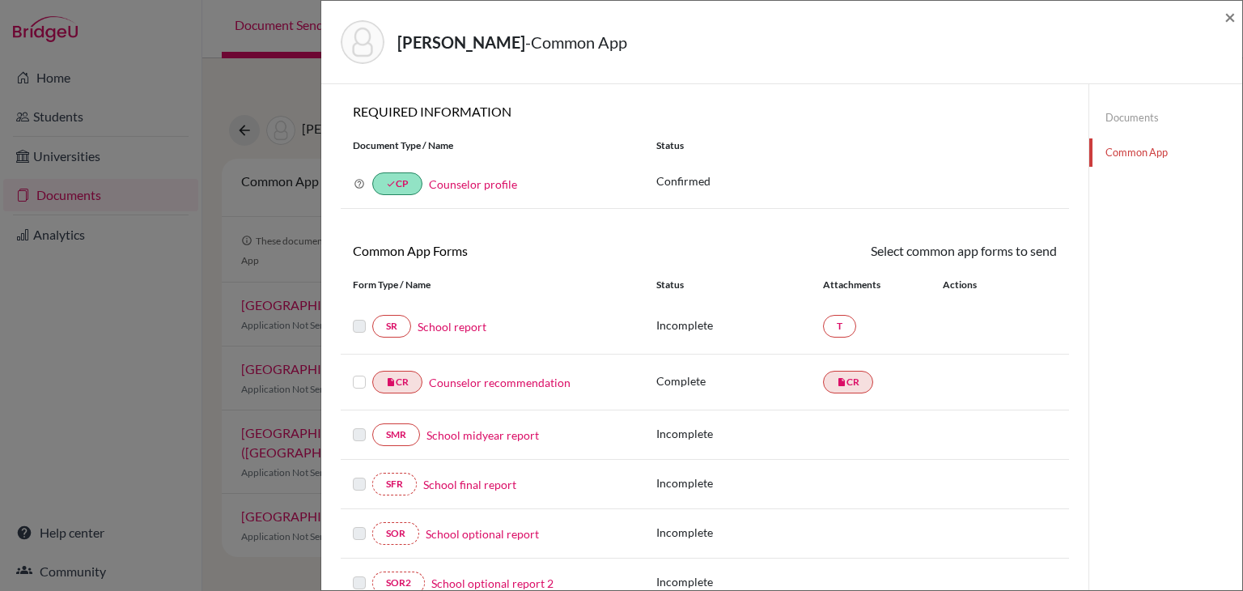
click at [448, 323] on link "School report" at bounding box center [452, 326] width 69 height 17
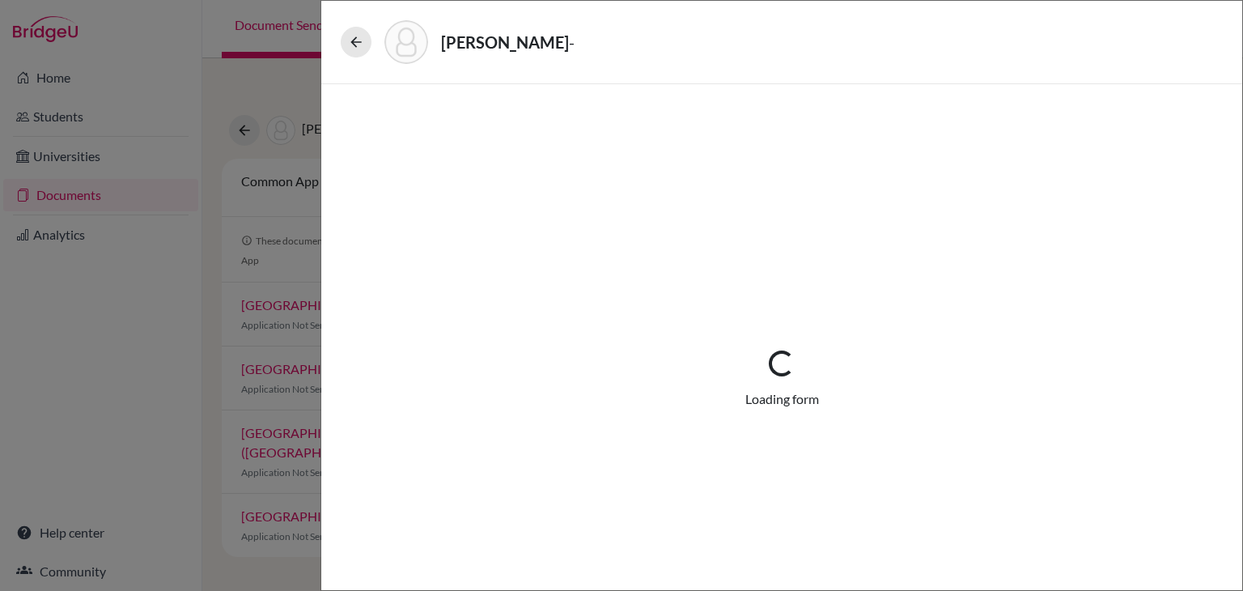
select select "1"
select select "690449"
select select "0"
select select "1"
select select "0"
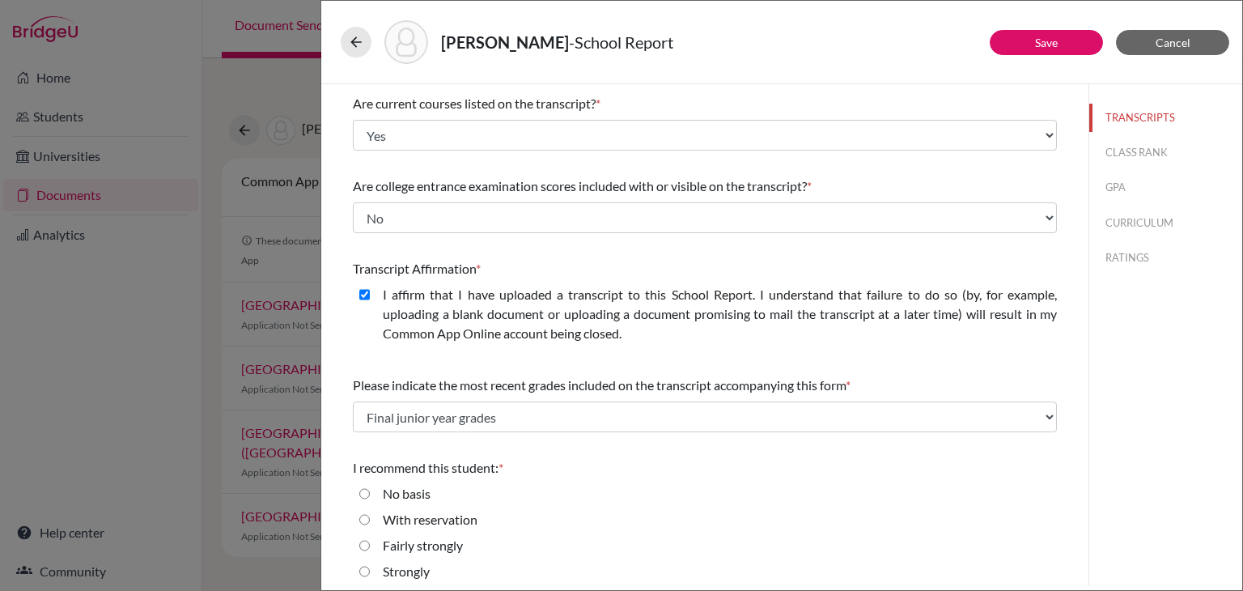
scroll to position [196, 0]
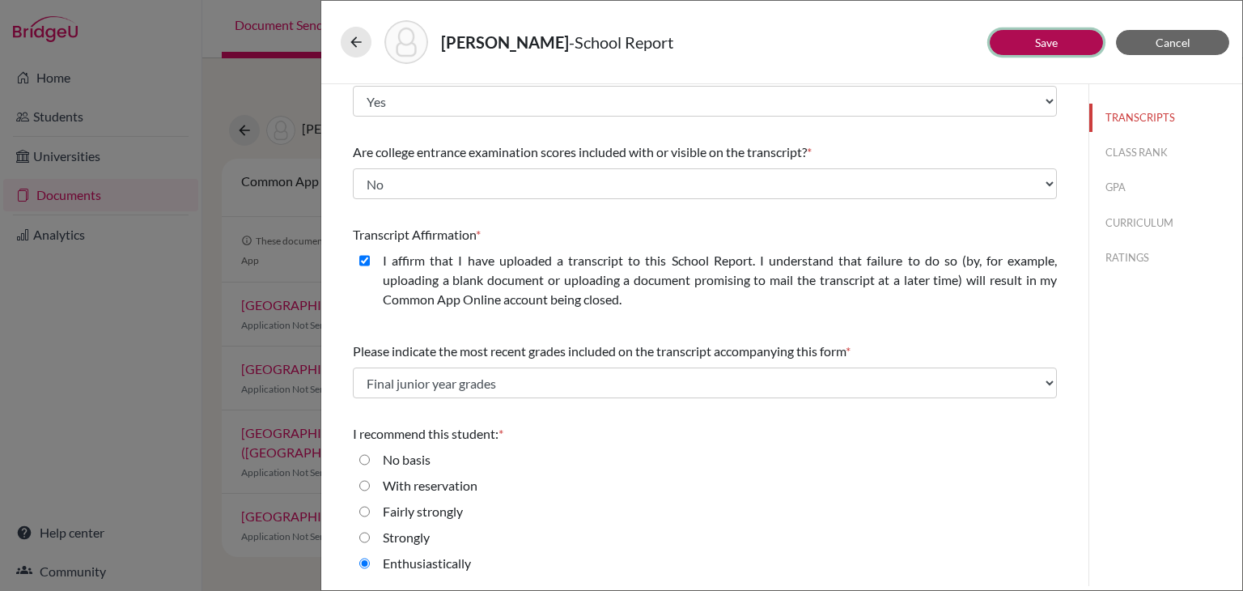
click at [1043, 43] on link "Save" at bounding box center [1046, 43] width 23 height 14
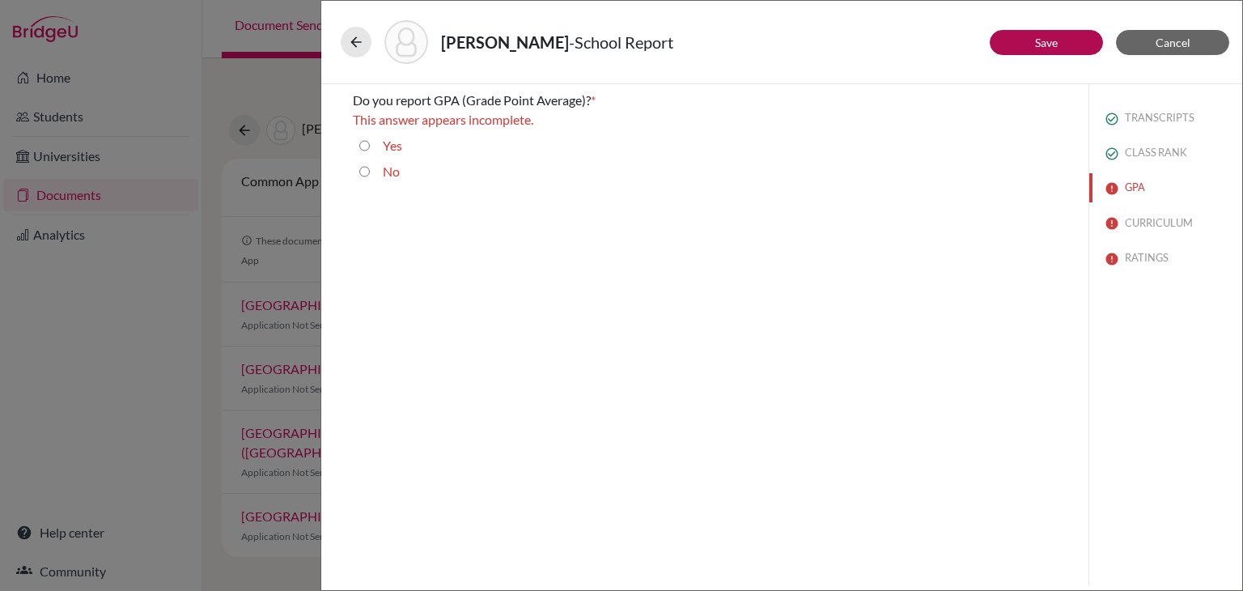
scroll to position [0, 0]
click at [366, 151] on input "Yes" at bounding box center [364, 145] width 11 height 19
radio input "true"
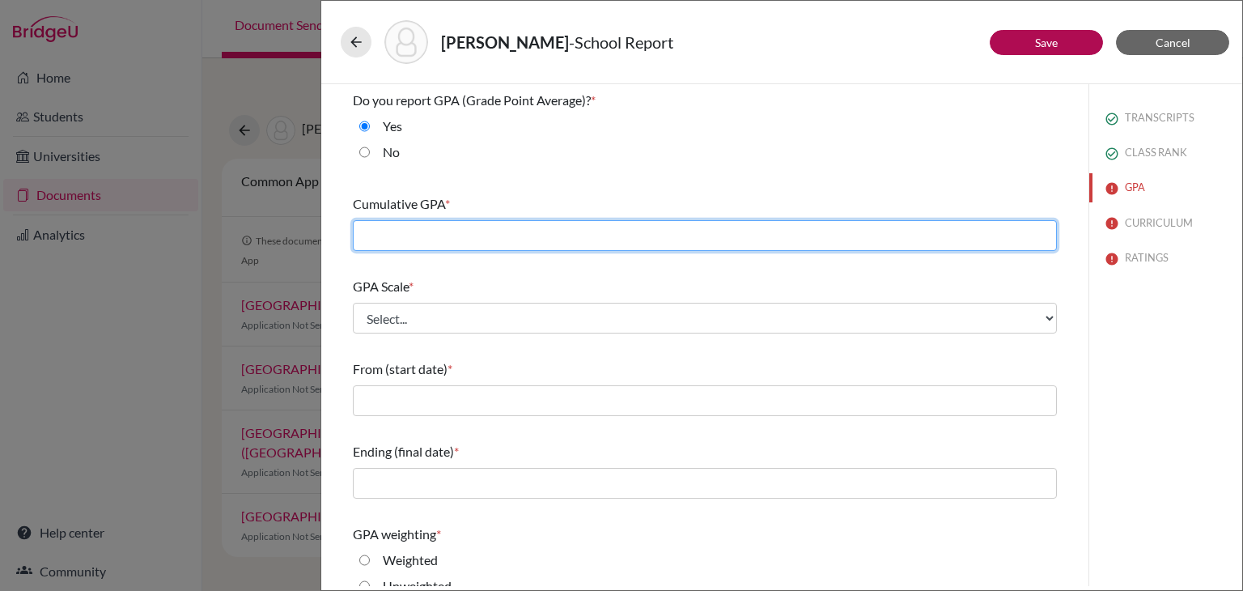
click at [453, 241] on input "text" at bounding box center [705, 235] width 704 height 31
type input "4.1"
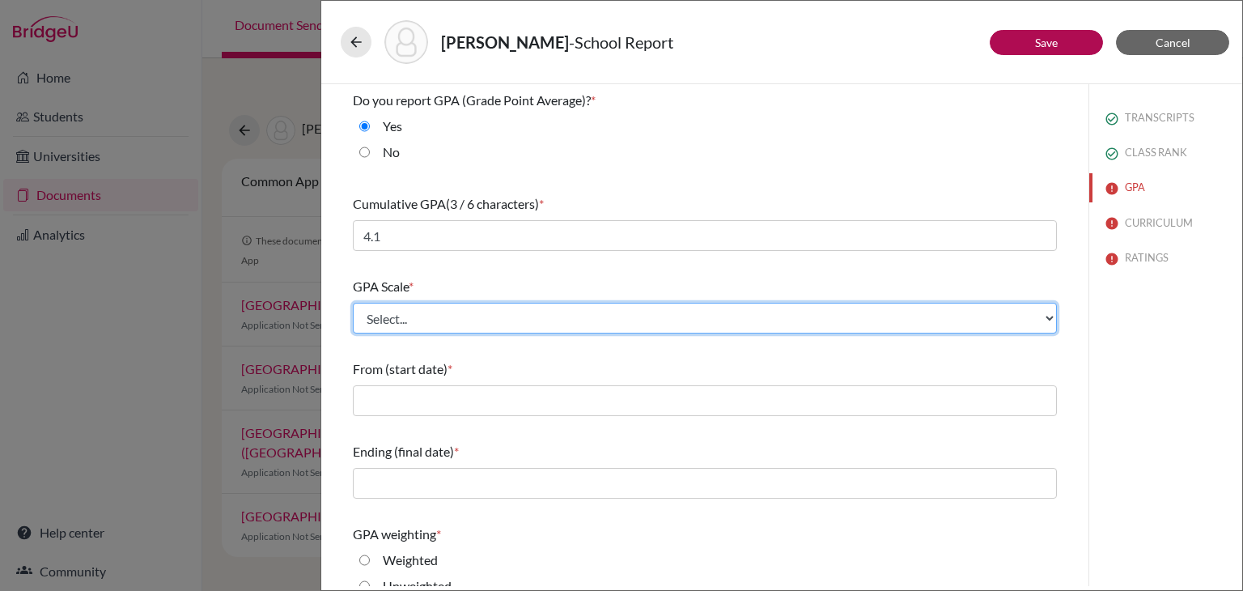
click at [469, 315] on select "Select... 4 5 6 7 8 9 10 11 12 13 14 15 16 17 18 19 20 100" at bounding box center [705, 318] width 704 height 31
select select "4"
click at [353, 303] on select "Select... 4 5 6 7 8 9 10 11 12 13 14 15 16 17 18 19 20 100" at bounding box center [705, 318] width 704 height 31
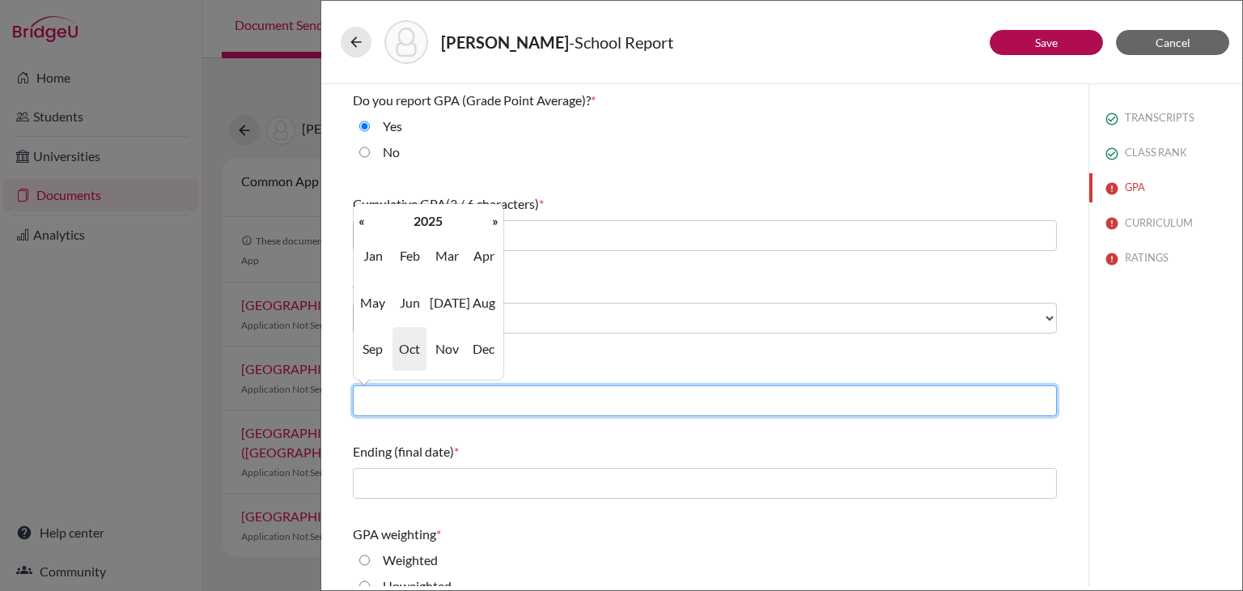
click at [416, 402] on input "text" at bounding box center [705, 400] width 704 height 31
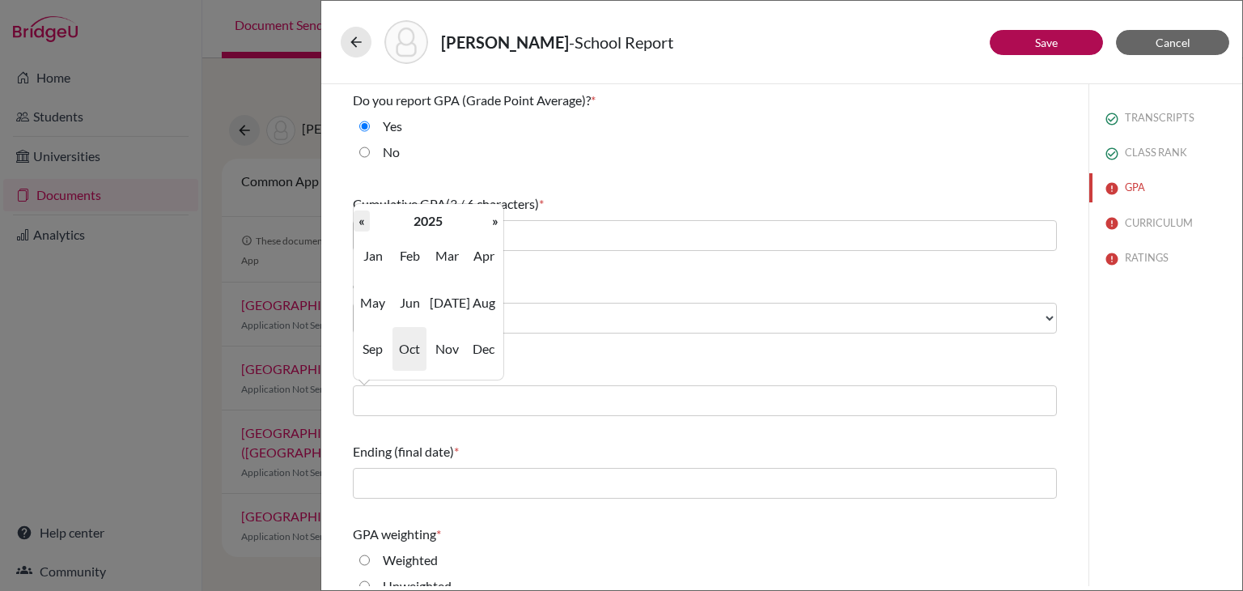
click at [365, 219] on th "«" at bounding box center [362, 220] width 16 height 21
click at [375, 345] on span "Sep" at bounding box center [373, 349] width 34 height 44
type input "09/2022"
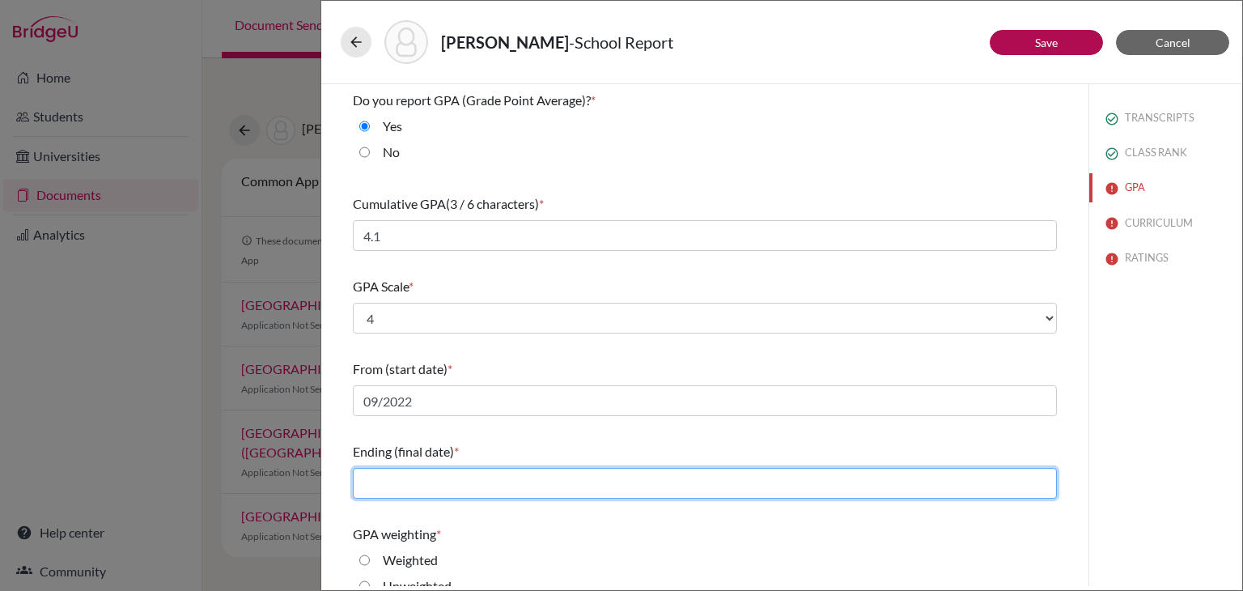
click at [471, 479] on input "text" at bounding box center [705, 483] width 704 height 31
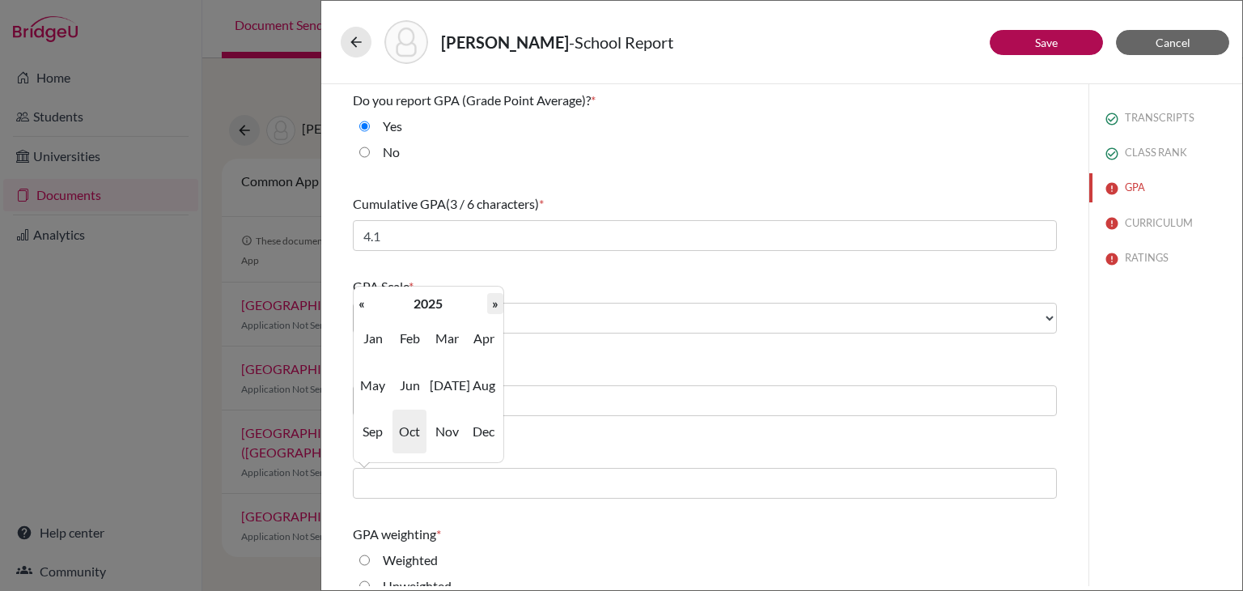
click at [495, 300] on th "»" at bounding box center [495, 303] width 16 height 21
click at [371, 386] on span "May" at bounding box center [373, 385] width 34 height 44
type input "05/2026"
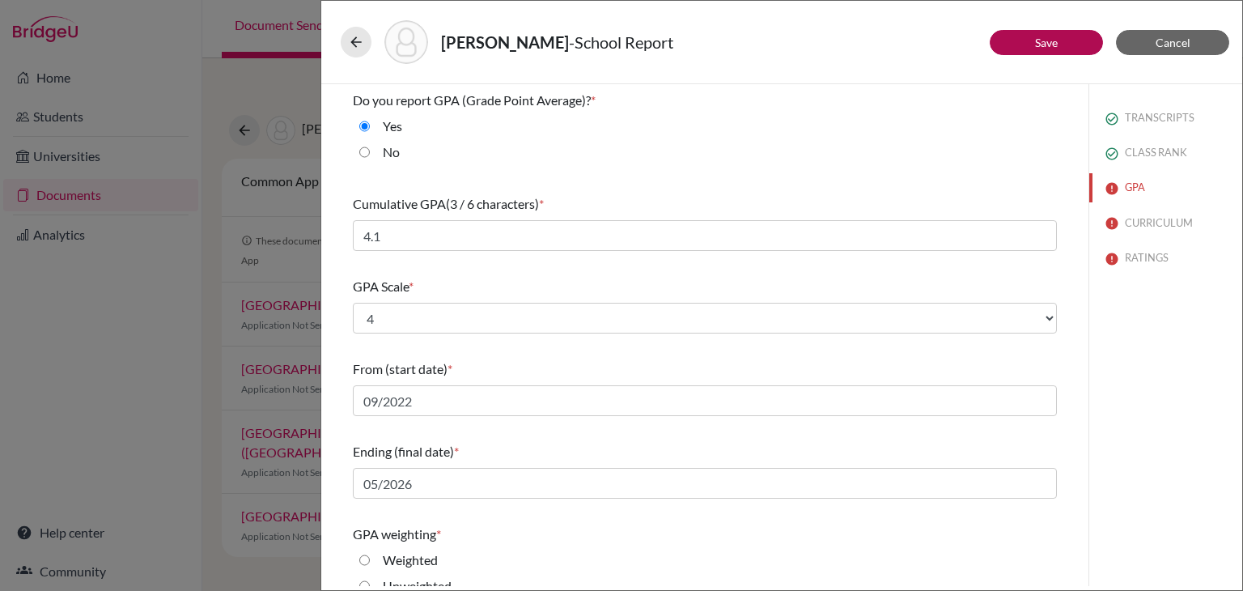
click at [1061, 367] on div "Do you report GPA (Grade Point Average)? * Yes No Cumulative GPA (3 / 6 charact…" at bounding box center [705, 429] width 743 height 690
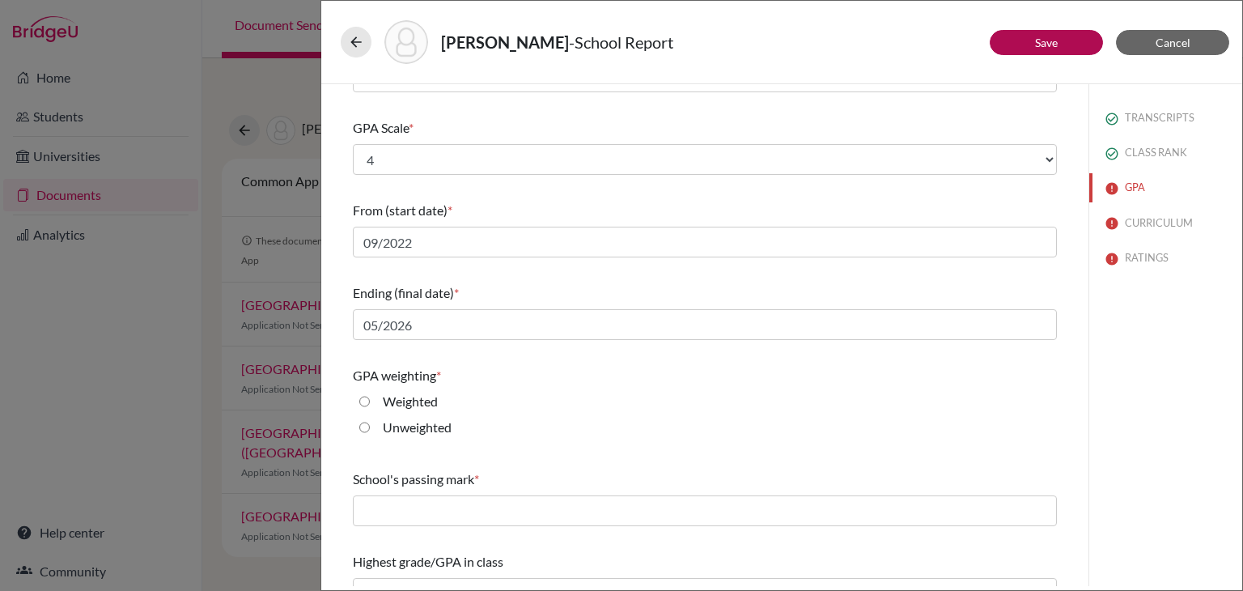
scroll to position [159, 0]
click at [370, 403] on div "Weighted" at bounding box center [404, 405] width 68 height 26
click at [366, 401] on input "Weighted" at bounding box center [364, 401] width 11 height 19
radio input "true"
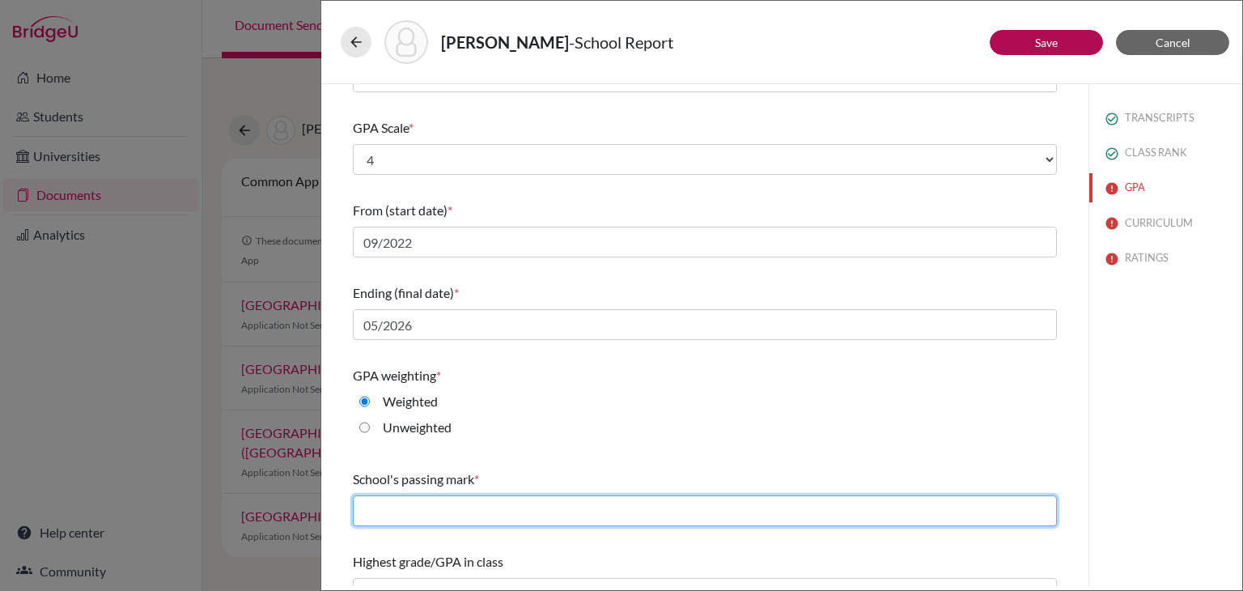
click at [395, 516] on input "text" at bounding box center [705, 510] width 704 height 31
type input "65"
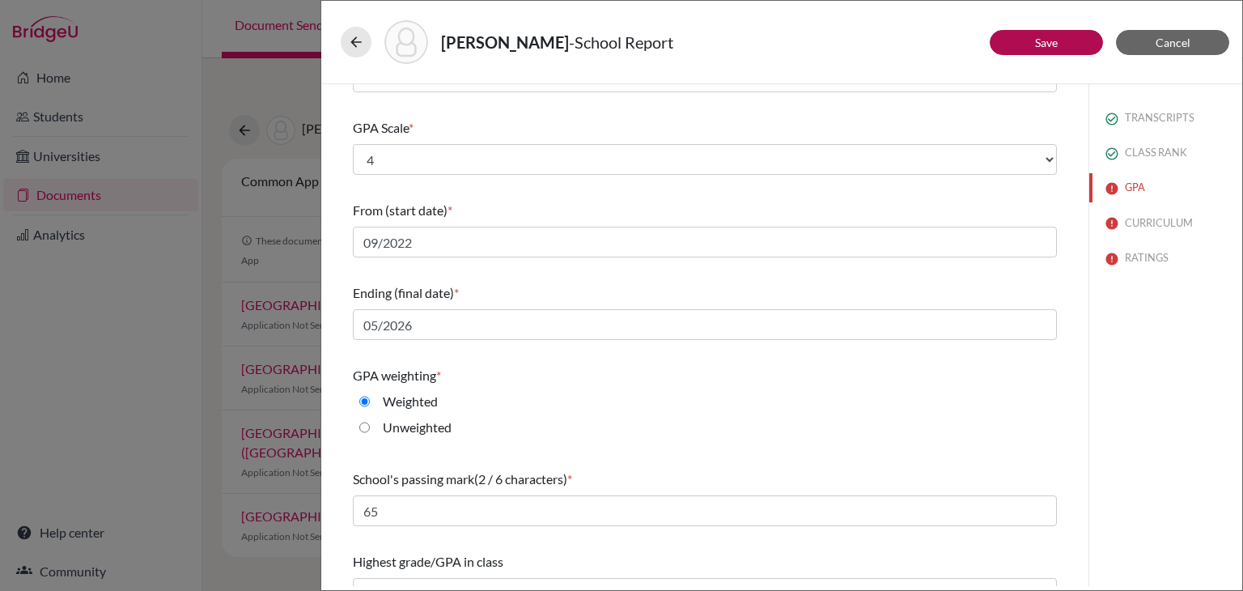
click at [1058, 453] on div "Do you report GPA (Grade Point Average)? * Yes No Cumulative GPA (3 / 6 charact…" at bounding box center [705, 271] width 743 height 690
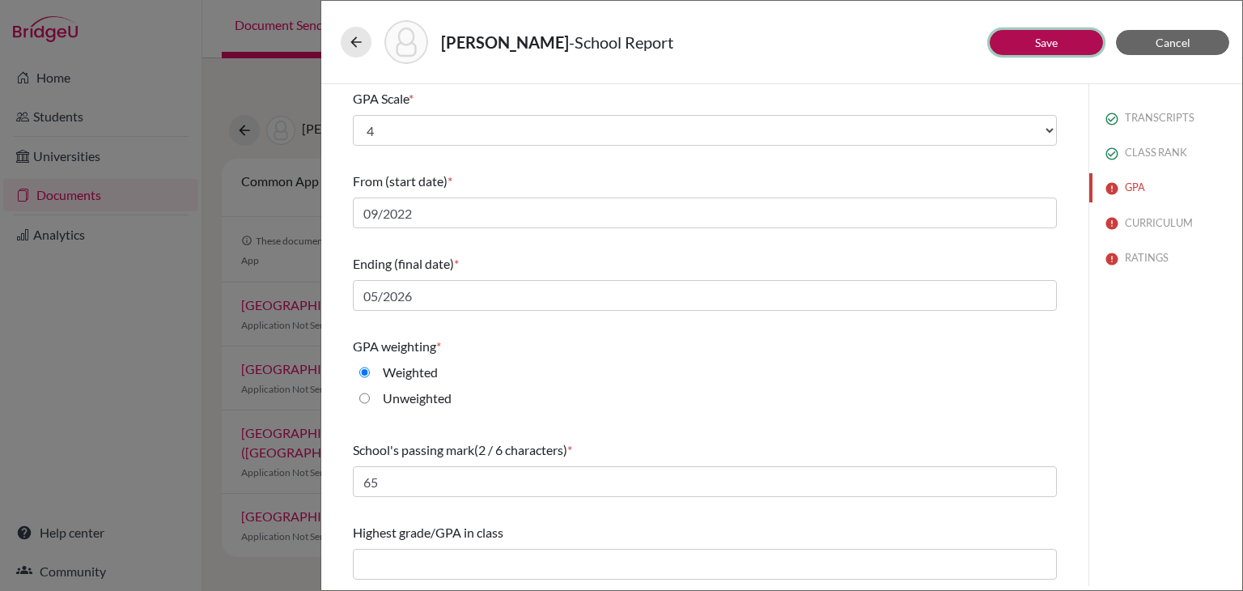
click at [1075, 45] on button "Save" at bounding box center [1046, 42] width 113 height 25
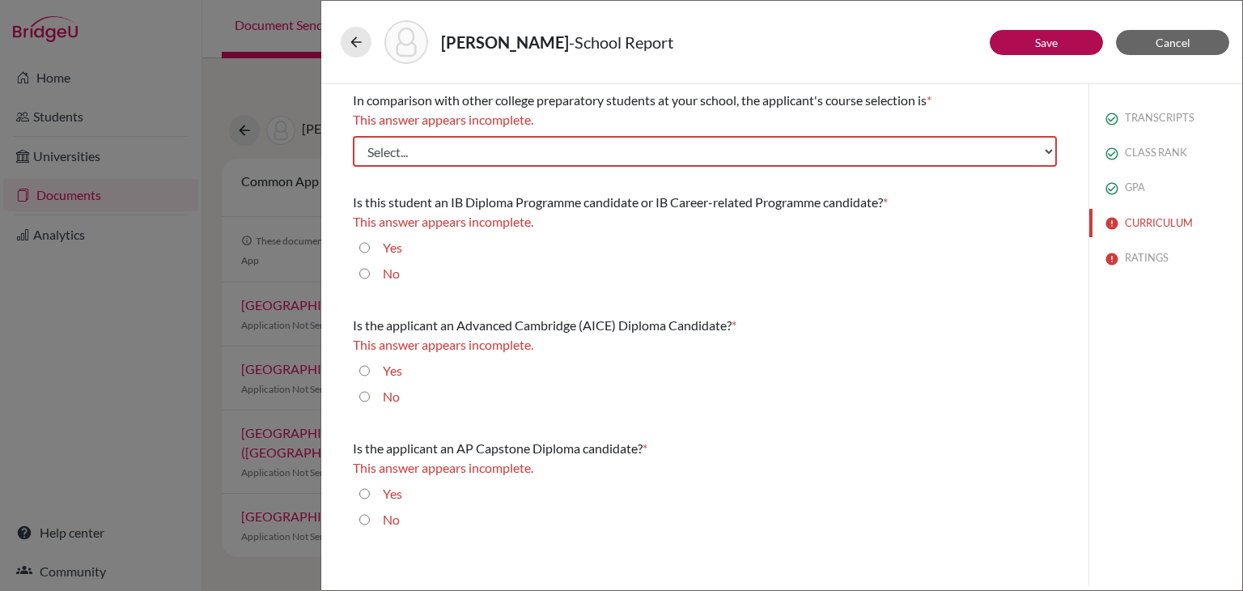
scroll to position [0, 0]
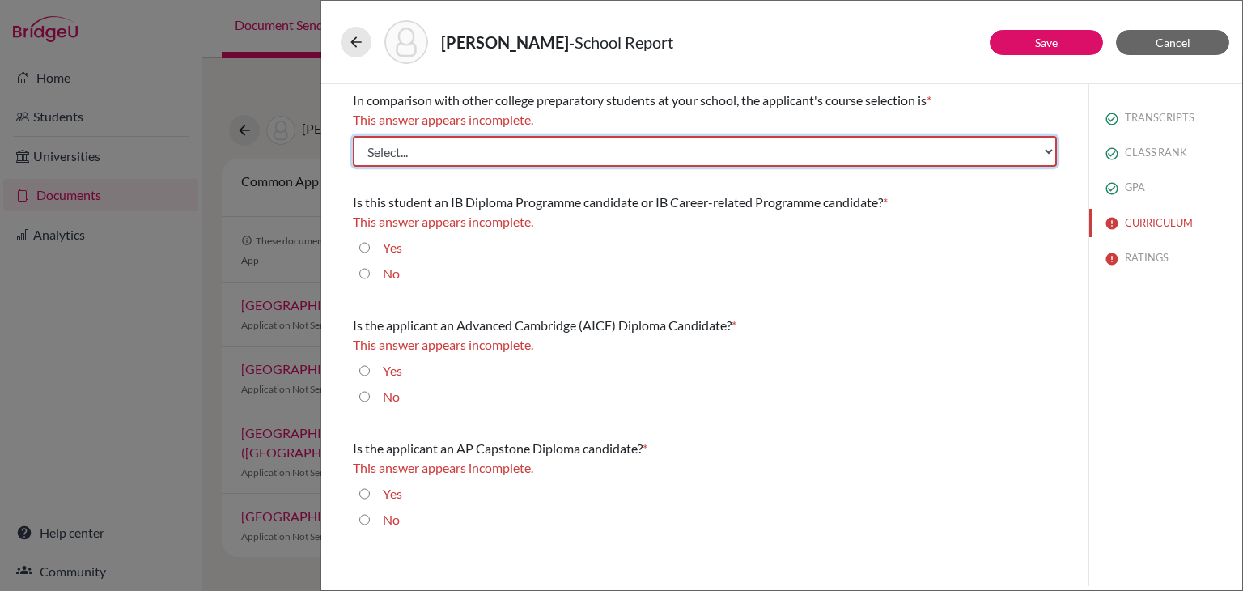
click at [862, 157] on select "Select... Less than demanding Average [PERSON_NAME] Very demanding Most demandi…" at bounding box center [705, 151] width 704 height 31
select select "3"
click at [353, 136] on select "Select... Less than demanding Average [PERSON_NAME] Very demanding Most demandi…" at bounding box center [705, 151] width 704 height 31
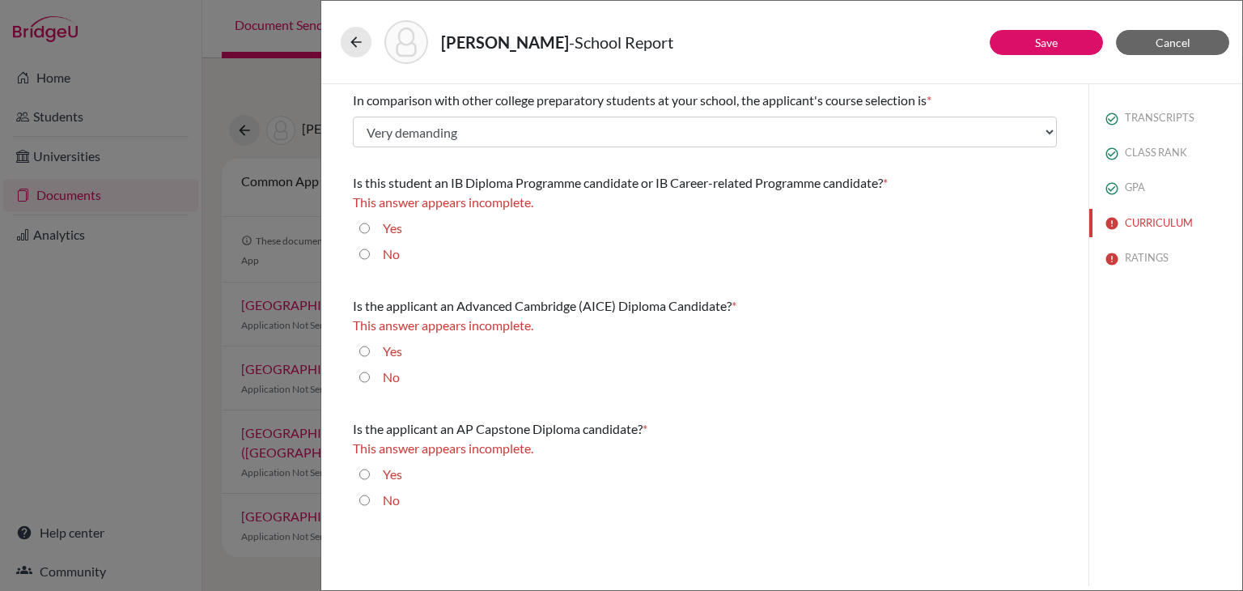
click at [363, 253] on input "No" at bounding box center [364, 253] width 11 height 19
radio input "true"
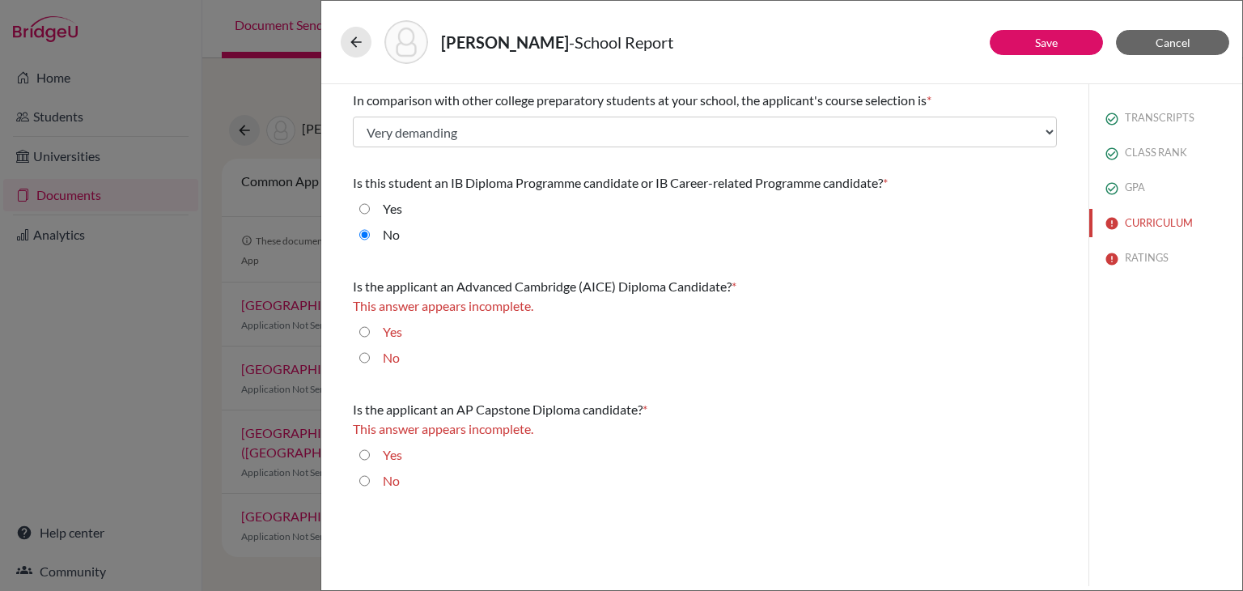
click at [368, 358] on input "No" at bounding box center [364, 357] width 11 height 19
radio input "true"
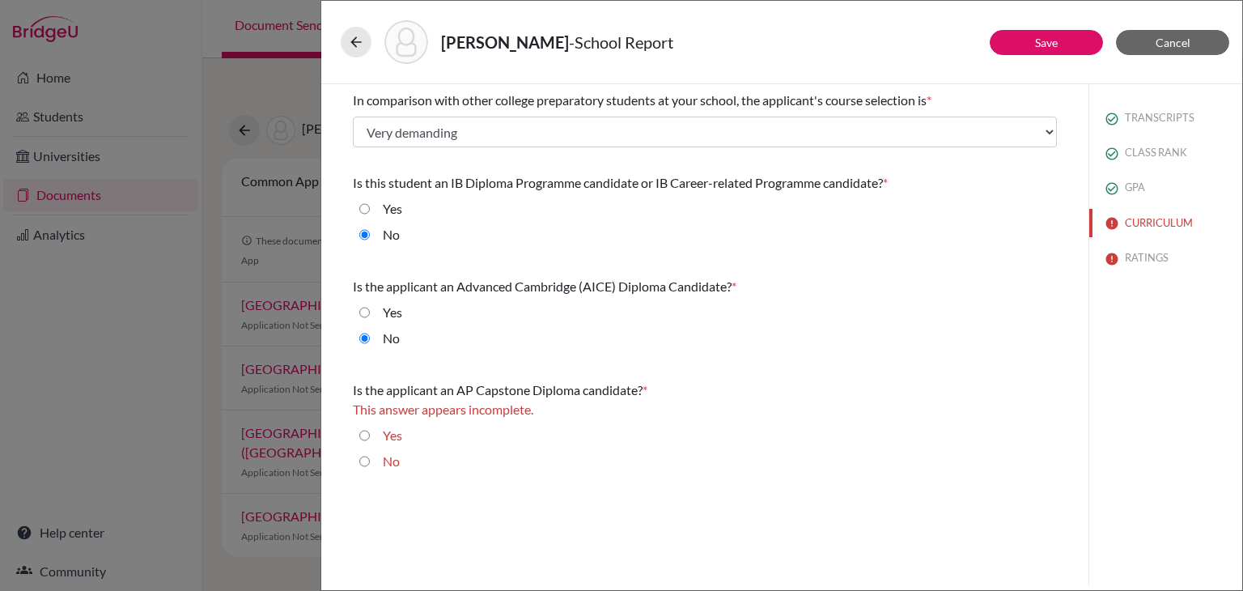
click at [363, 437] on input "Yes" at bounding box center [364, 435] width 11 height 19
radio input "true"
click at [1068, 45] on button "Save" at bounding box center [1046, 42] width 113 height 25
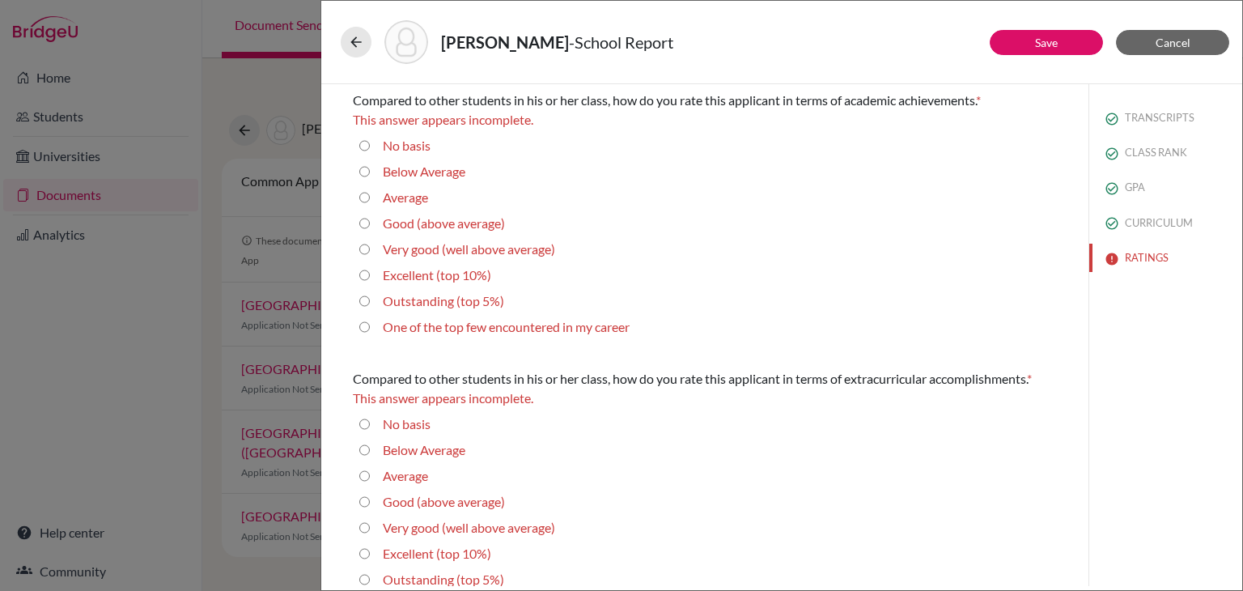
click at [365, 276] on 10\%\) "Excellent (top 10%)" at bounding box center [364, 275] width 11 height 19
radio 10\%\) "true"
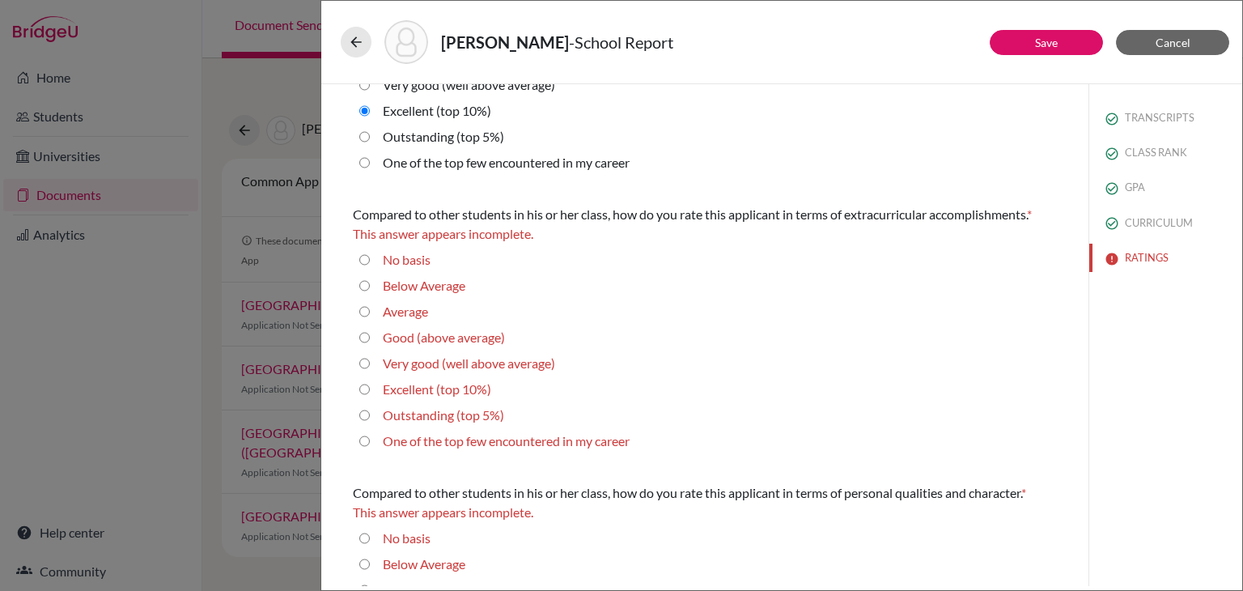
scroll to position [170, 0]
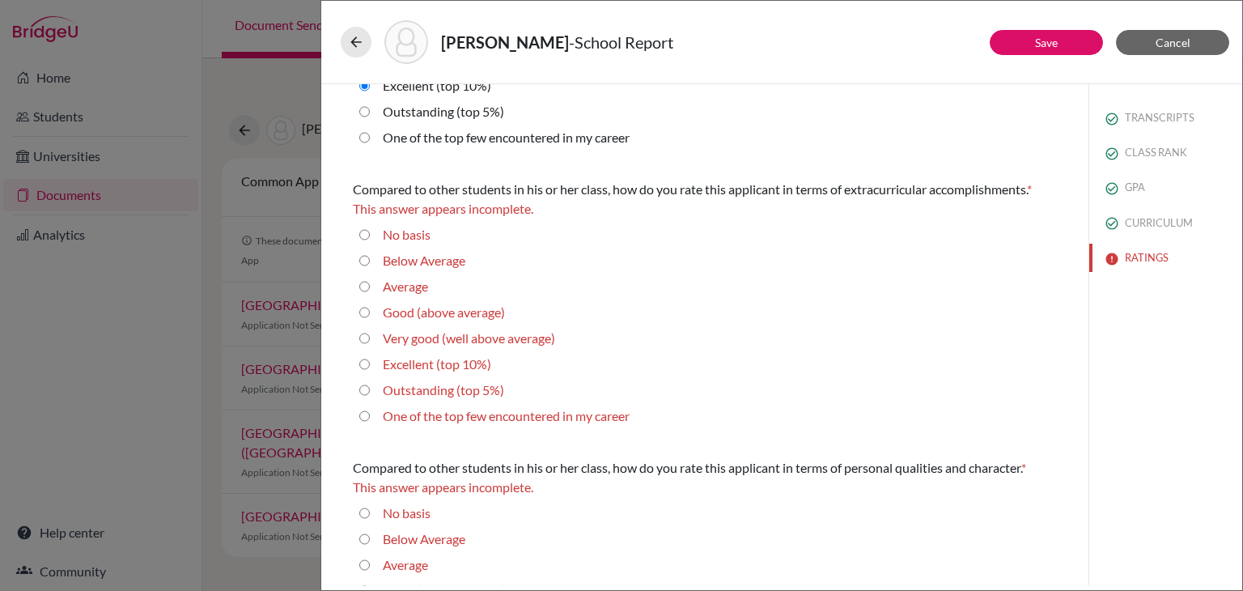
click at [363, 366] on 10\%\) "Excellent (top 10%)" at bounding box center [364, 364] width 11 height 19
radio 10\%\) "true"
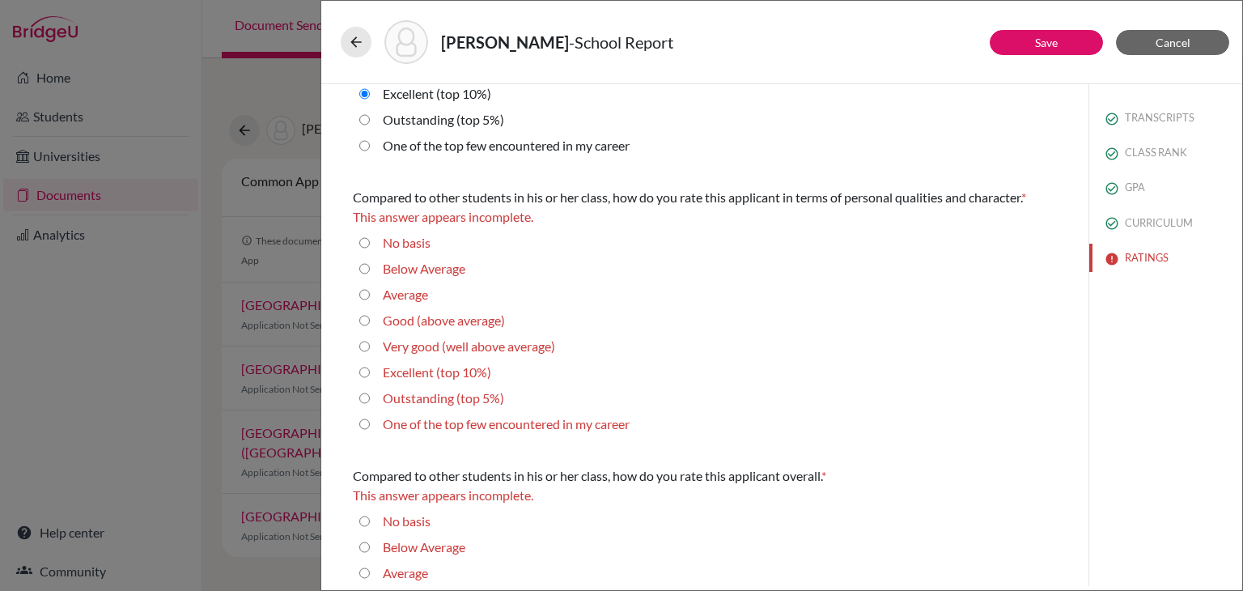
scroll to position [443, 0]
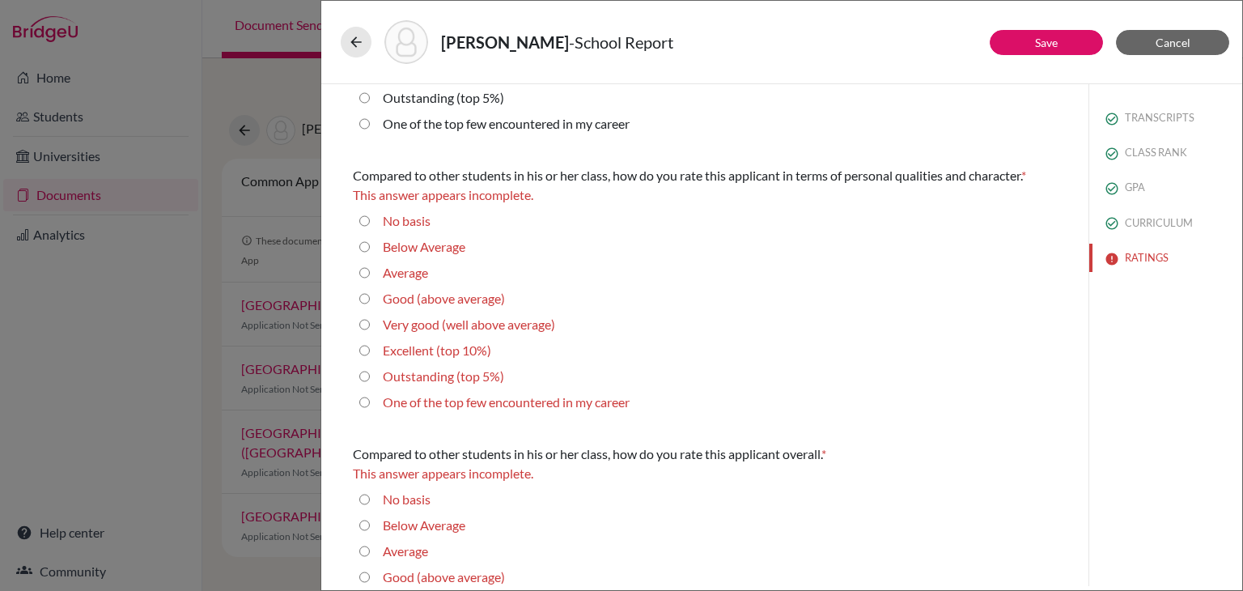
click at [362, 325] on average\) "Very good (well above average)" at bounding box center [364, 324] width 11 height 19
radio average\) "true"
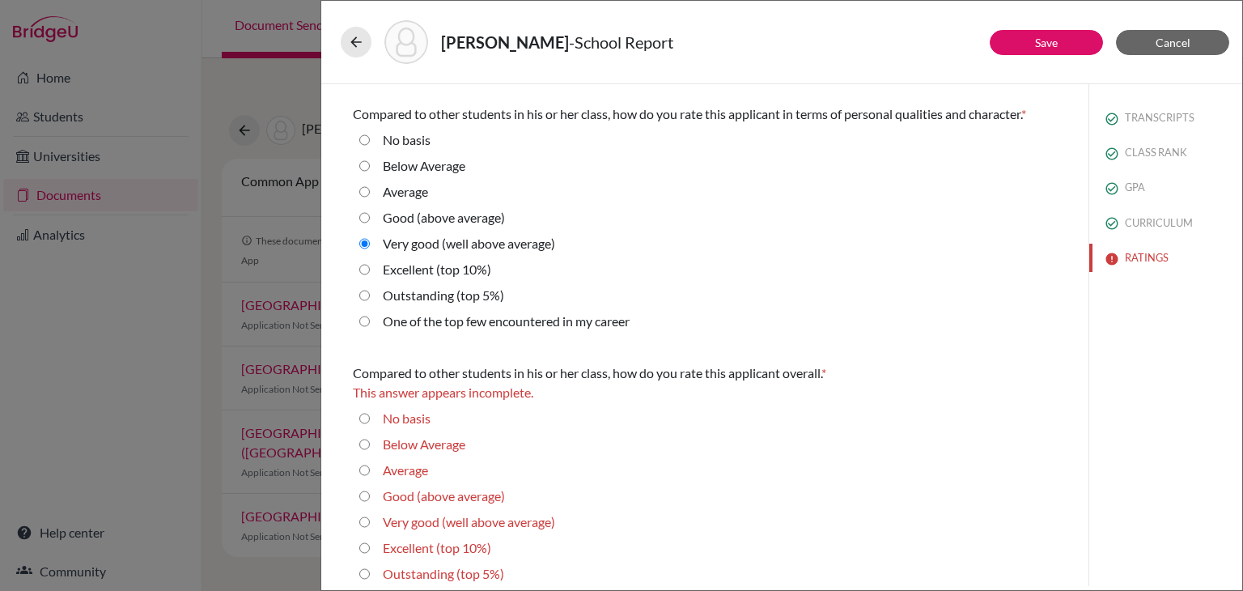
scroll to position [541, 0]
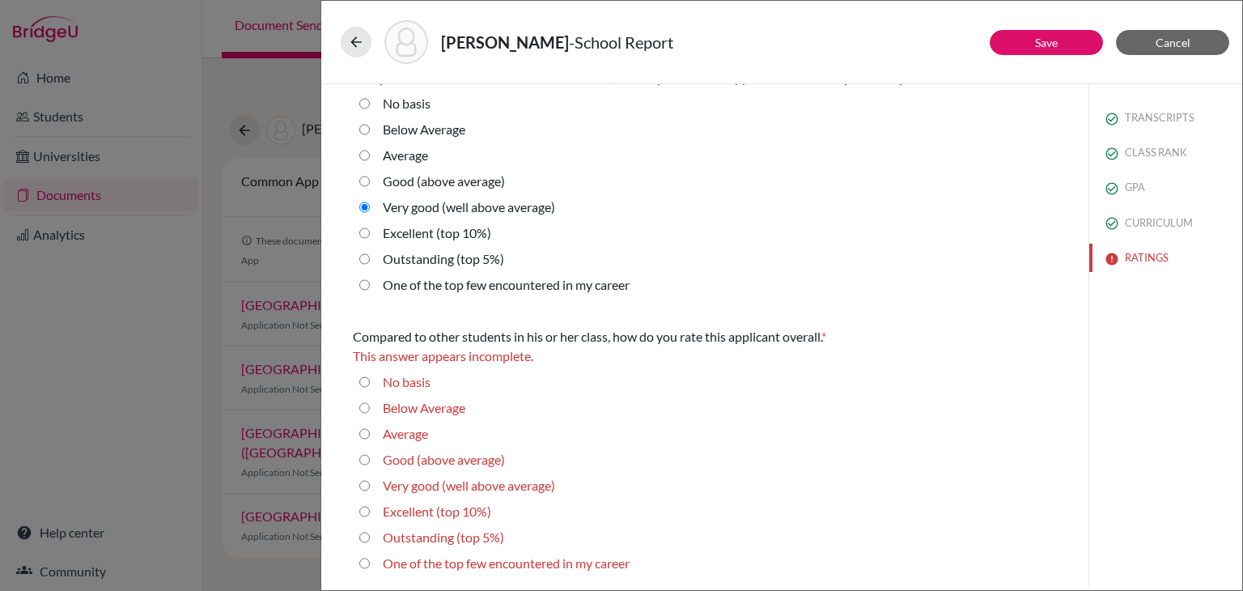
click at [364, 538] on 5\%\) "Outstanding (top 5%)" at bounding box center [364, 537] width 11 height 19
radio 5\%\) "true"
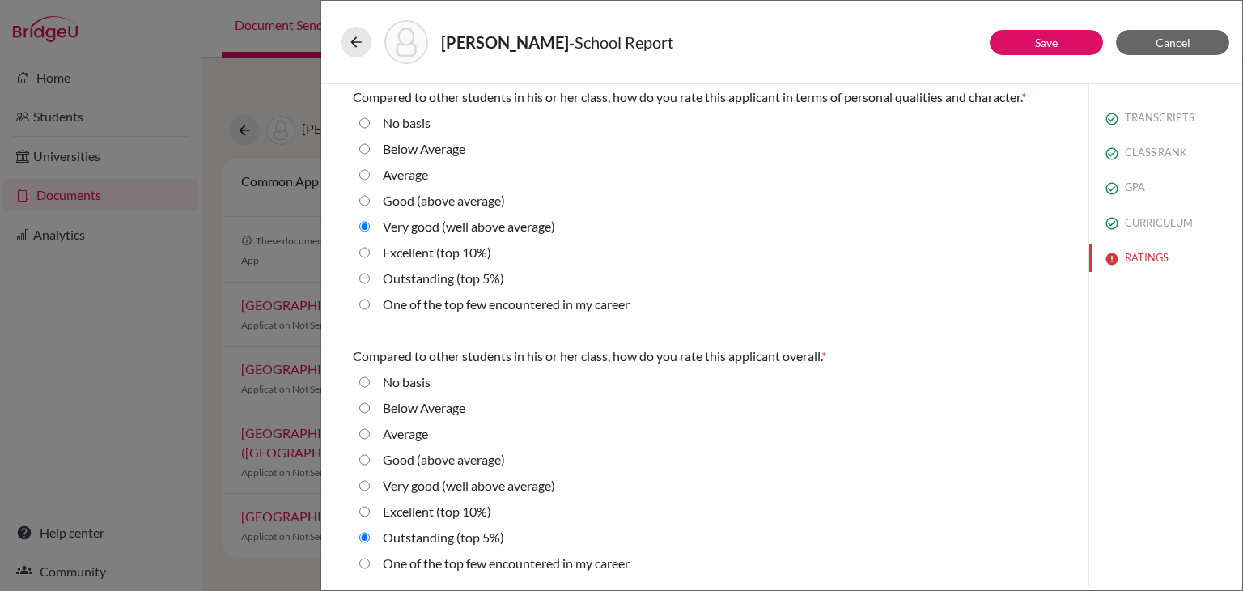
scroll to position [521, 0]
click at [363, 512] on 10\%\) "Excellent (top 10%)" at bounding box center [364, 511] width 11 height 19
radio 10\%\) "true"
click at [1025, 48] on button "Save" at bounding box center [1046, 42] width 113 height 25
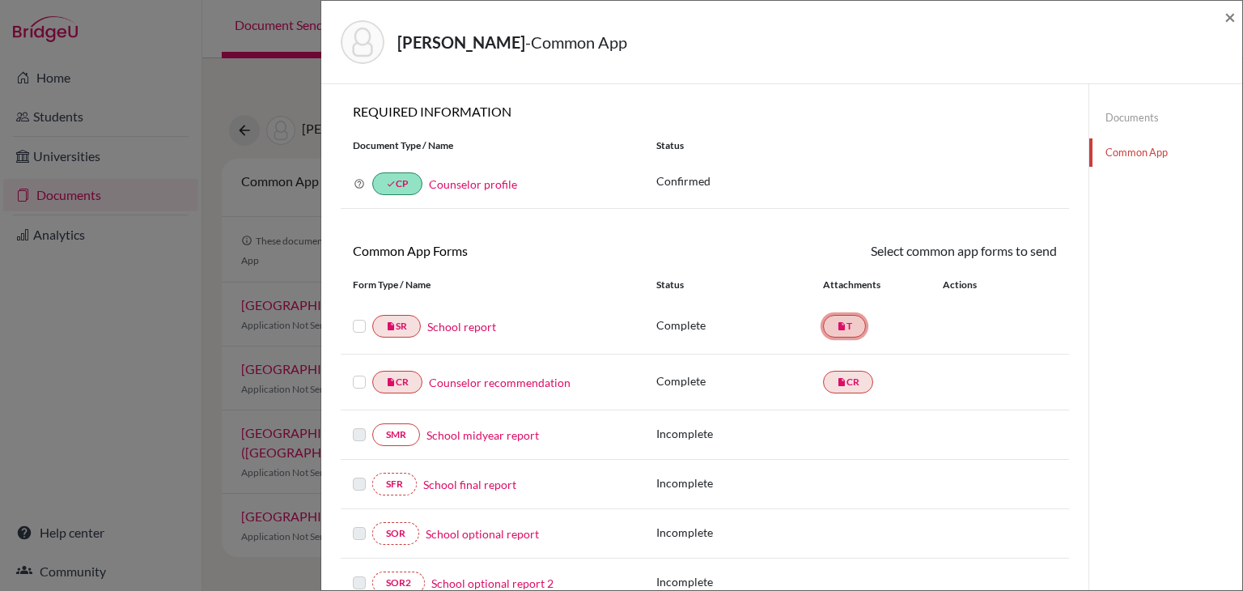
click at [844, 334] on link "insert_drive_file T" at bounding box center [844, 326] width 43 height 23
click at [845, 397] on div "insert_drive_file CR Counselor recommendation Complete insert_drive_file CR" at bounding box center [705, 383] width 729 height 56
click at [845, 391] on link "insert_drive_file CR" at bounding box center [848, 382] width 50 height 23
click at [839, 332] on link "insert_drive_file T" at bounding box center [844, 326] width 43 height 23
click at [955, 287] on div "Actions" at bounding box center [974, 285] width 100 height 15
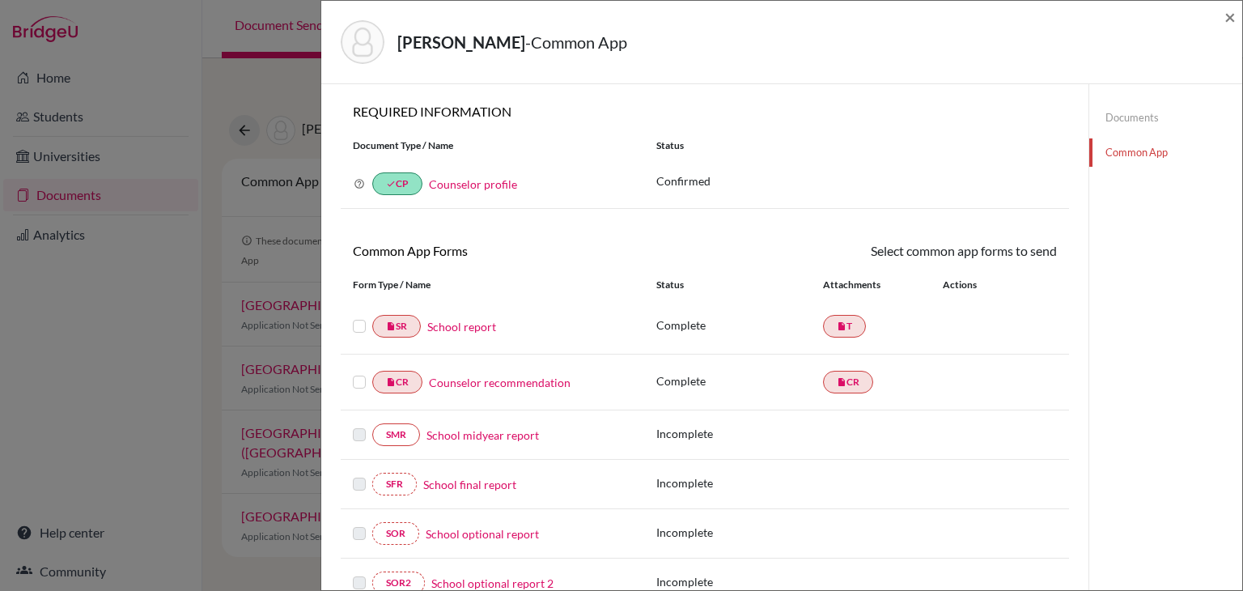
click at [363, 317] on label at bounding box center [359, 317] width 13 height 0
click at [0, 0] on input "checkbox" at bounding box center [0, 0] width 0 height 0
click at [363, 374] on label at bounding box center [359, 374] width 13 height 0
click at [0, 0] on input "checkbox" at bounding box center [0, 0] width 0 height 0
click at [1019, 256] on link "Send" at bounding box center [1023, 253] width 67 height 25
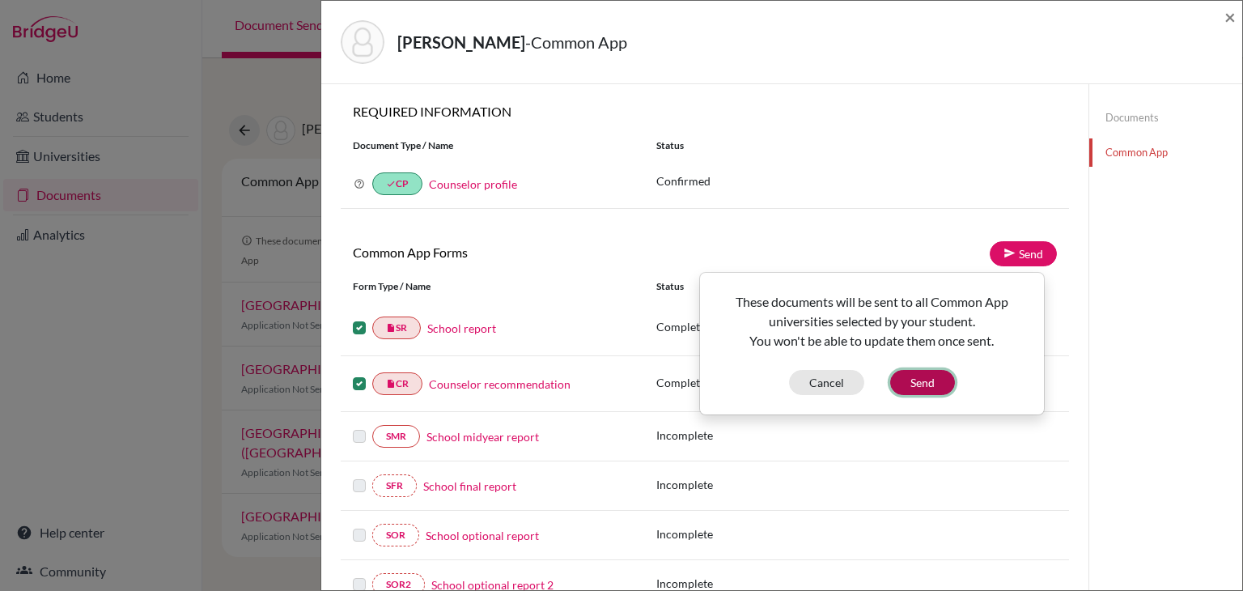
click at [914, 380] on button "Send" at bounding box center [922, 382] width 65 height 25
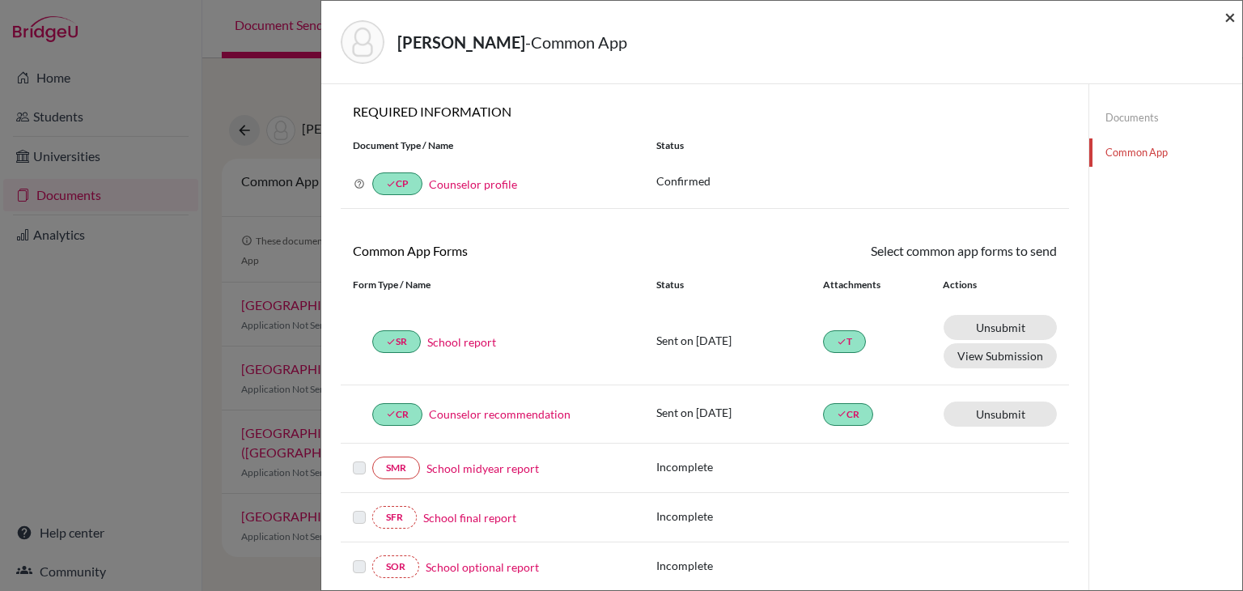
click at [1234, 17] on span "×" at bounding box center [1230, 16] width 11 height 23
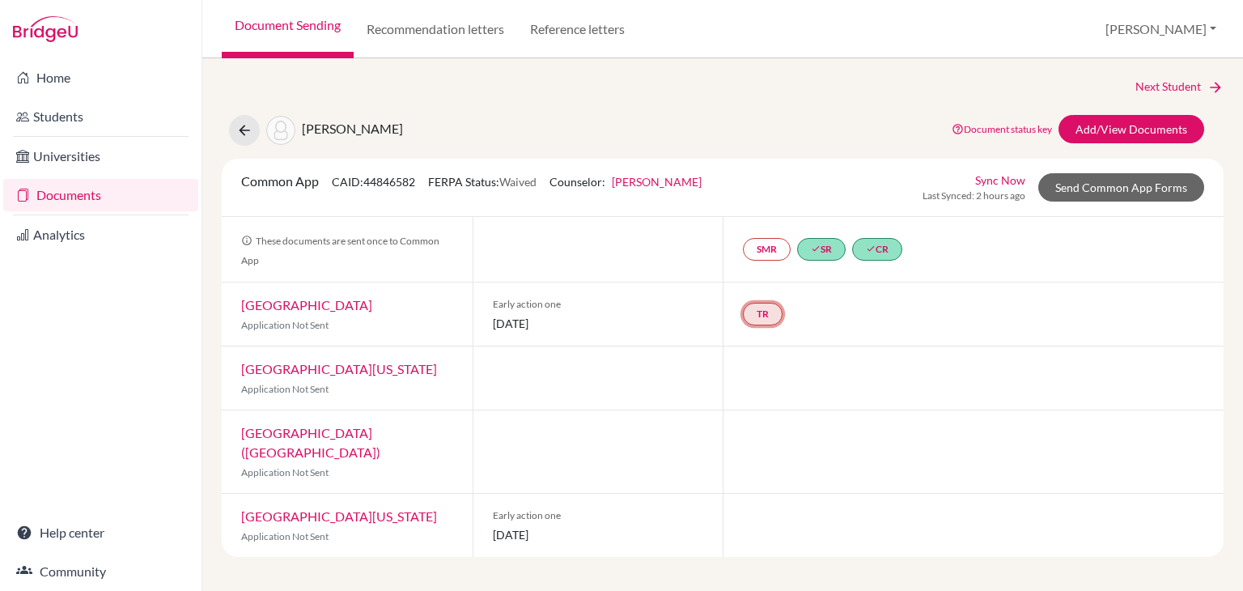
click at [772, 314] on link "TR" at bounding box center [763, 314] width 40 height 23
click at [667, 217] on div at bounding box center [598, 249] width 251 height 65
click at [1153, 133] on link "Add/View Documents" at bounding box center [1132, 129] width 146 height 28
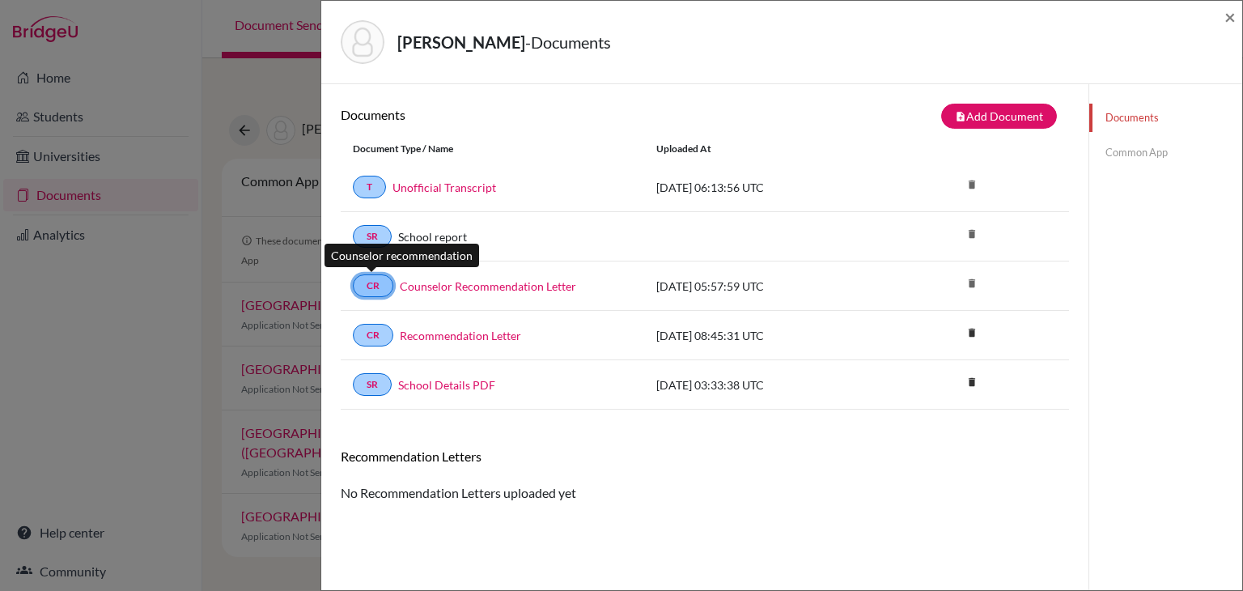
click at [370, 285] on link "CR" at bounding box center [373, 285] width 40 height 23
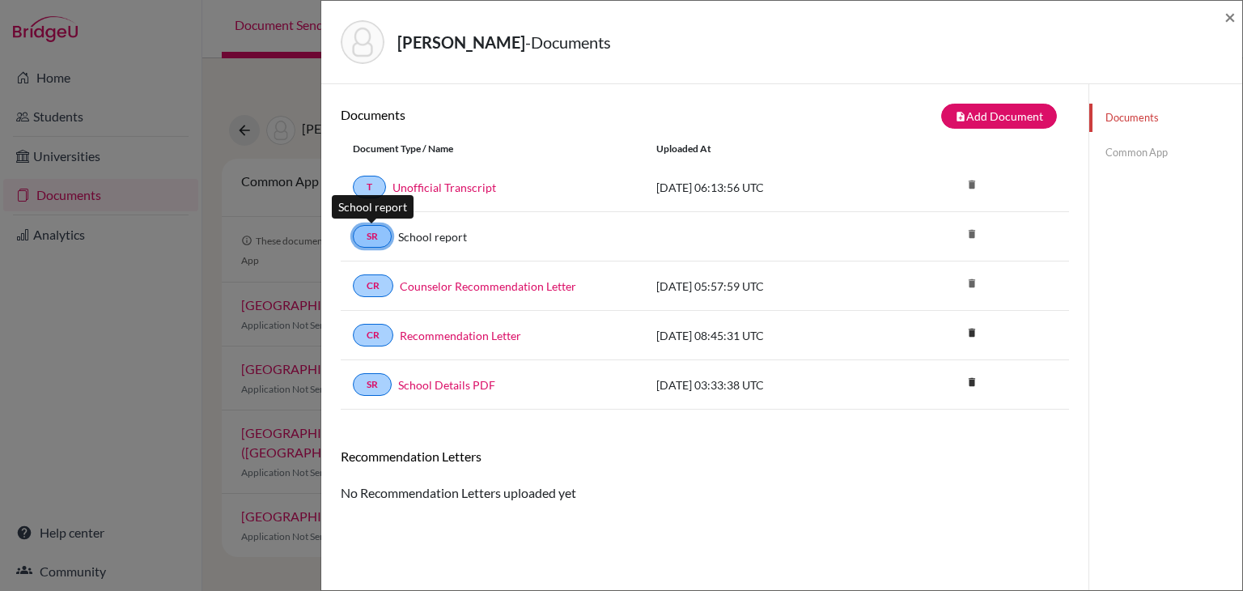
click at [371, 233] on link "SR" at bounding box center [372, 236] width 39 height 23
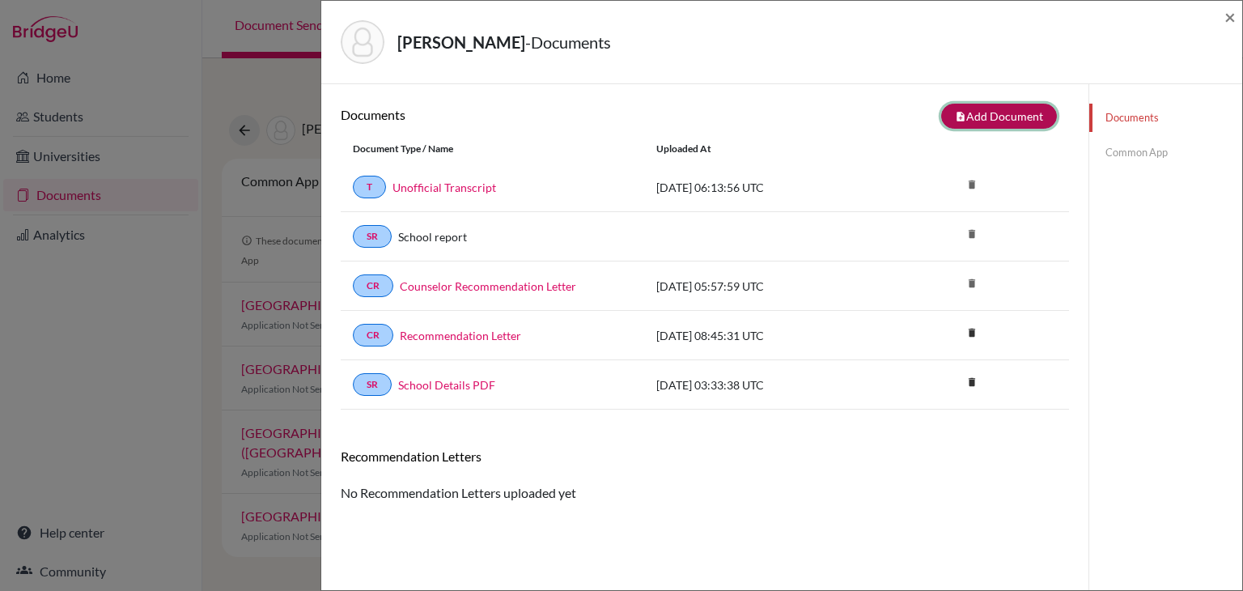
click at [974, 111] on button "note_add Add Document" at bounding box center [999, 116] width 116 height 25
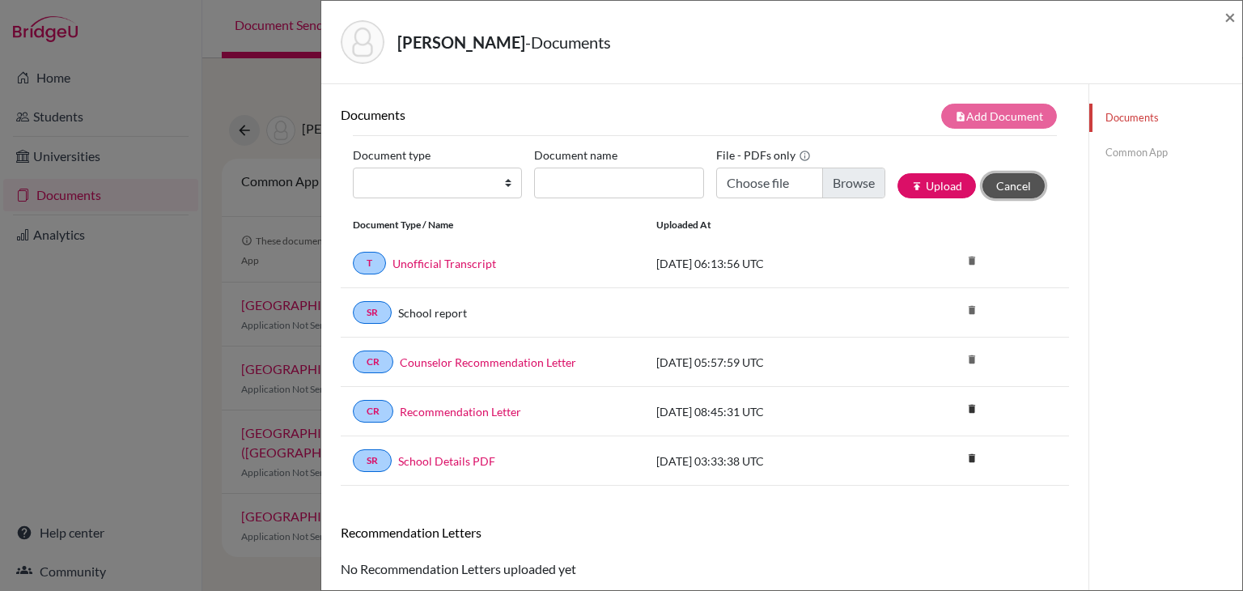
click at [1008, 179] on button "Cancel" at bounding box center [1014, 185] width 62 height 25
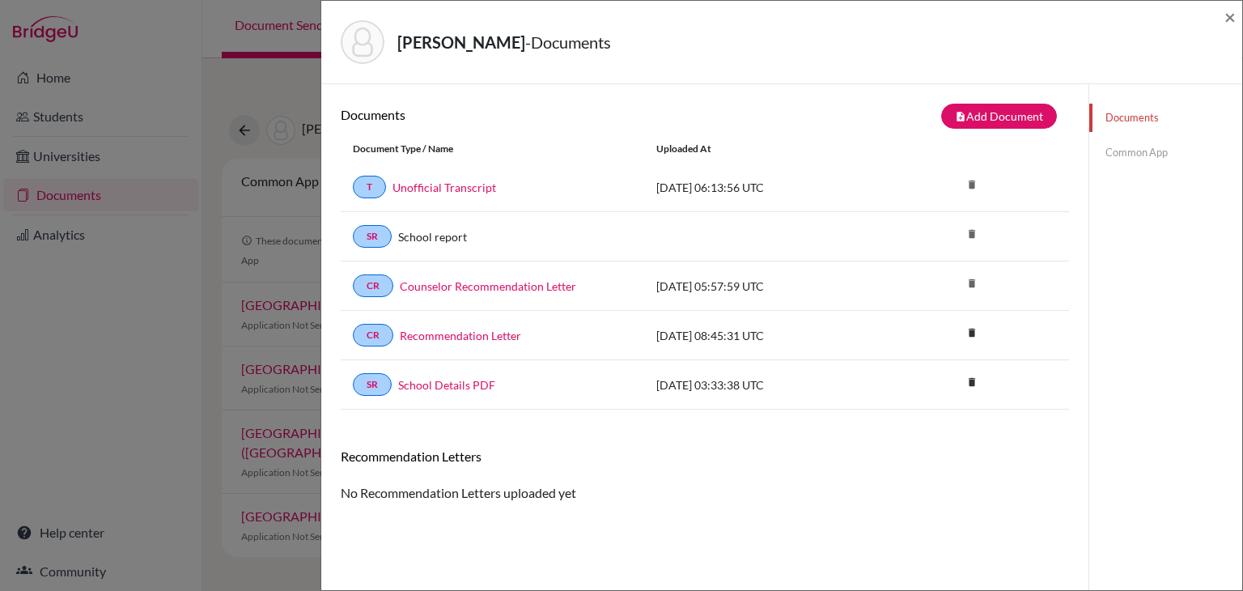
click at [1128, 160] on link "Common App" at bounding box center [1166, 152] width 153 height 28
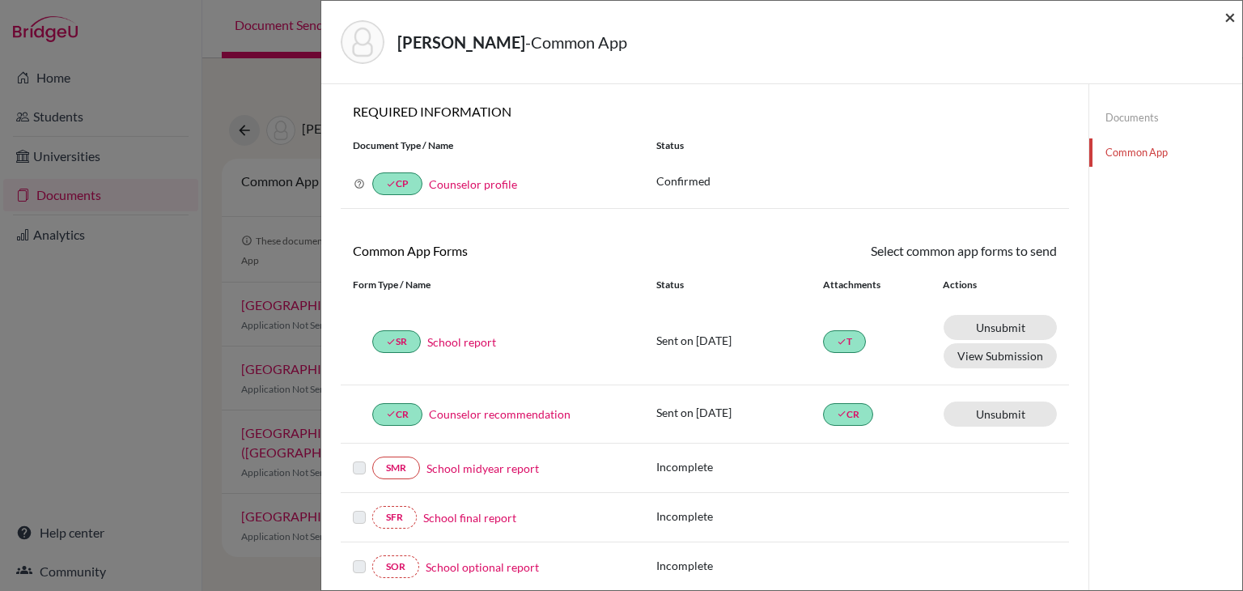
click at [1227, 17] on span "×" at bounding box center [1230, 16] width 11 height 23
